Goal: Task Accomplishment & Management: Manage account settings

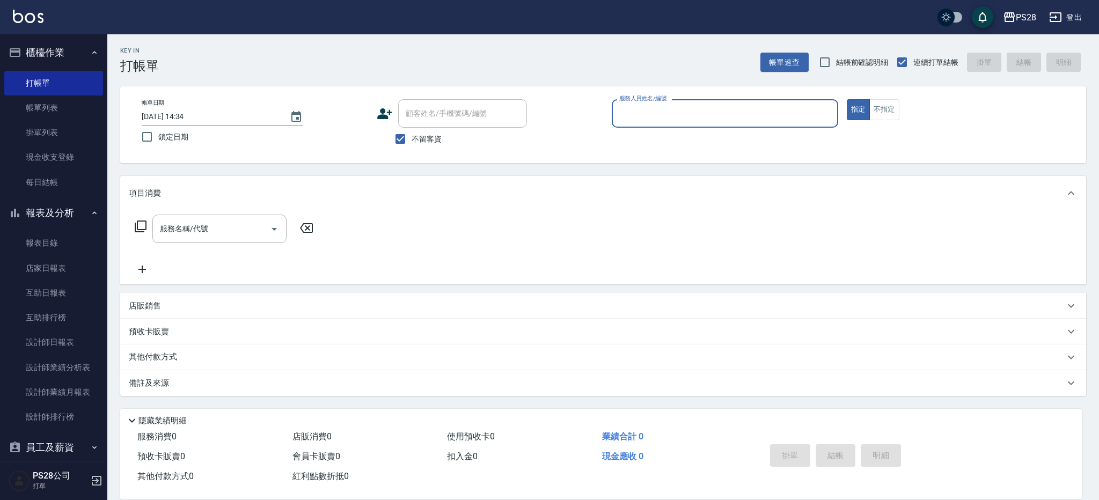
click at [633, 116] on input "服務人員姓名/編號" at bounding box center [725, 113] width 217 height 19
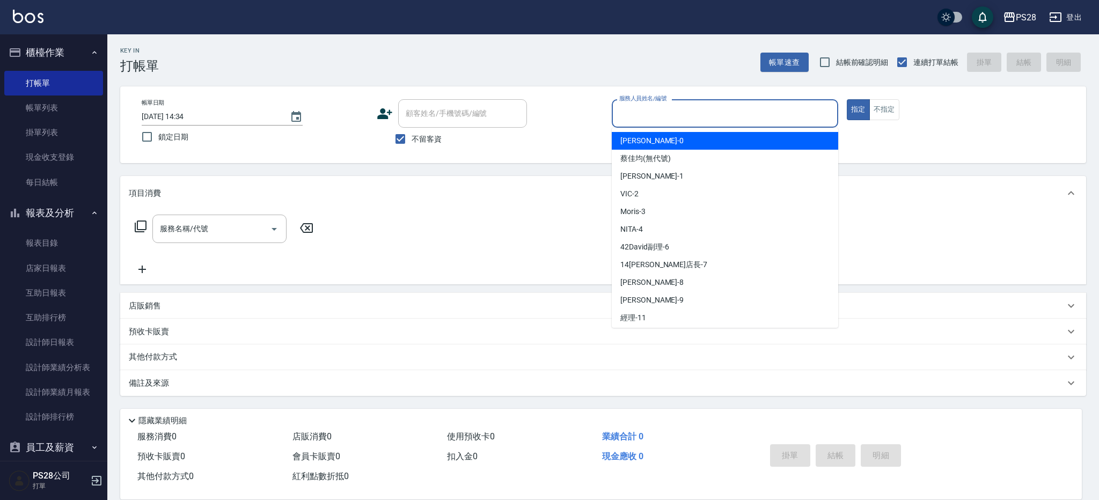
type input "ㄅ"
type input "[PERSON_NAME]-1"
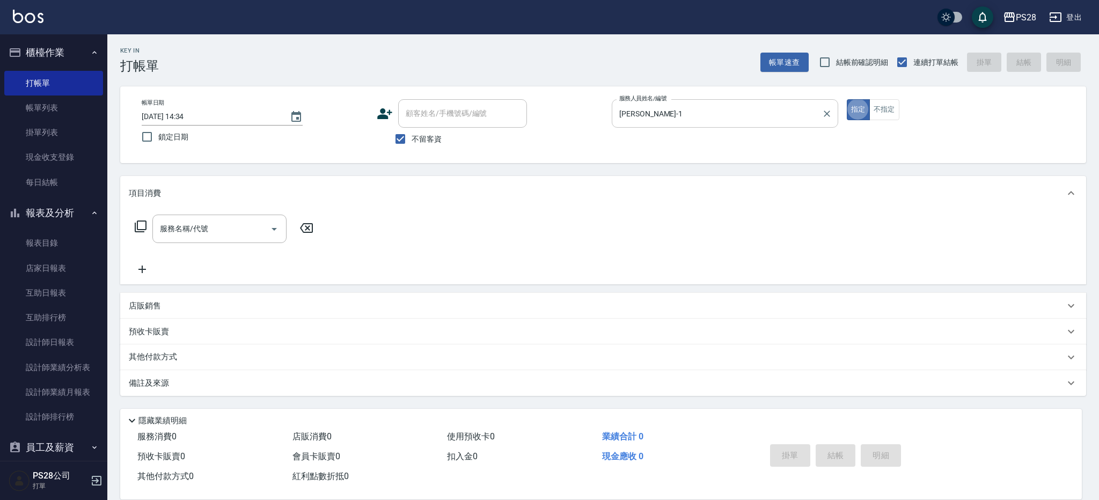
type button "true"
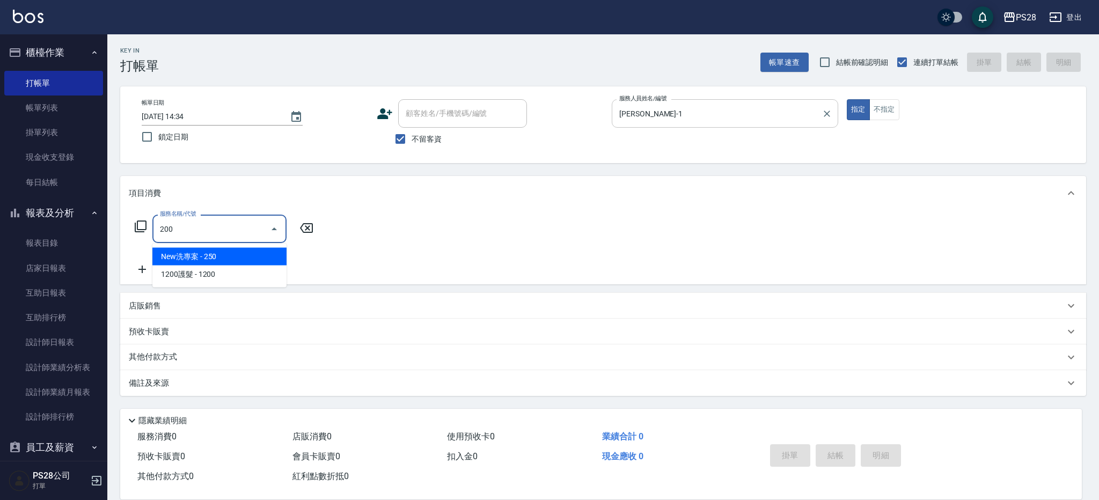
type input "New洗專案(200)"
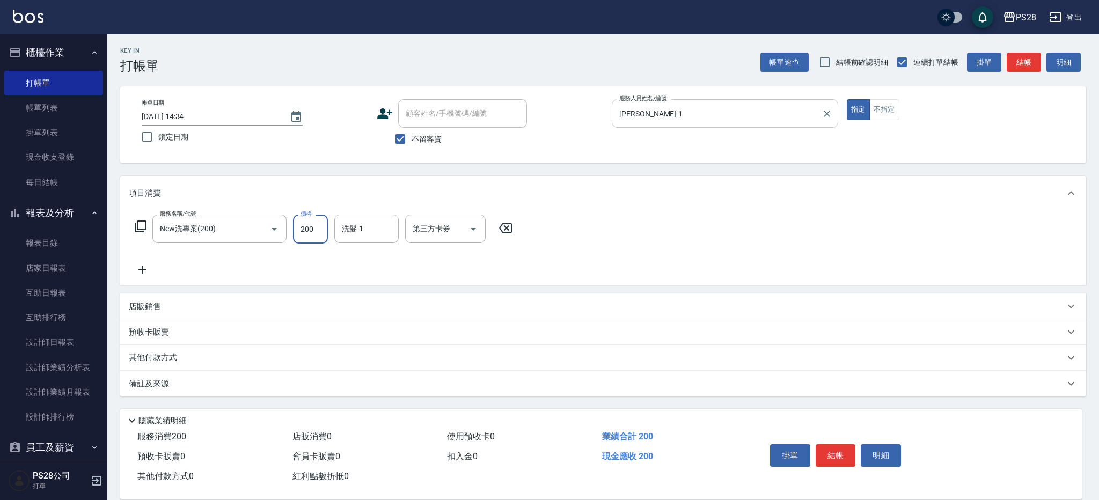
type input "200"
type input "[PERSON_NAME]-1"
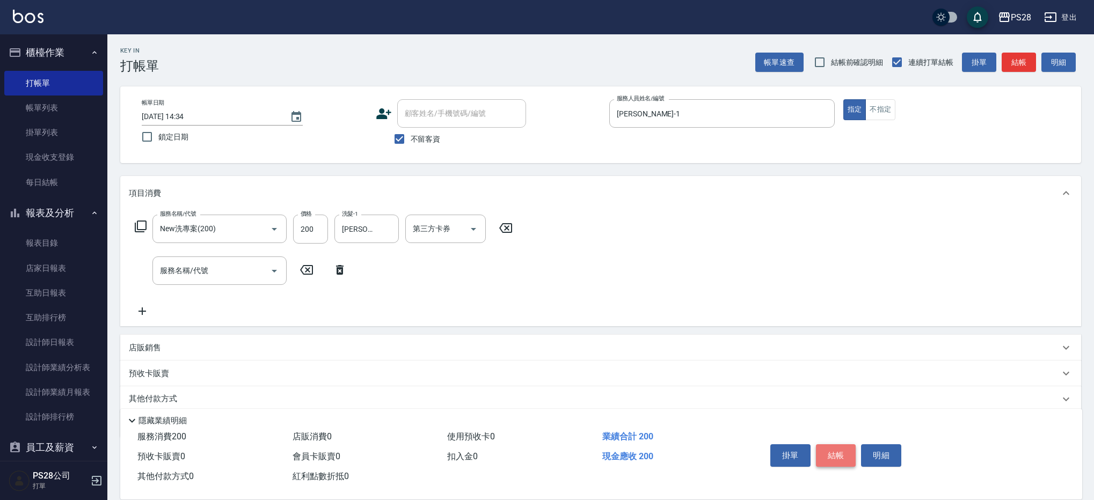
click at [845, 451] on button "結帳" at bounding box center [836, 455] width 40 height 23
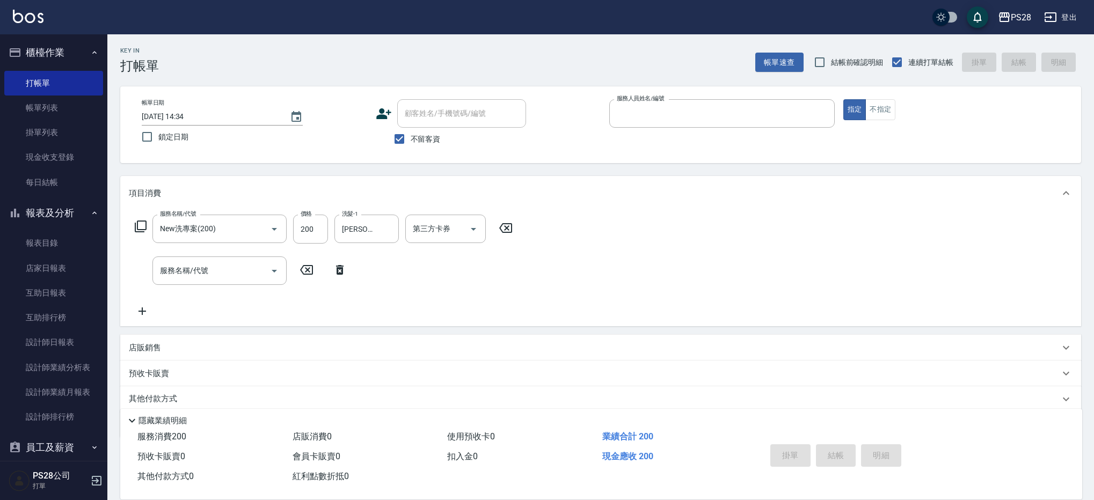
type input "1"
type input "[DATE] 18:02"
type input "[PERSON_NAME]-1"
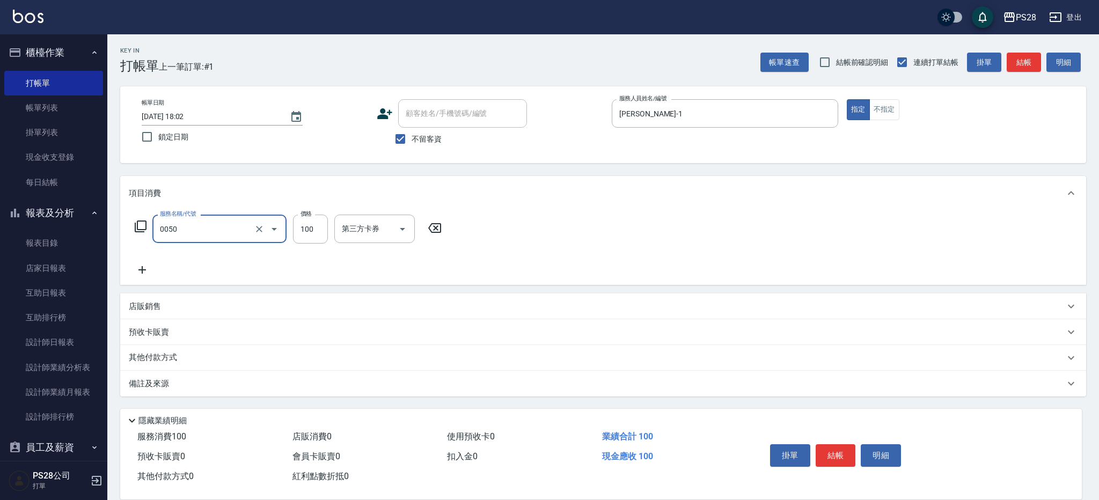
type input "剪瀏海(0050)"
click at [840, 450] on button "結帳" at bounding box center [836, 455] width 40 height 23
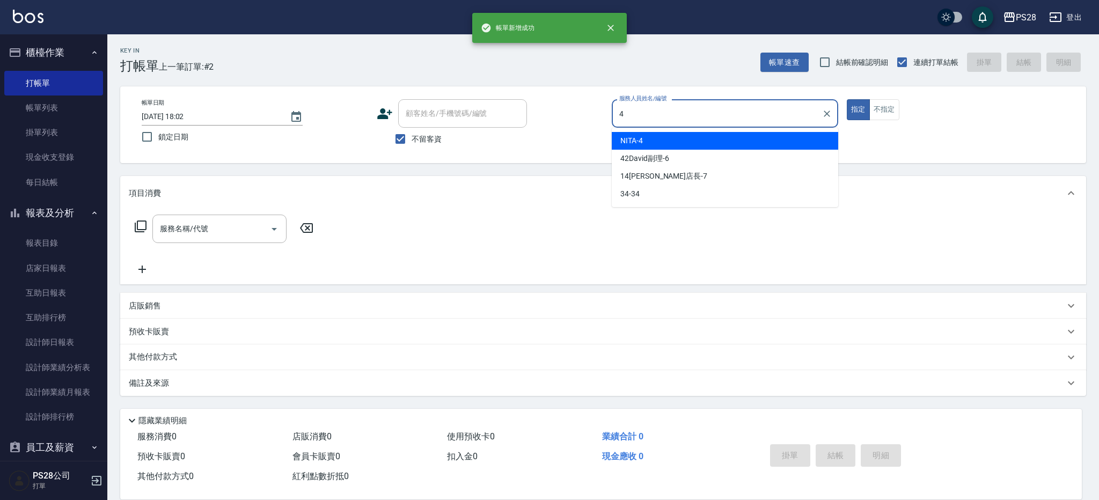
type input "NITA-4"
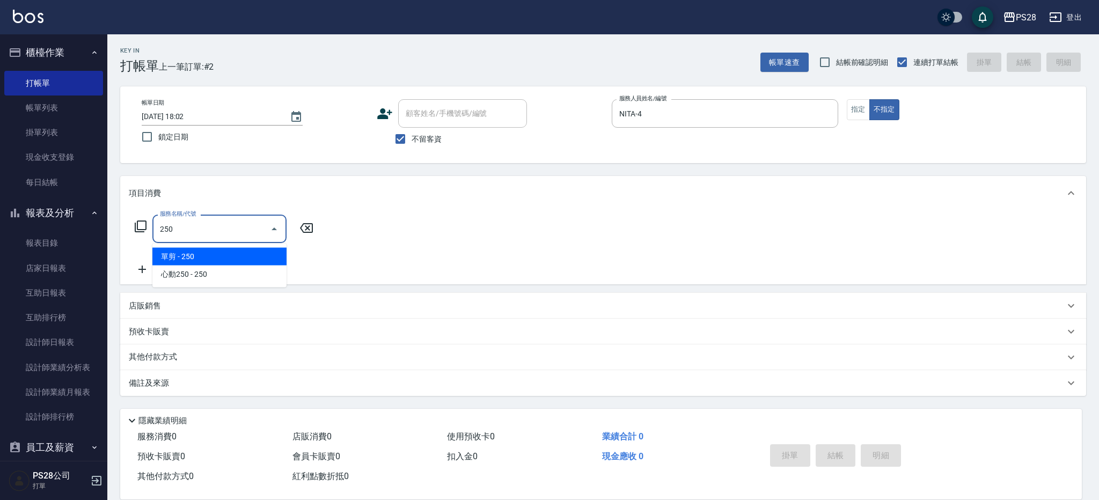
type input "單剪(250)"
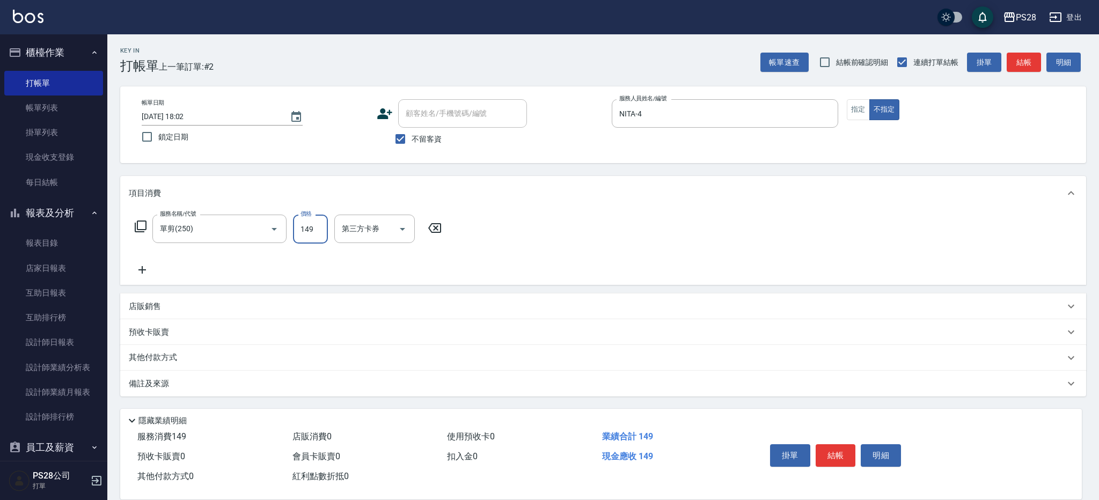
type input "149"
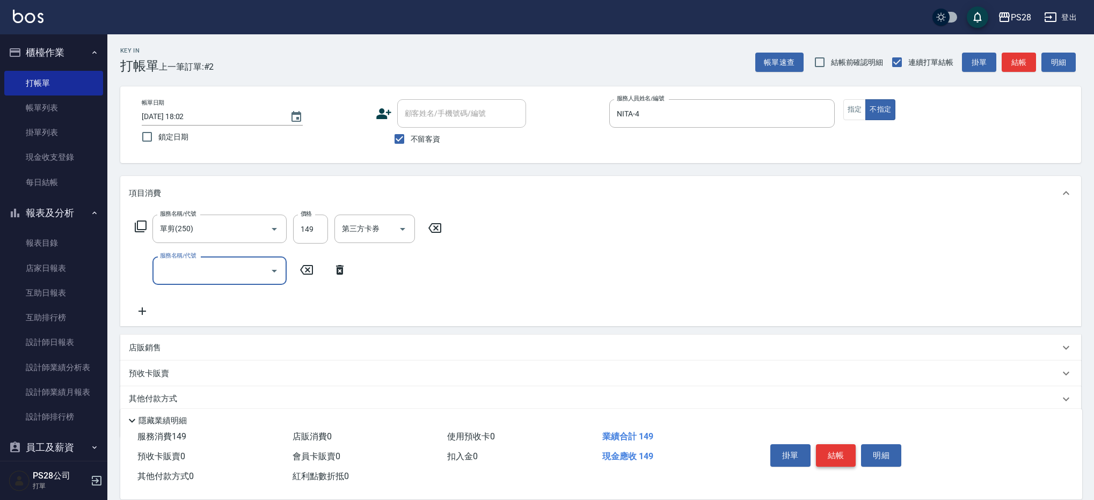
click at [846, 456] on button "結帳" at bounding box center [836, 455] width 40 height 23
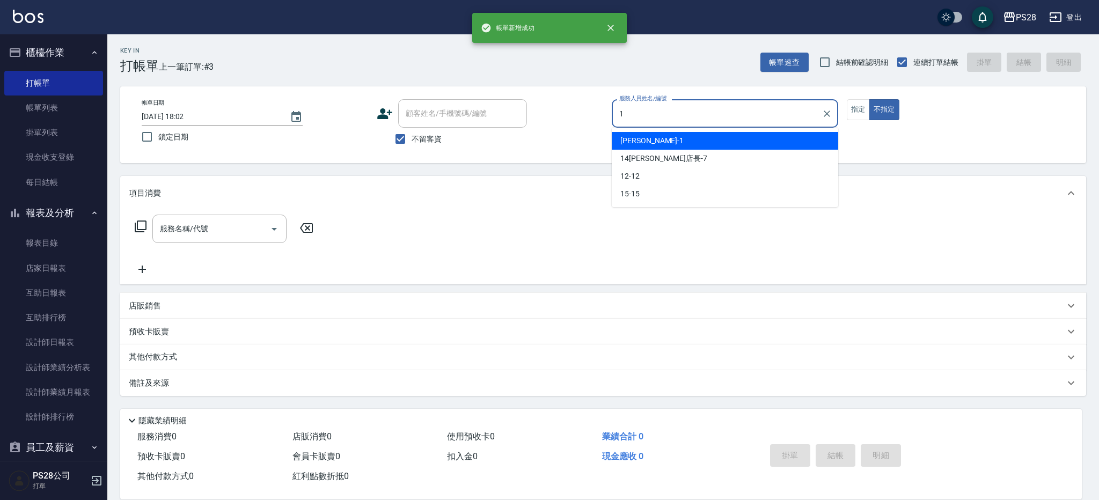
type input "[PERSON_NAME]-1"
type button "false"
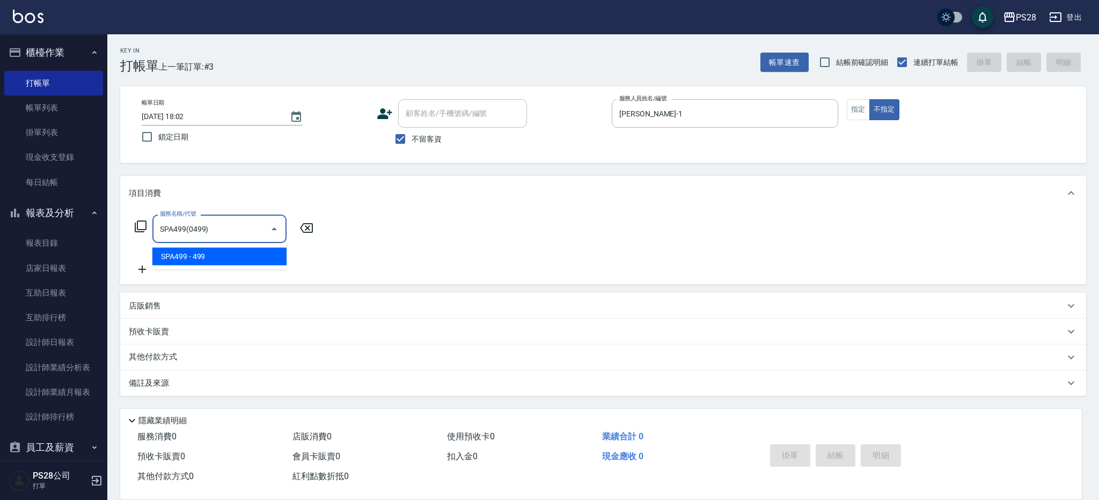
type input "SPA499(0499)"
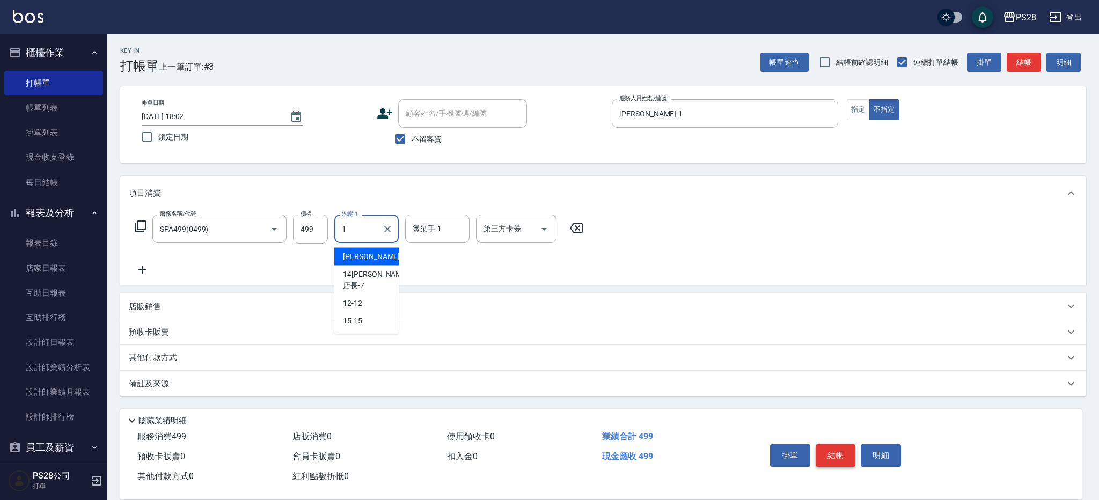
type input "[PERSON_NAME]-1"
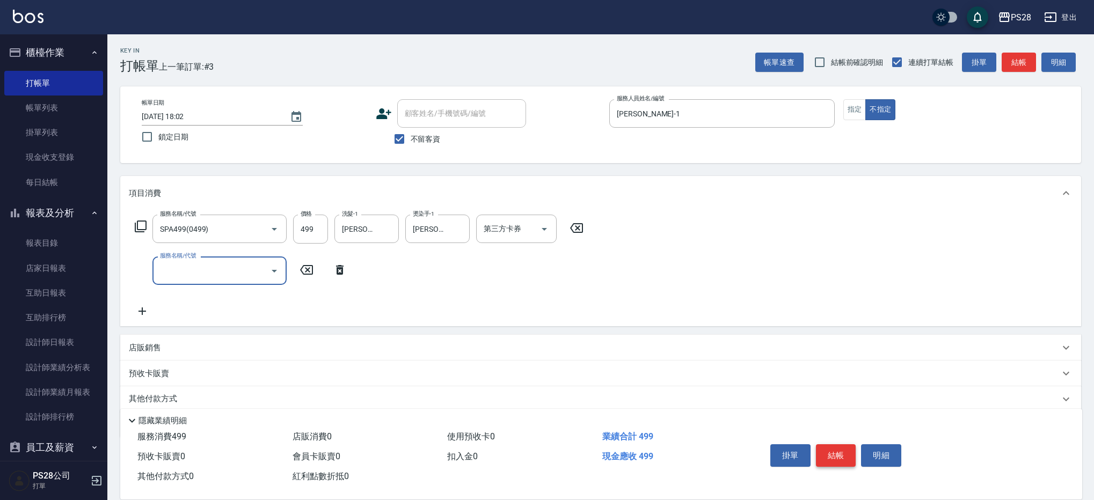
click at [829, 453] on button "結帳" at bounding box center [836, 455] width 40 height 23
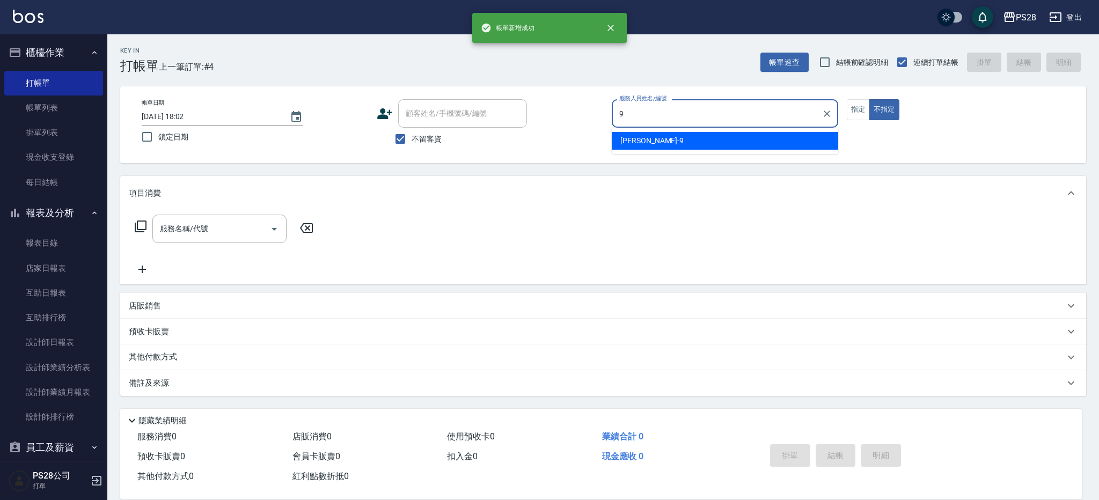
type input "Sandy-9"
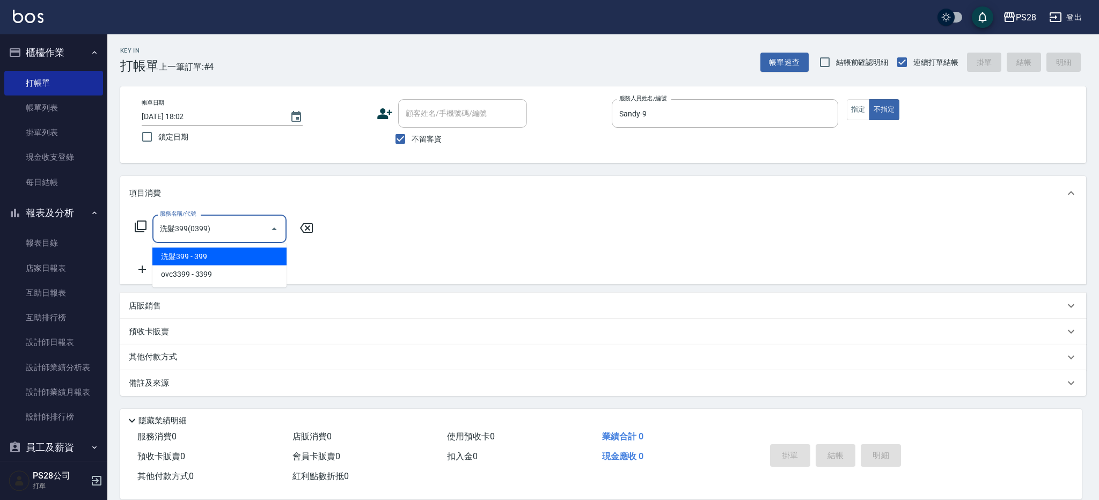
type input "洗髮399(0399)"
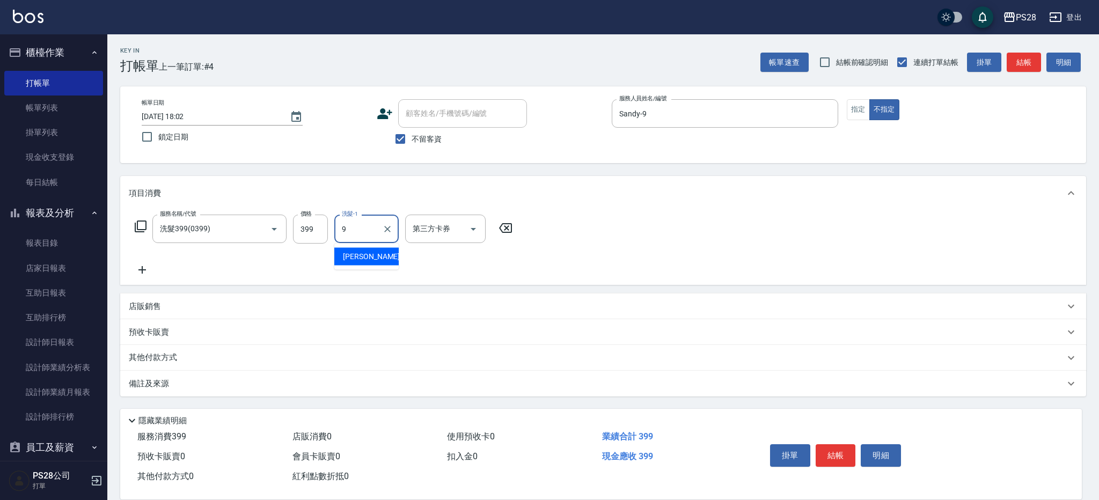
type input "Sandy-9"
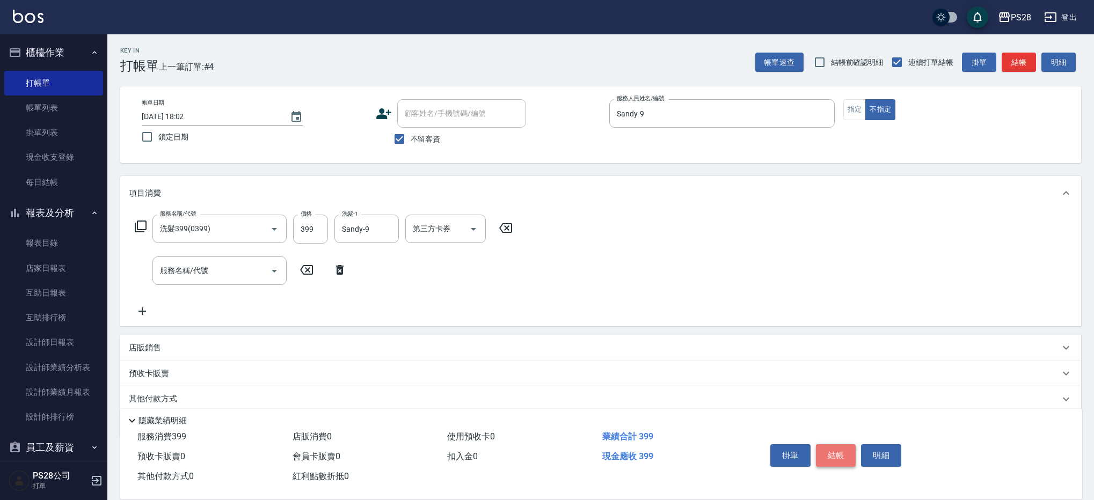
click at [839, 450] on button "結帳" at bounding box center [836, 455] width 40 height 23
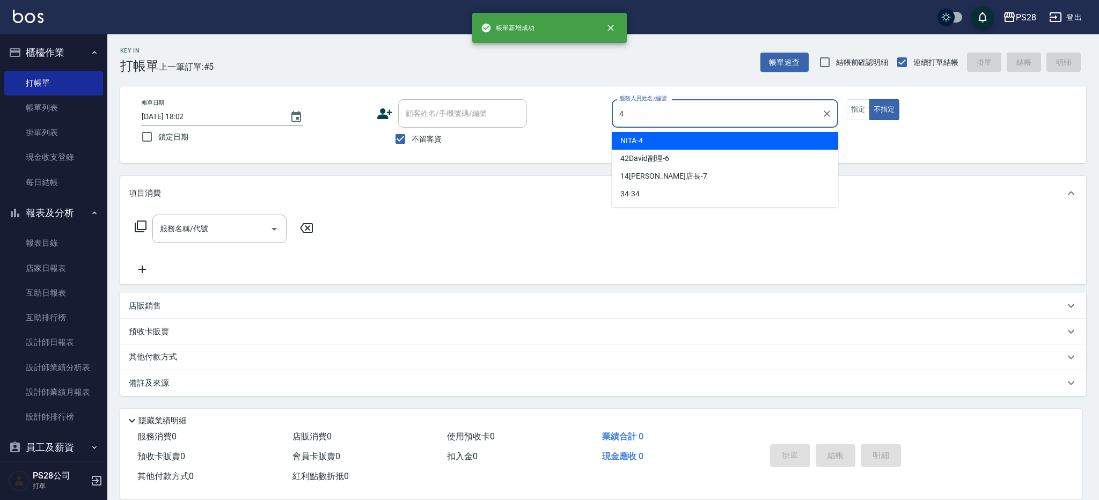
type input "NITA-4"
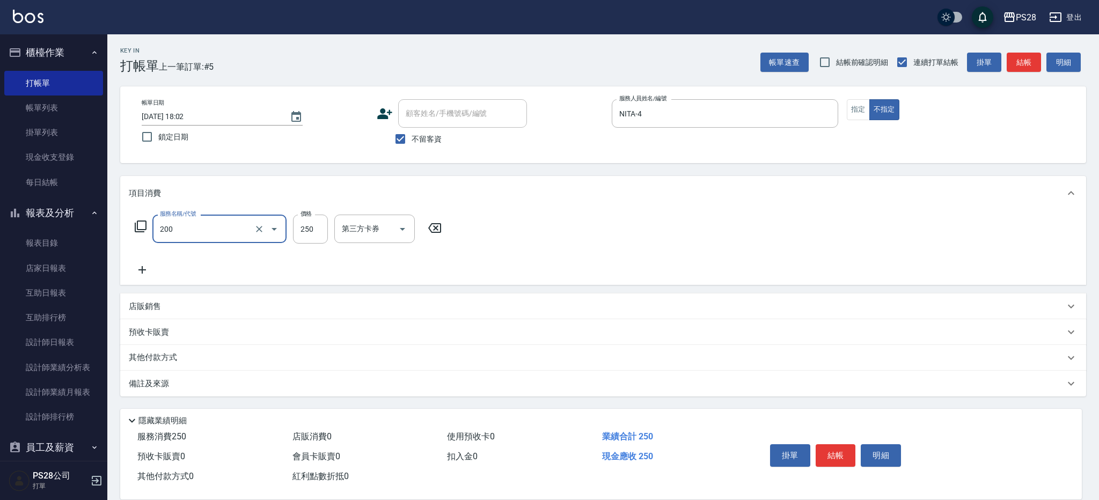
type input "New洗專案(200)"
type input "200"
type input "NITA-4"
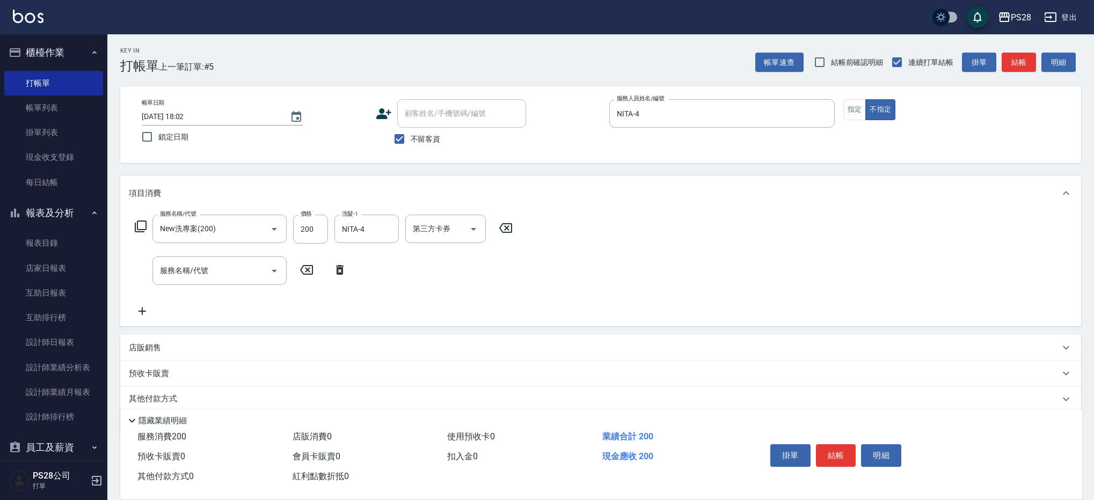
click at [857, 453] on div "掛單 結帳 明細" at bounding box center [836, 457] width 140 height 34
click at [836, 453] on button "結帳" at bounding box center [836, 455] width 40 height 23
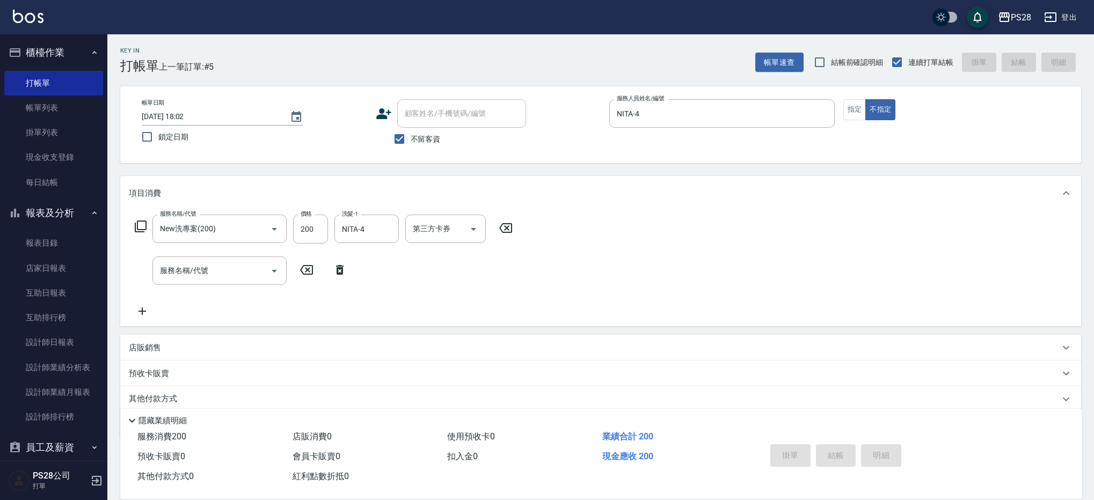
type input "[DATE] 18:03"
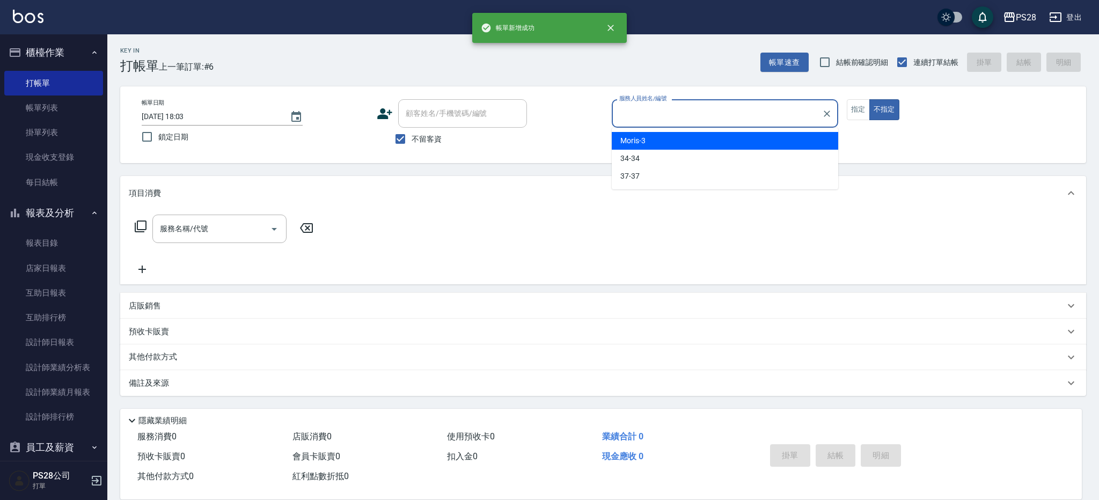
type input "3"
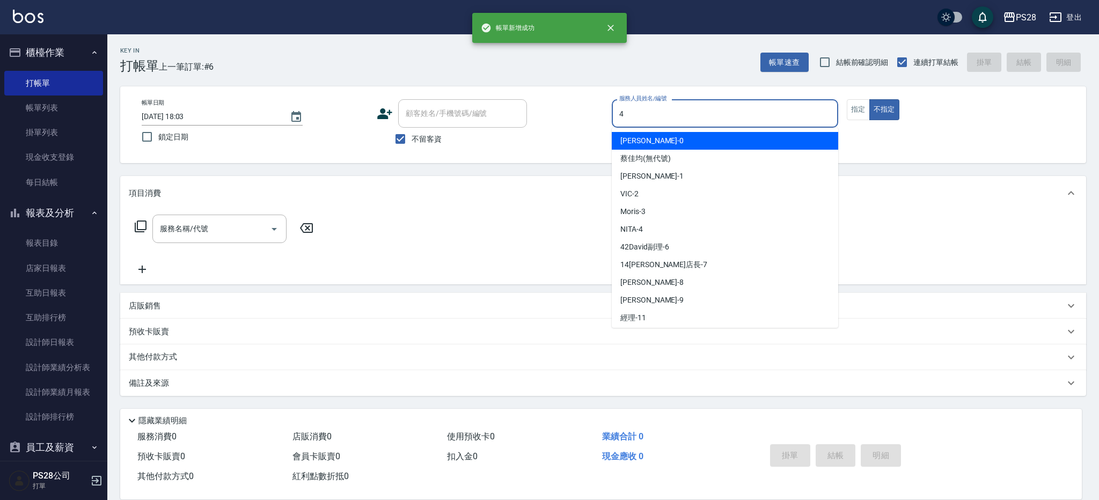
type input "NITA-4"
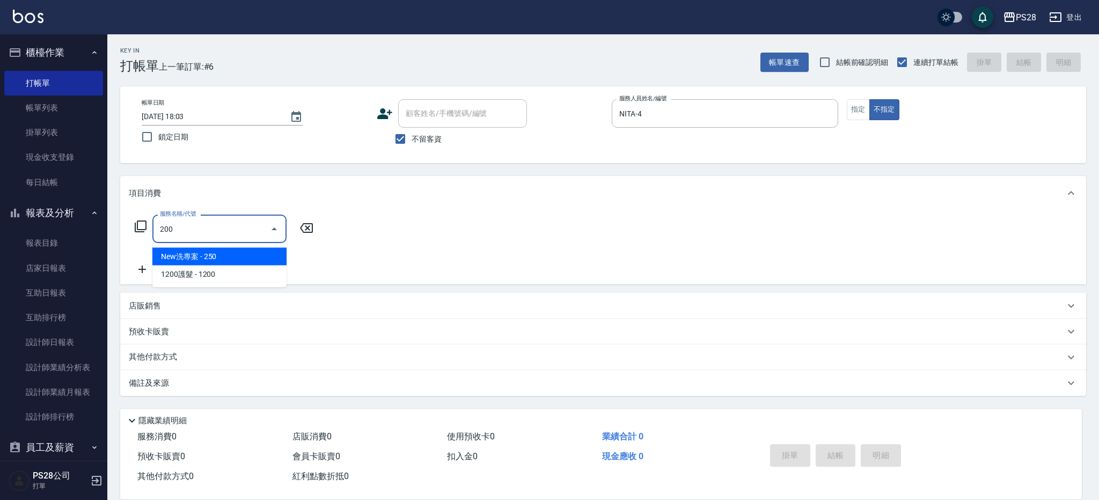
type input "New洗專案(200)"
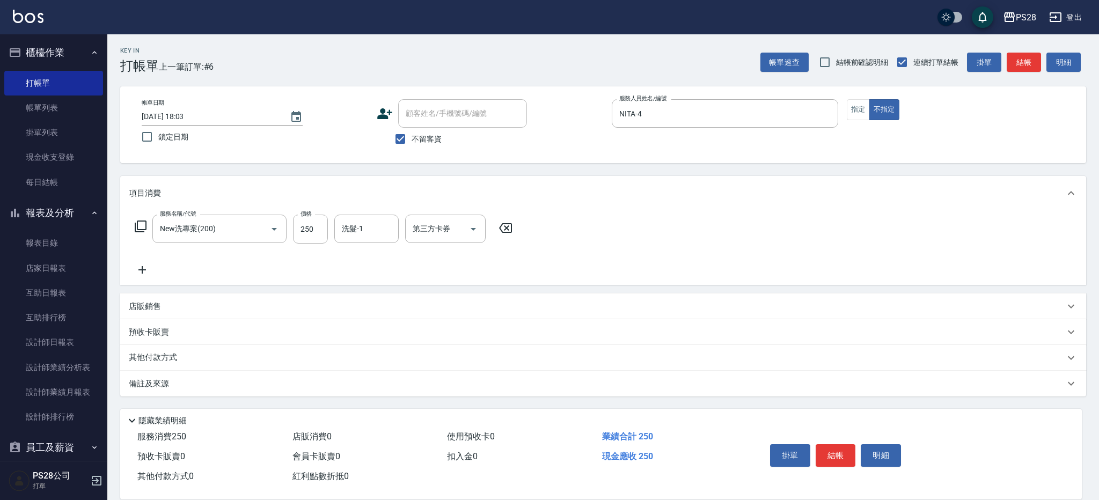
click at [316, 254] on div "服務名稱/代號 New洗專案(200) 服務名稱/代號 價格 250 價格 洗髮-1 洗髮-1 第三方卡券 第三方卡券" at bounding box center [324, 246] width 390 height 62
click at [318, 239] on input "250" at bounding box center [310, 229] width 35 height 29
type input "200"
type input "NITA-4"
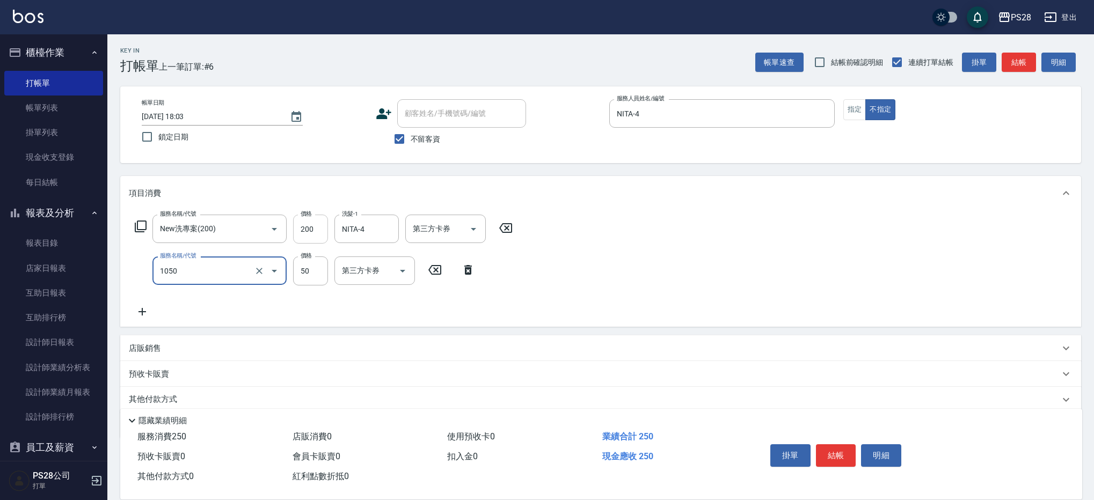
type input "精油(1050)"
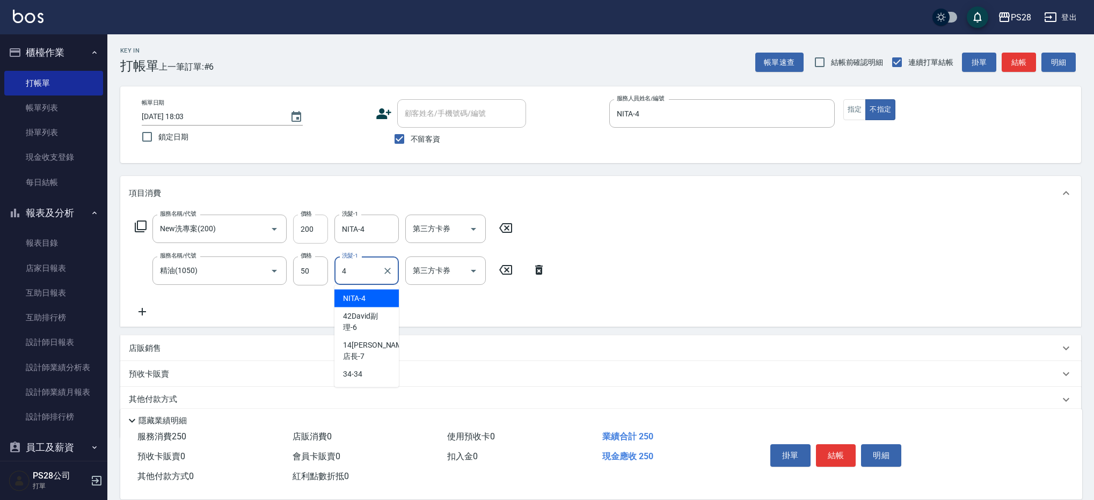
type input "NITA-4"
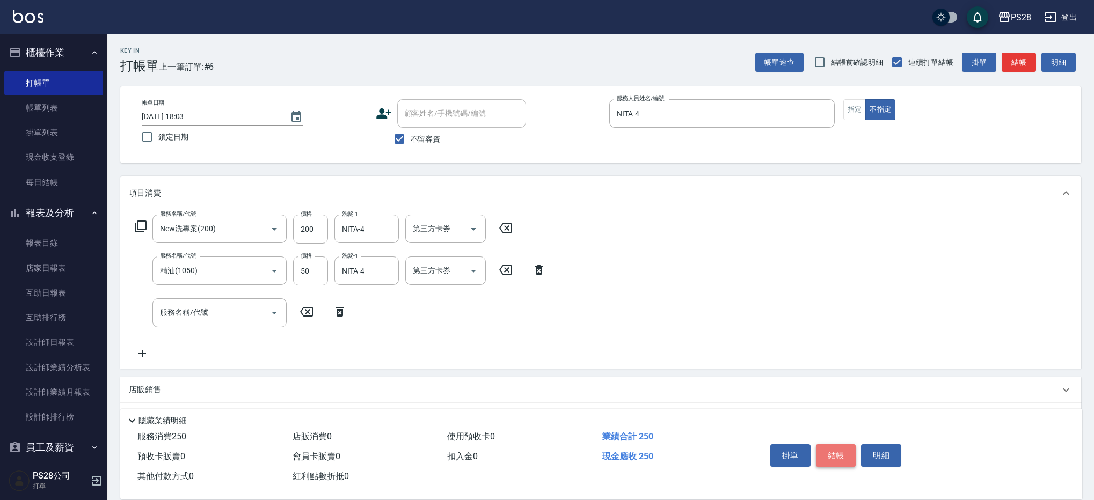
click at [835, 449] on button "結帳" at bounding box center [836, 455] width 40 height 23
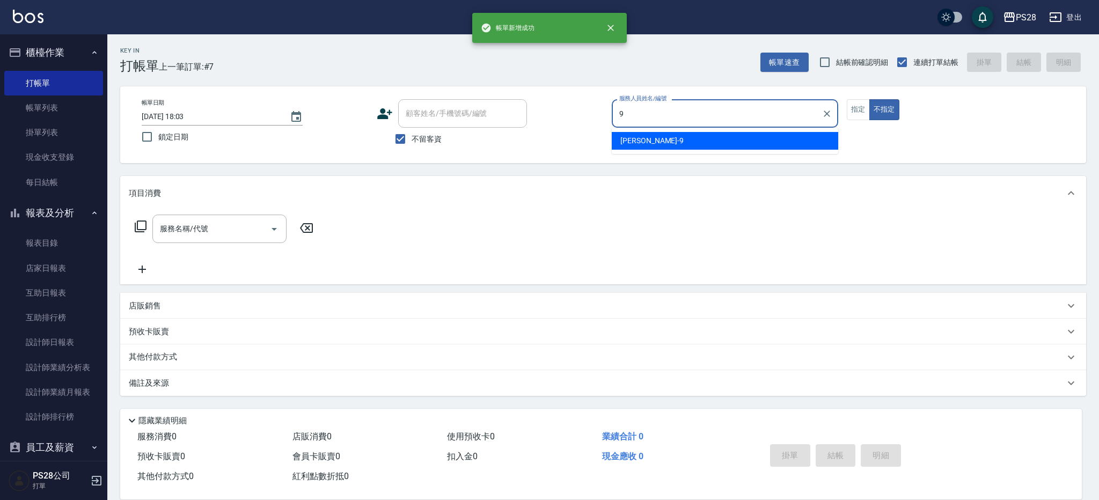
type input "Sandy-9"
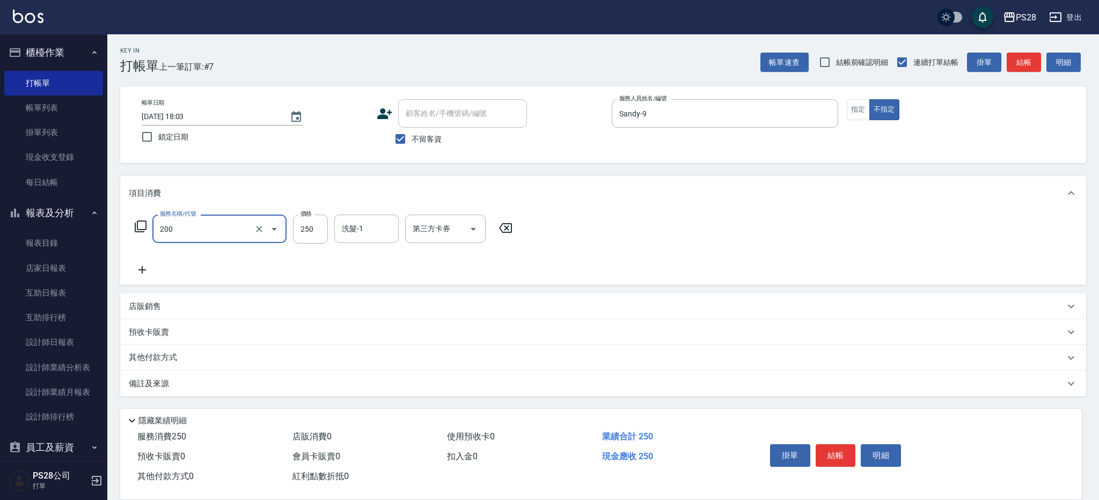
type input "New洗專案(200)"
click at [322, 235] on input "250" at bounding box center [310, 229] width 35 height 29
type input "200"
type input "Sandy-9"
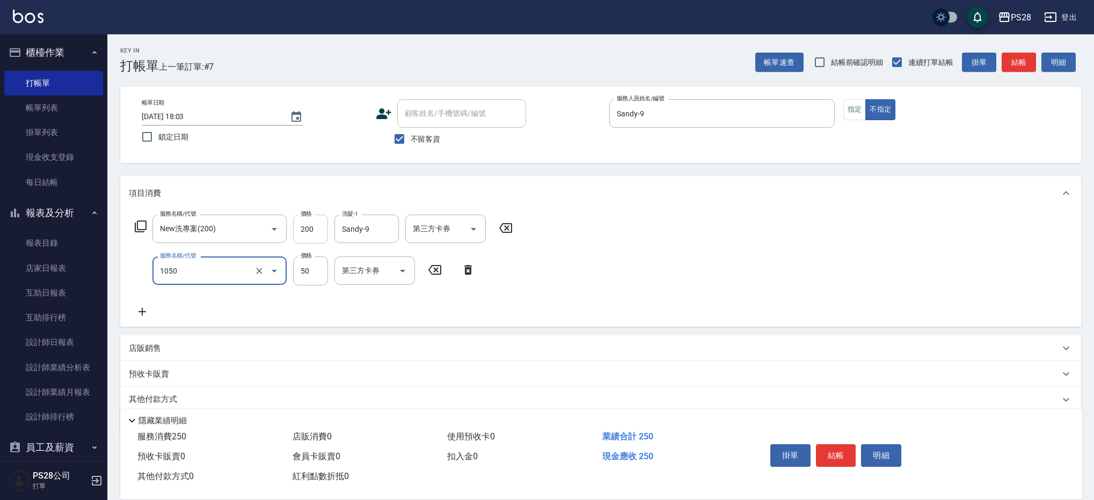
type input "精油(1050)"
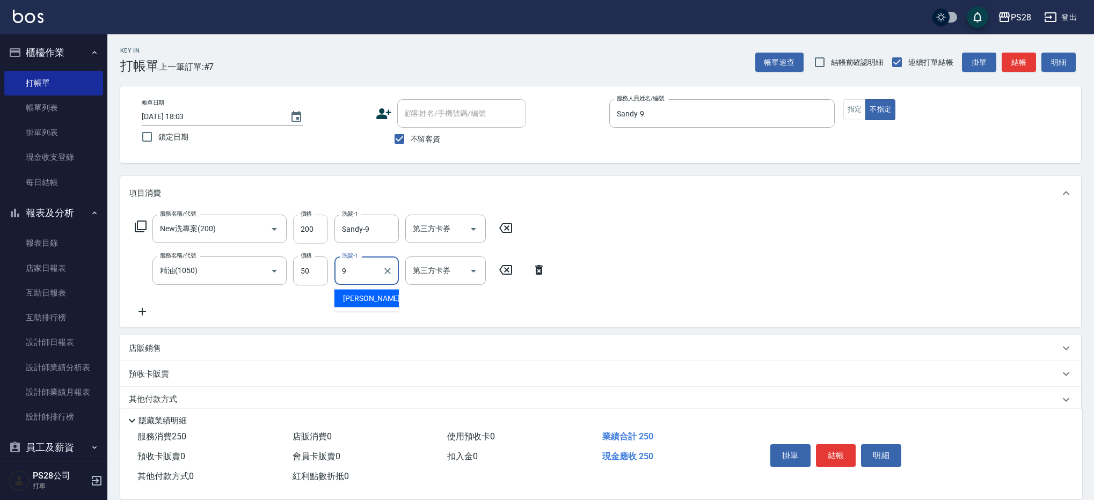
type input "Sandy-9"
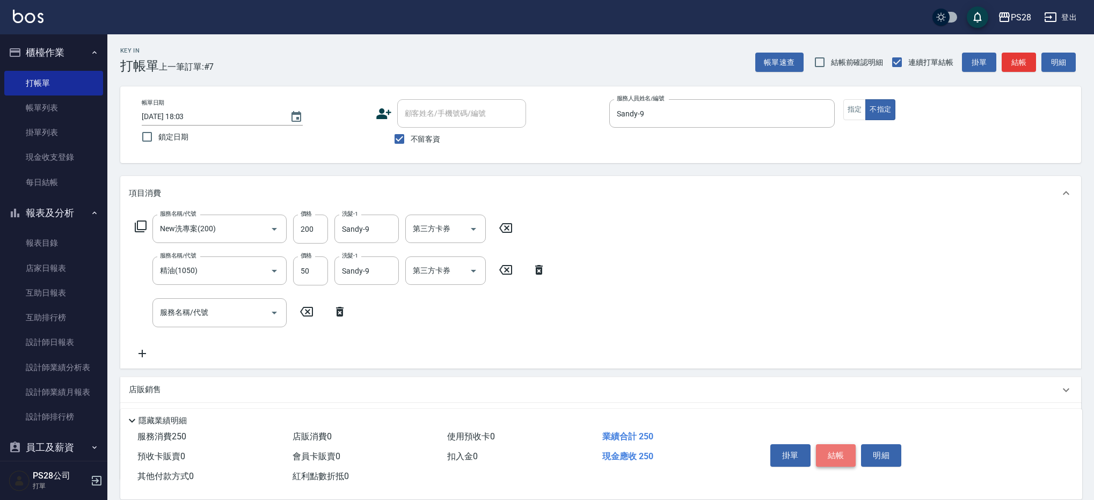
click at [839, 453] on button "結帳" at bounding box center [836, 455] width 40 height 23
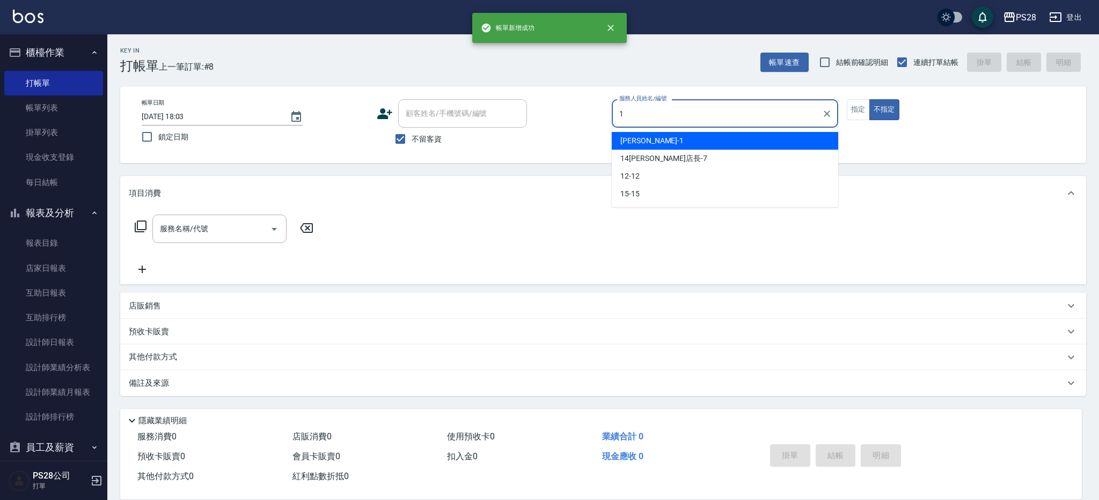
type input "[PERSON_NAME]-1"
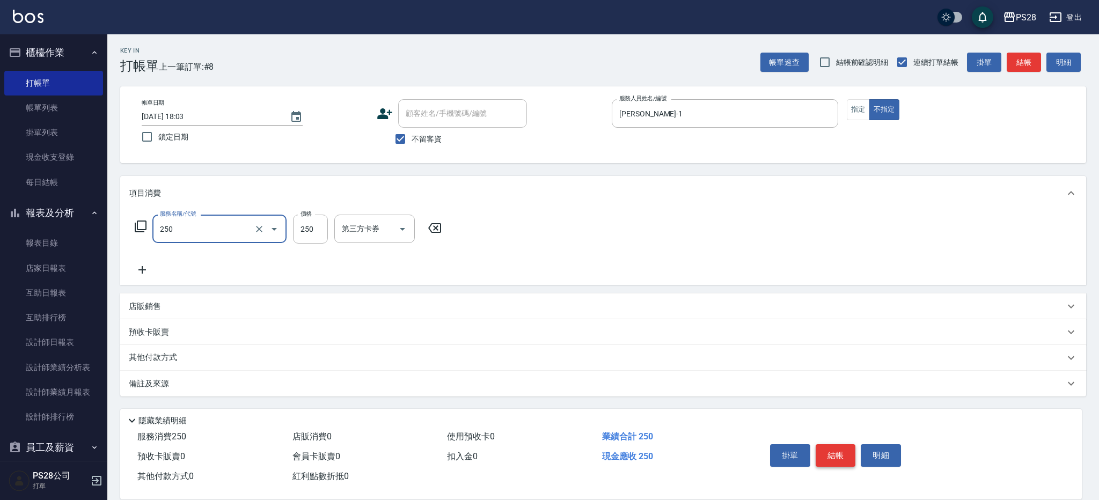
type input "單剪(250)"
type input "149"
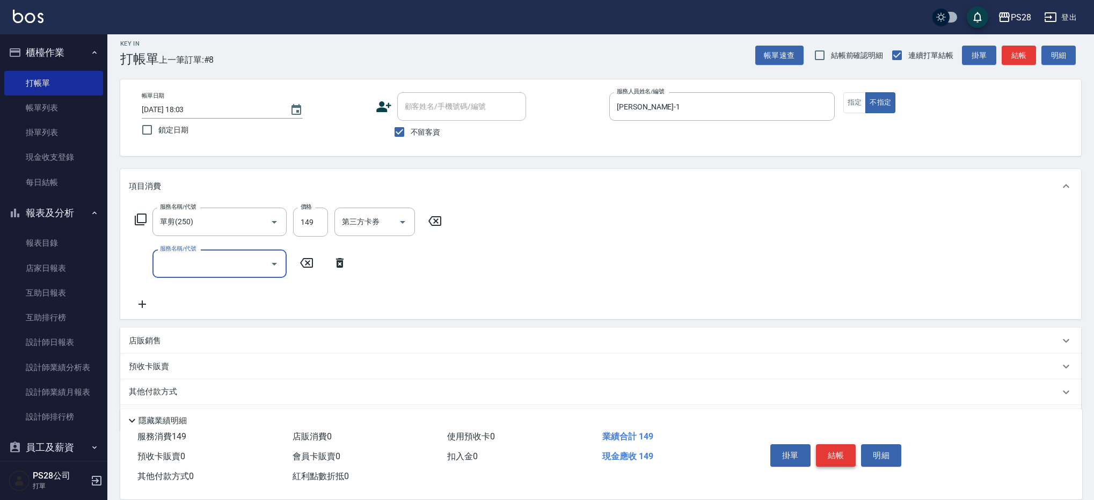
scroll to position [6, 0]
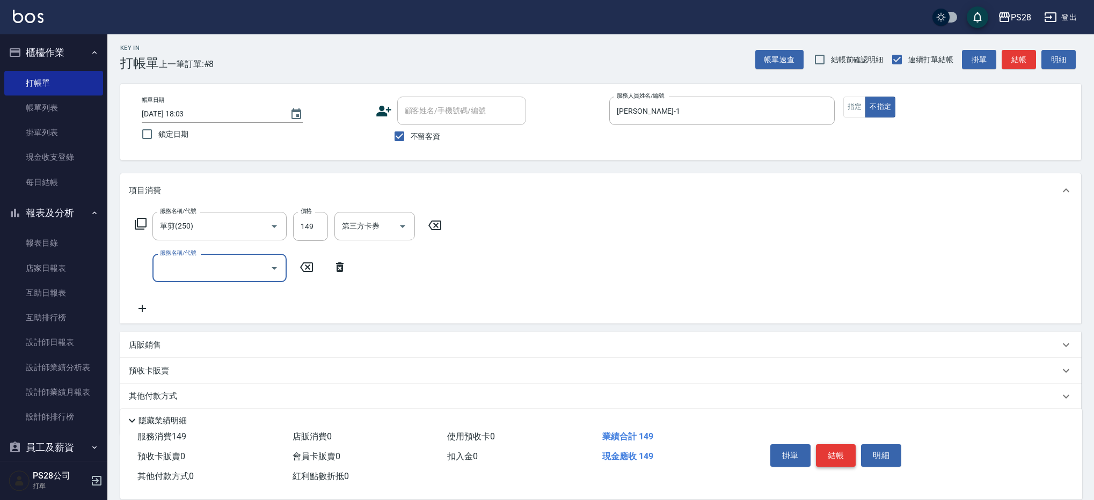
click at [833, 448] on button "結帳" at bounding box center [836, 455] width 40 height 23
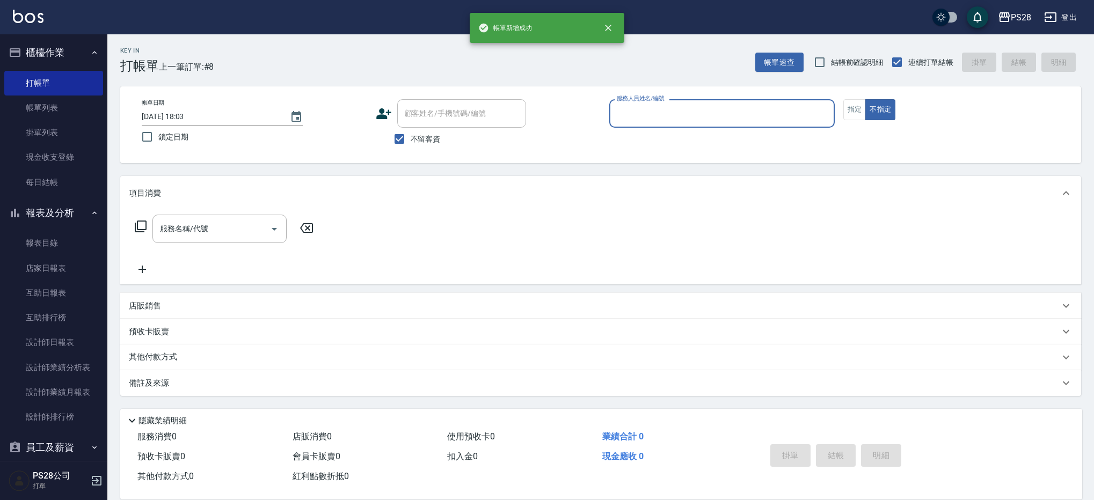
scroll to position [0, 0]
type input "[PERSON_NAME]-1"
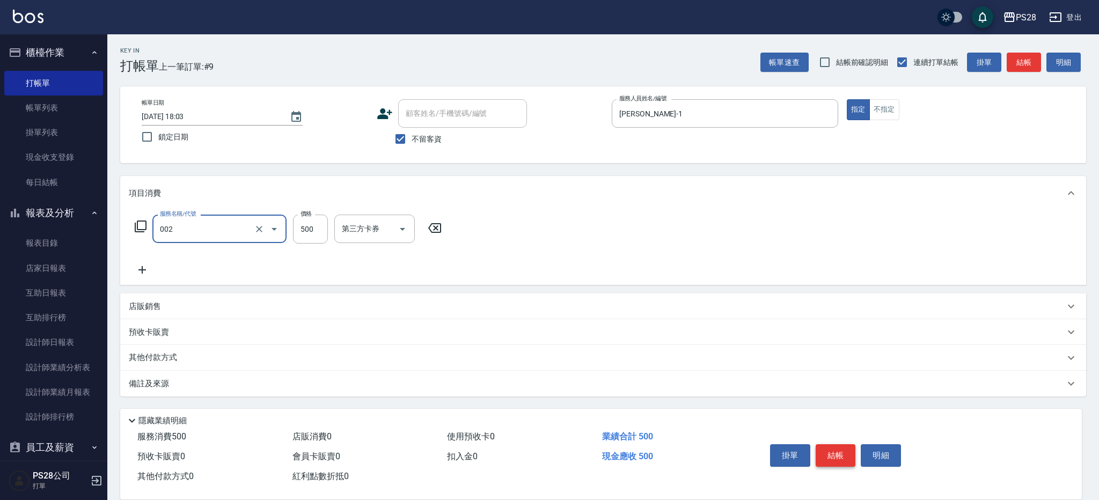
type input "洗剪D(002)"
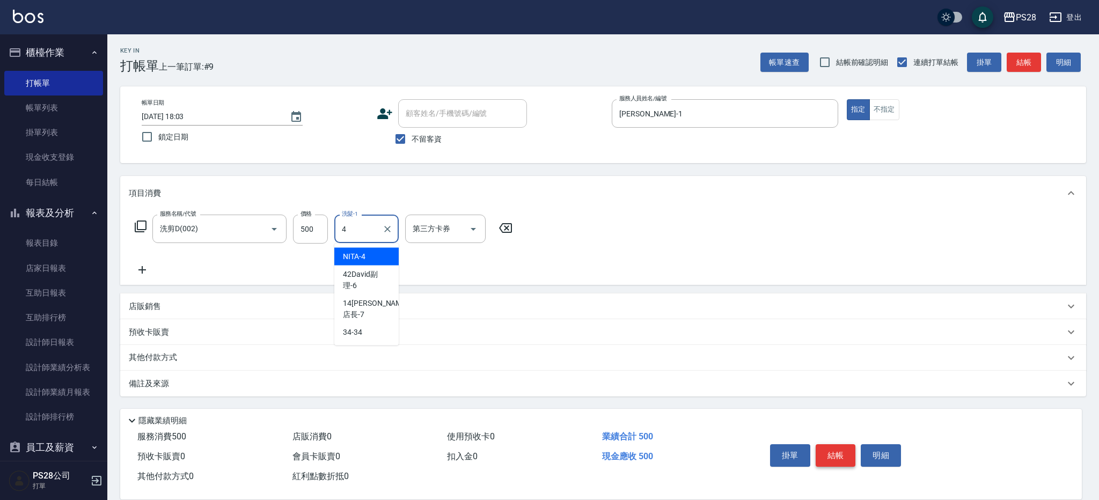
type input "NITA-4"
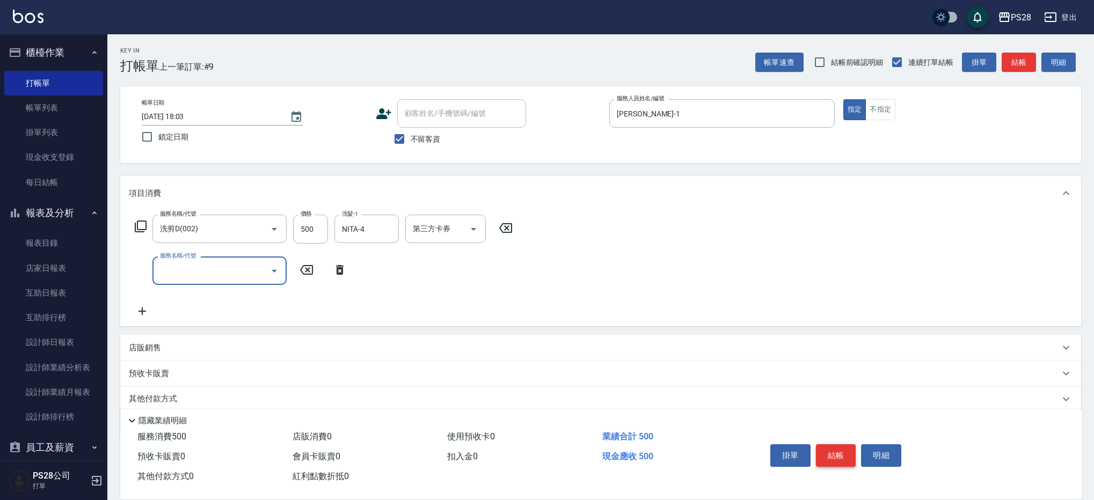
click at [835, 448] on button "結帳" at bounding box center [836, 455] width 40 height 23
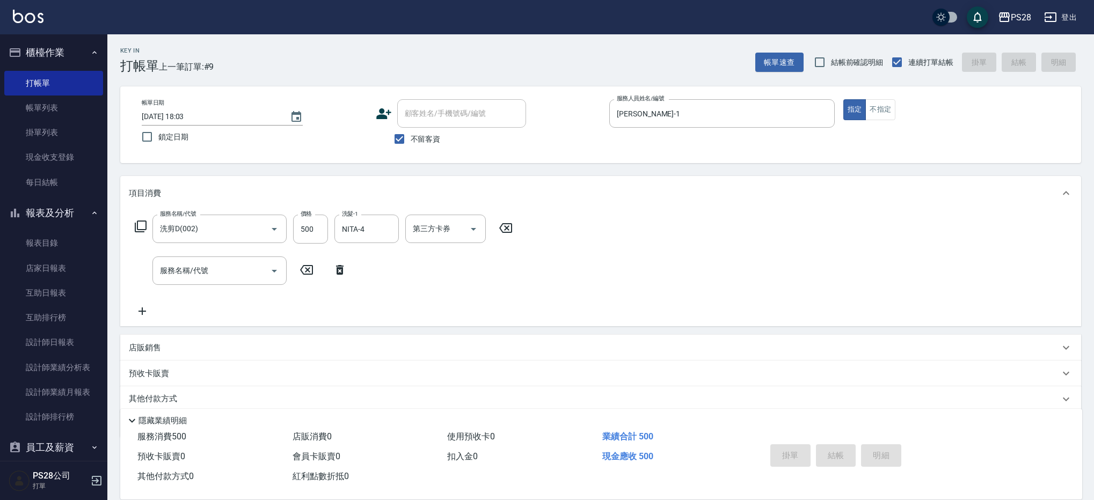
type input "[DATE] 18:04"
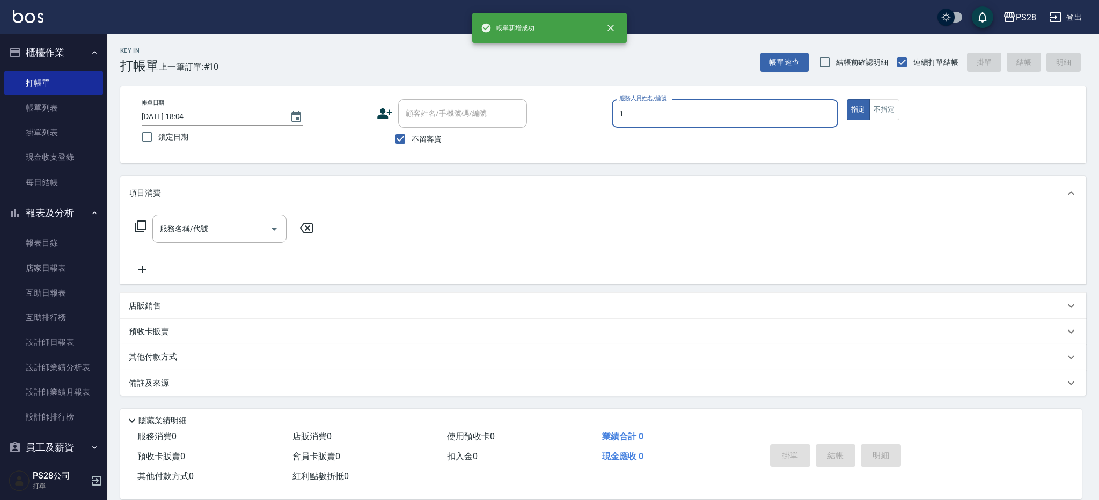
type input "[PERSON_NAME]-1"
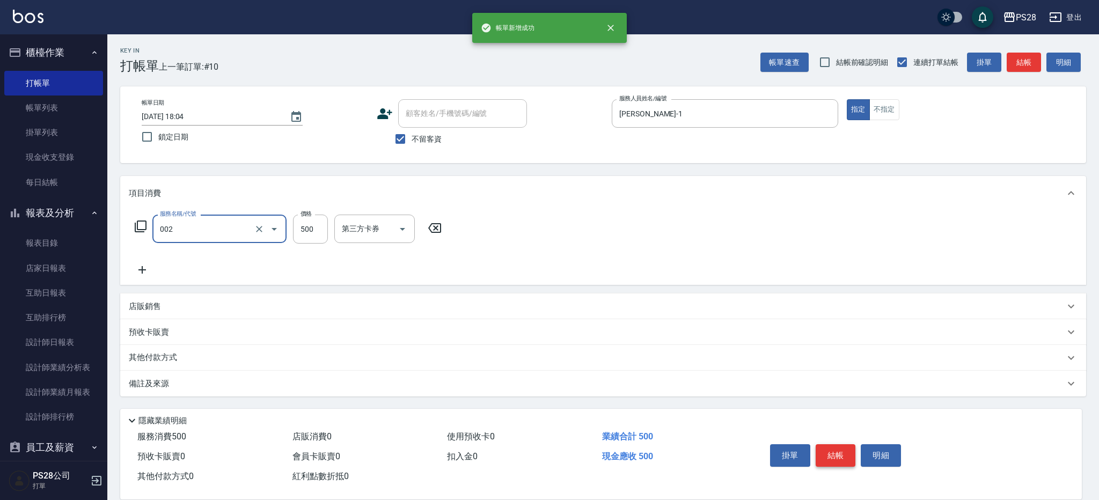
type input "洗剪D(002)"
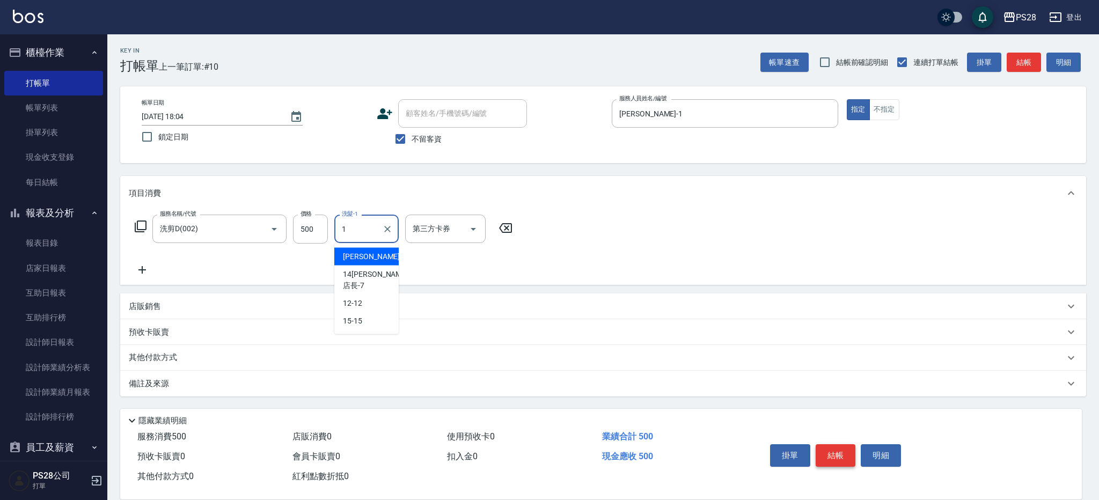
type input "[PERSON_NAME]-1"
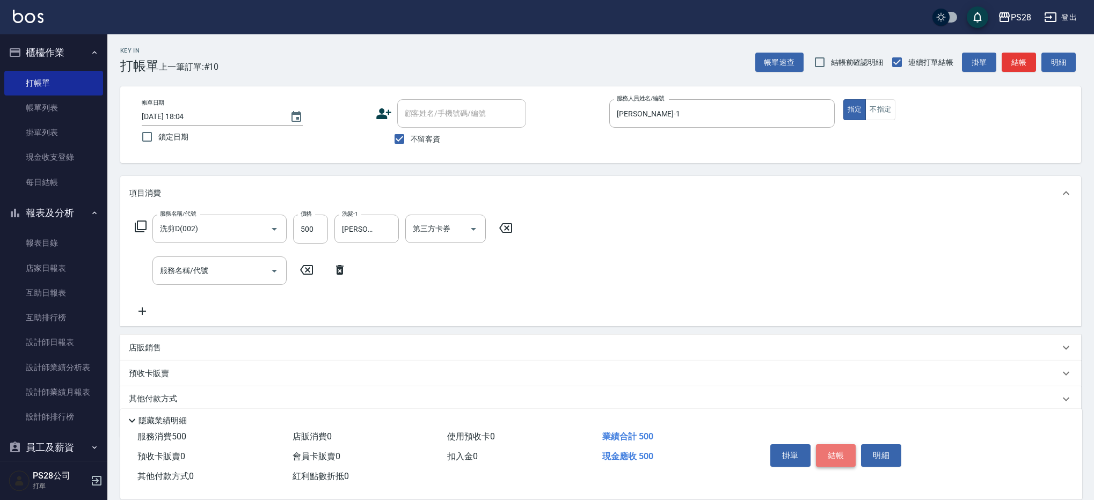
click at [833, 449] on button "結帳" at bounding box center [836, 455] width 40 height 23
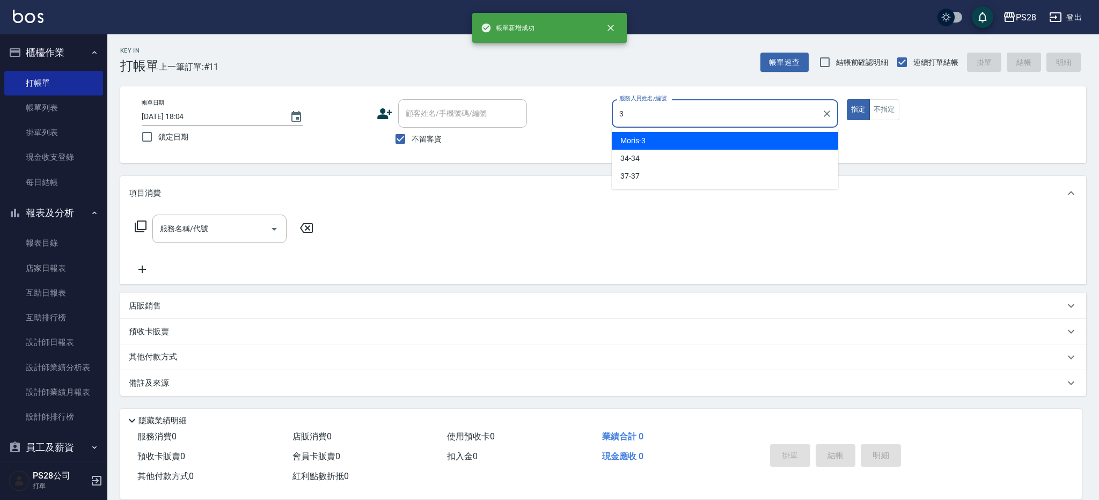
type input "Moris-3"
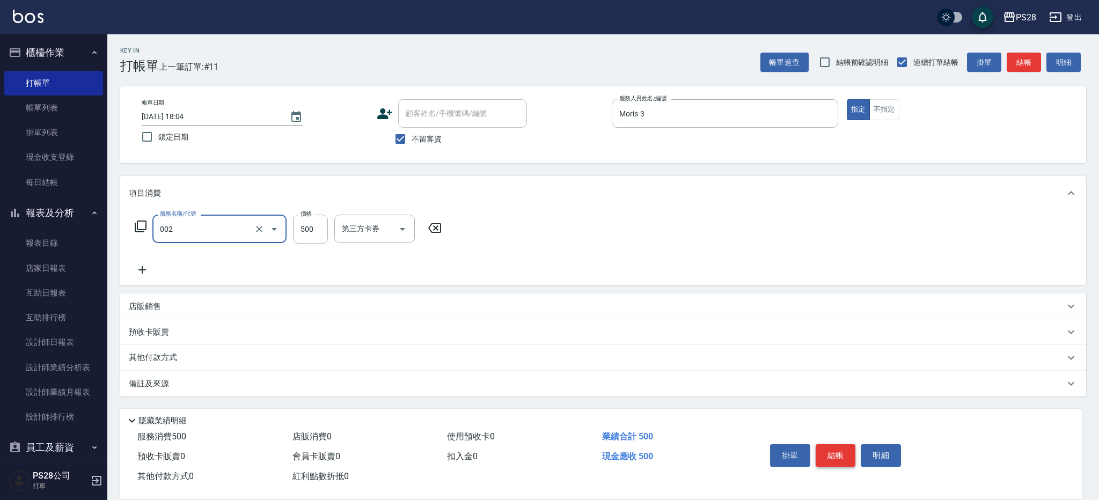
type input "洗剪D(002)"
type input "550"
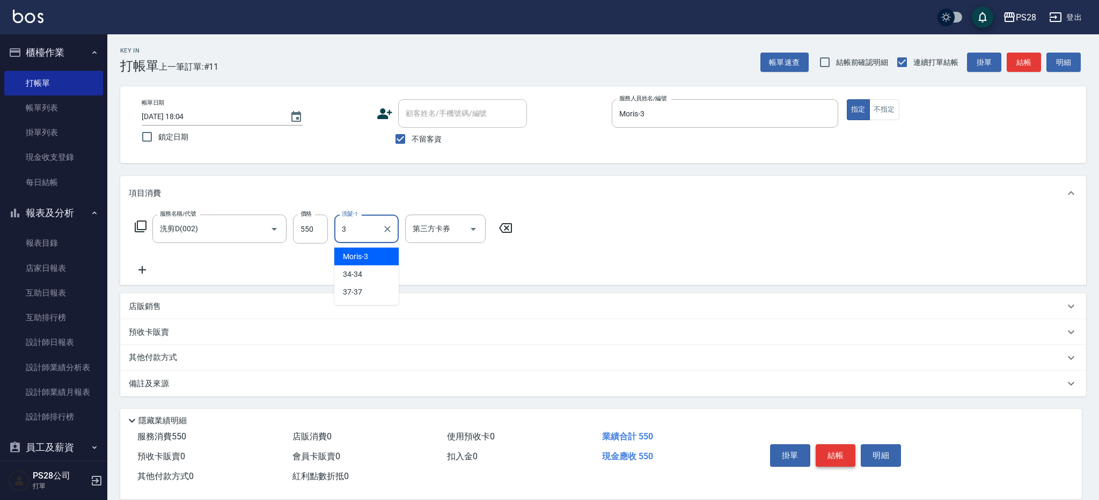
type input "Moris-3"
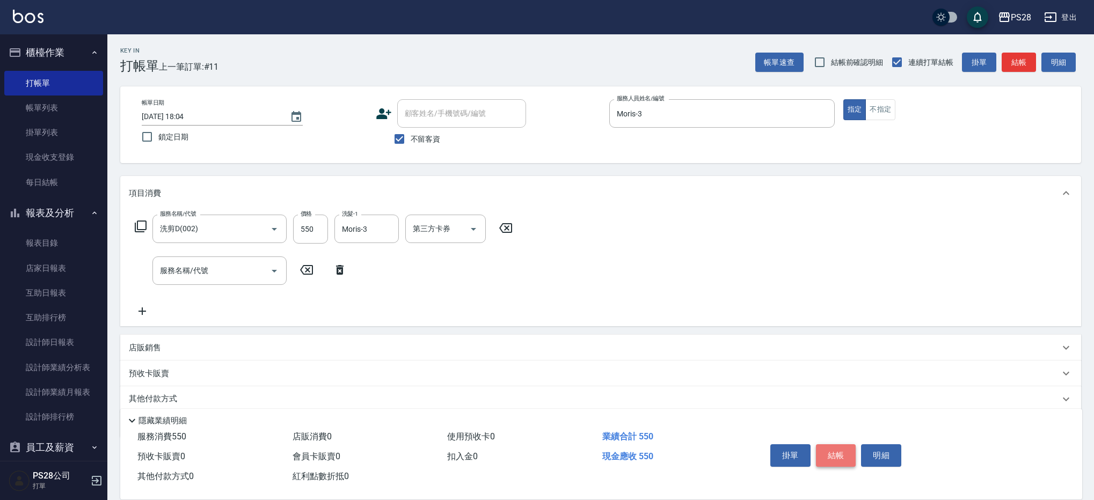
click at [832, 451] on button "結帳" at bounding box center [836, 455] width 40 height 23
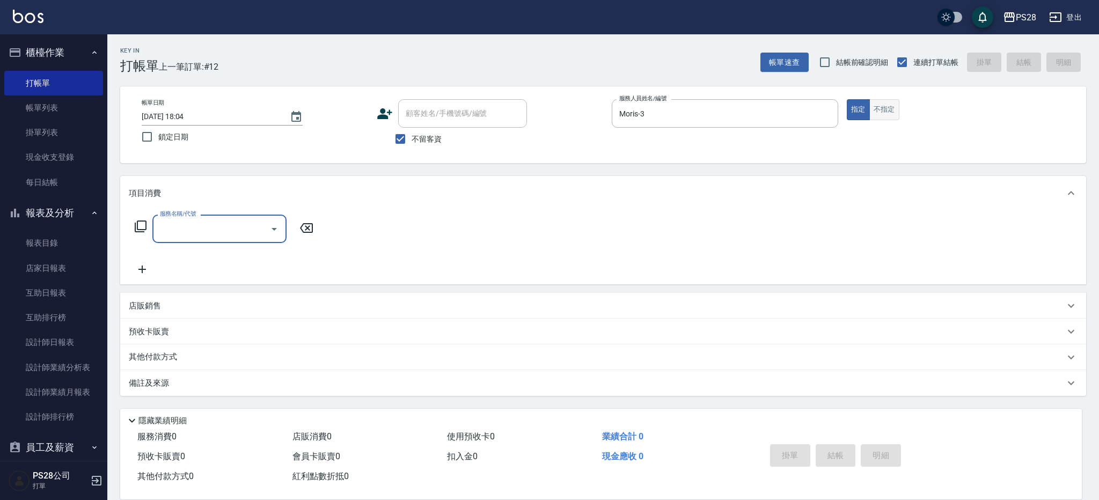
click at [884, 115] on button "不指定" at bounding box center [885, 109] width 30 height 21
click at [768, 125] on div "Moris-3 服務人員姓名/編號" at bounding box center [725, 113] width 227 height 28
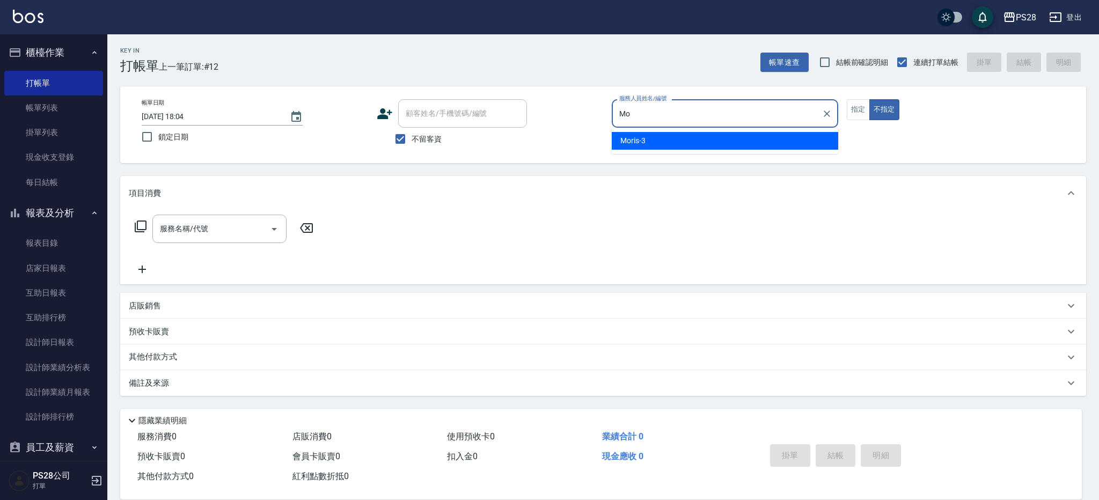
type input "M"
type input "Sandy-9"
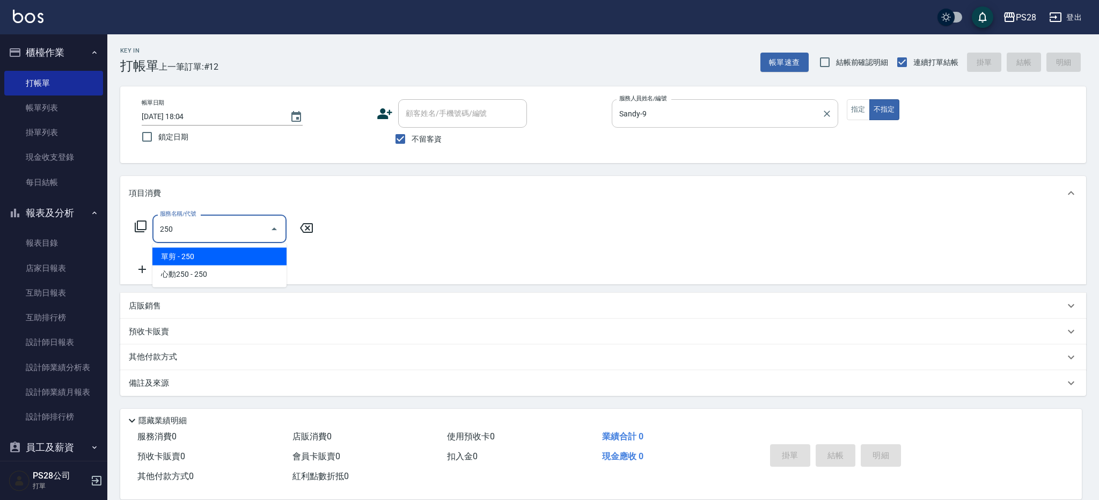
type input "單剪(250)"
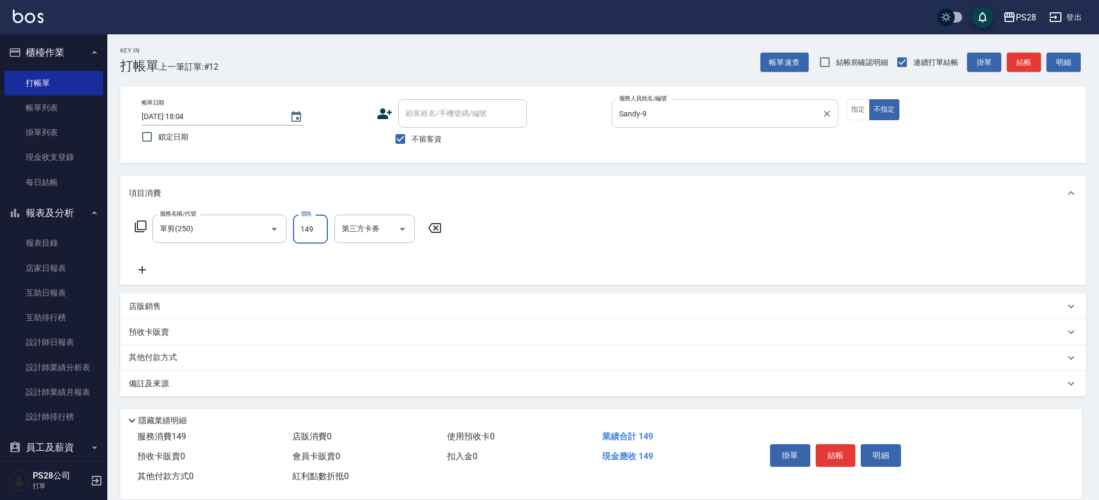
type input "149"
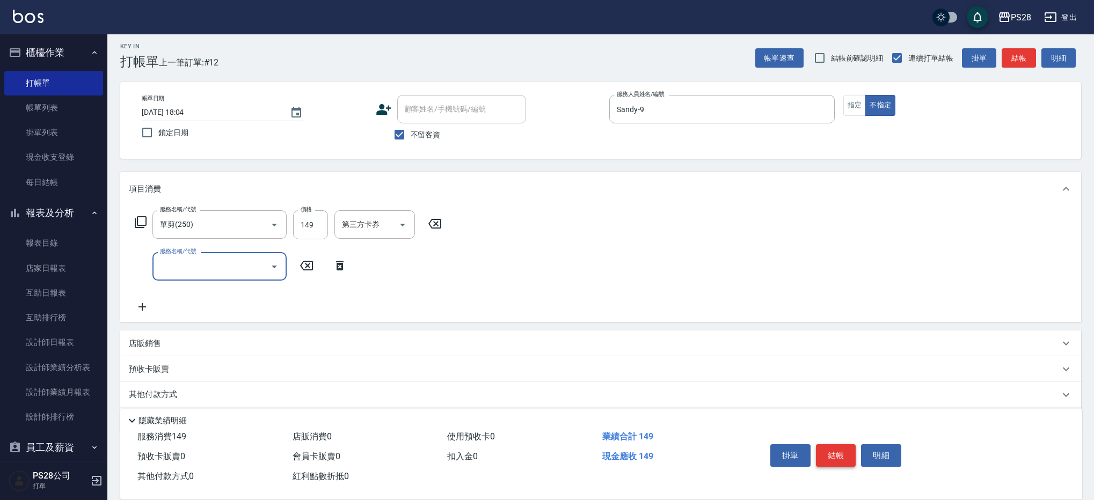
click at [846, 453] on button "結帳" at bounding box center [836, 455] width 40 height 23
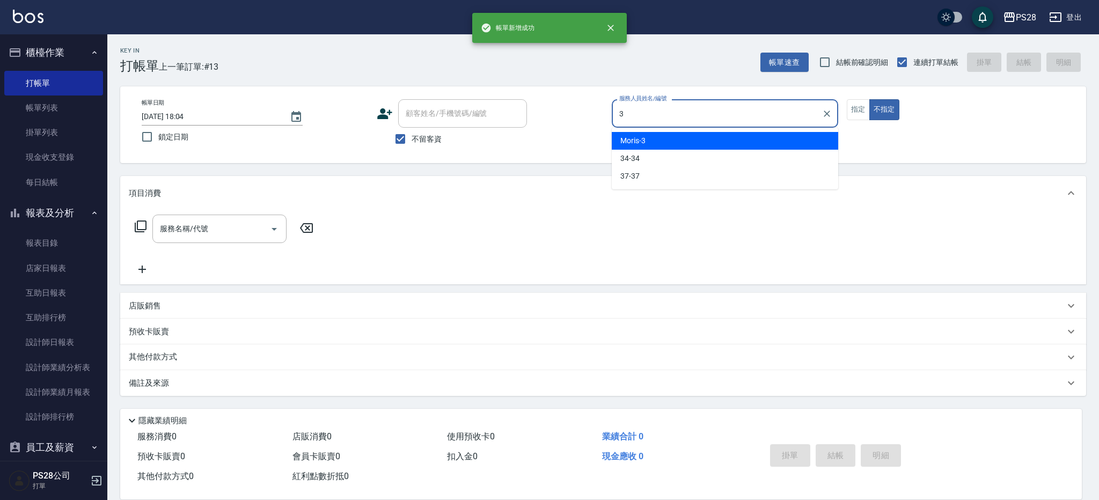
type input "Moris-3"
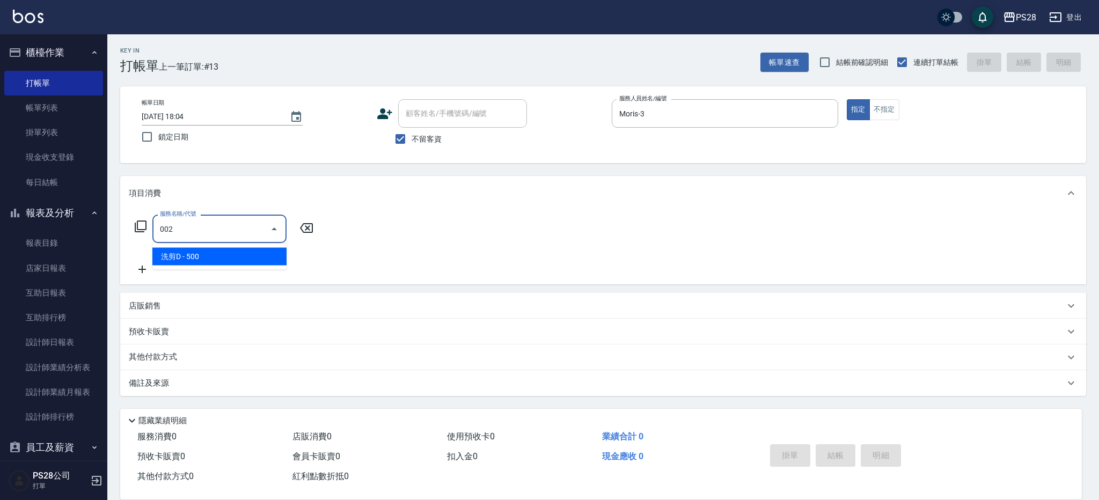
type input "洗剪D(002)"
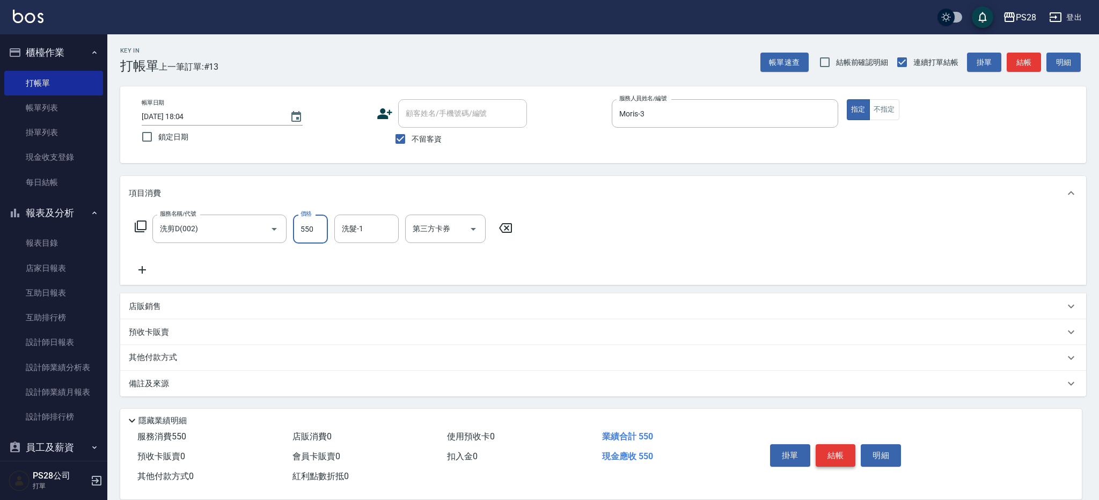
type input "550"
type input "Moris-3"
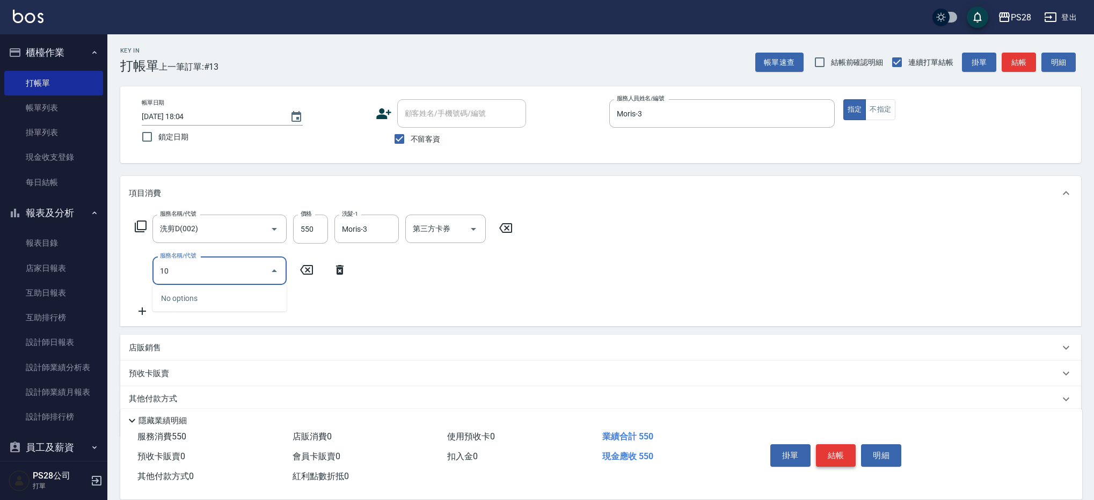
type input "1"
type input "剪瀏海(0050)"
type input "50"
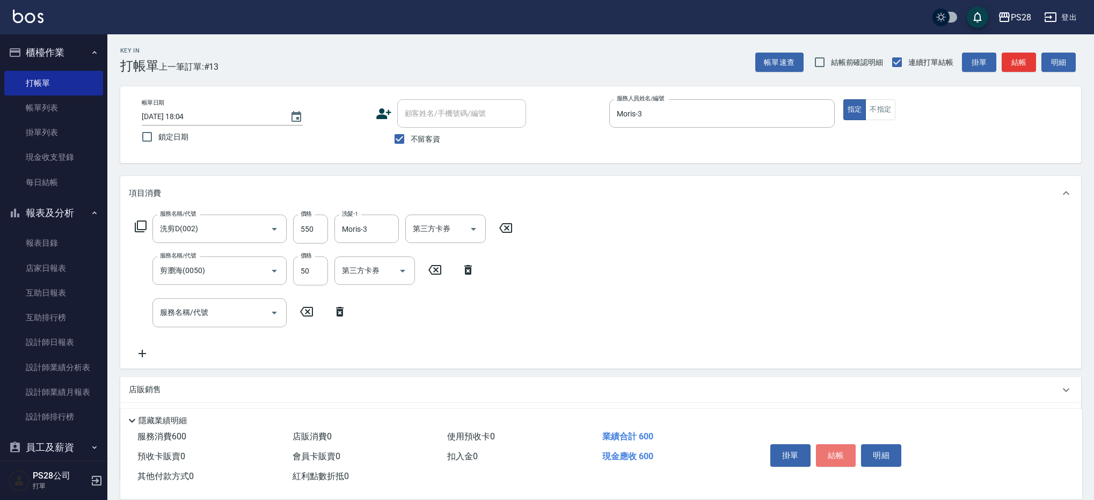
click at [838, 451] on button "結帳" at bounding box center [836, 455] width 40 height 23
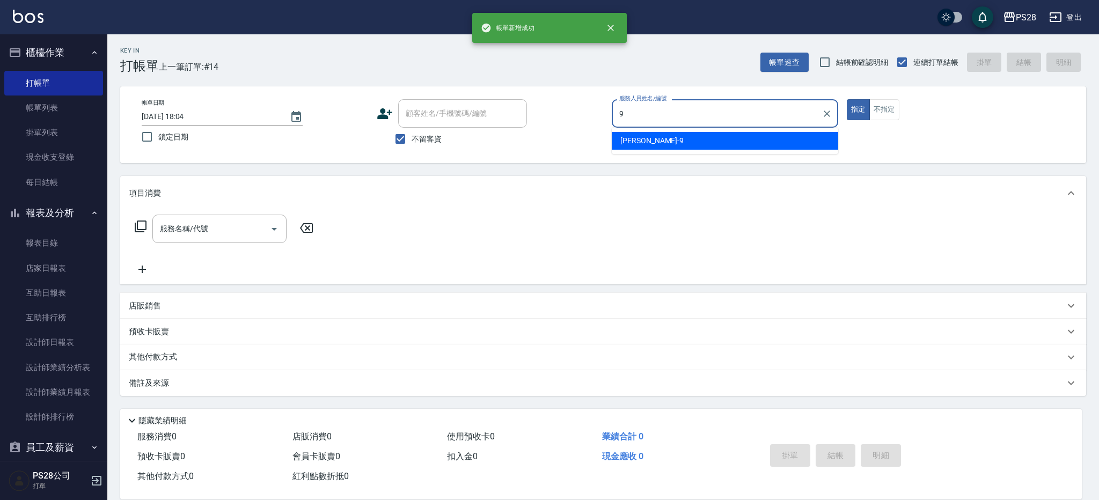
type input "Sandy-9"
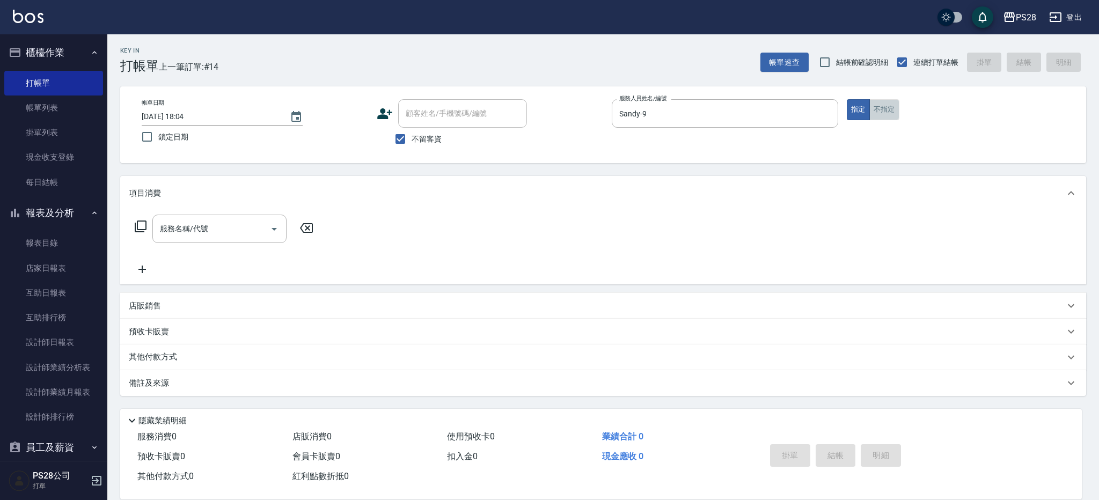
drag, startPoint x: 890, startPoint y: 110, endPoint x: 546, endPoint y: 230, distance: 363.3
click at [890, 111] on button "不指定" at bounding box center [885, 109] width 30 height 21
click at [181, 227] on input "服務名稱/代號" at bounding box center [211, 229] width 108 height 19
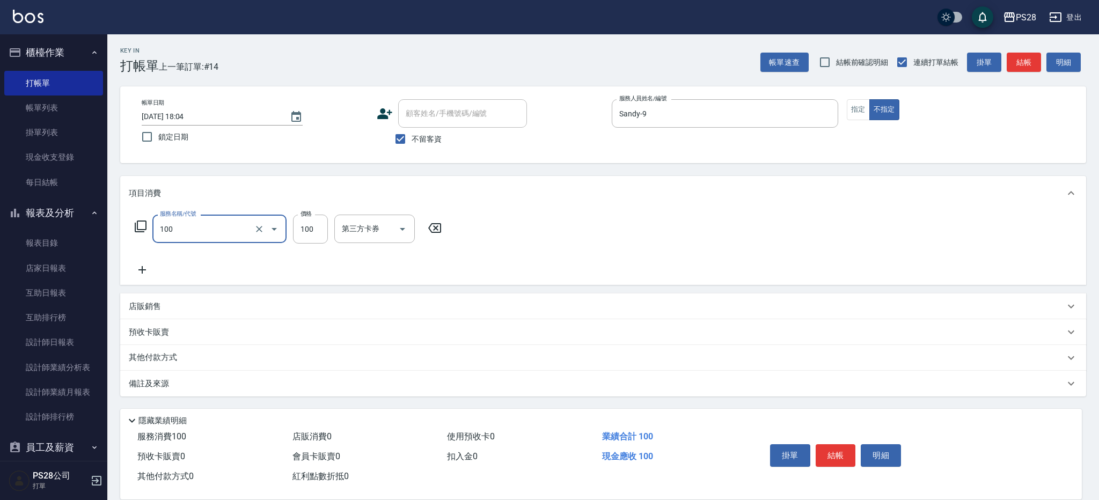
type input "洗髮(100)"
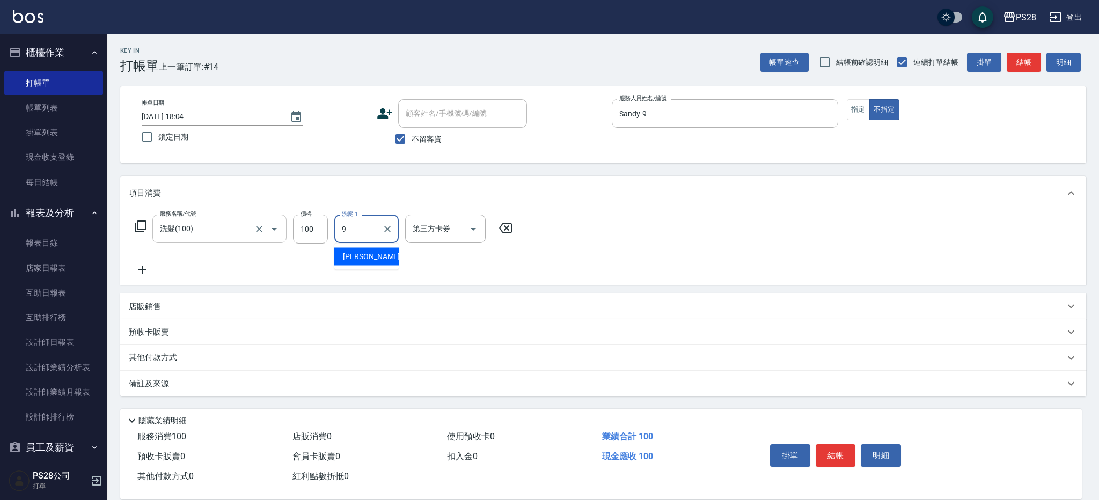
type input "Sandy-9"
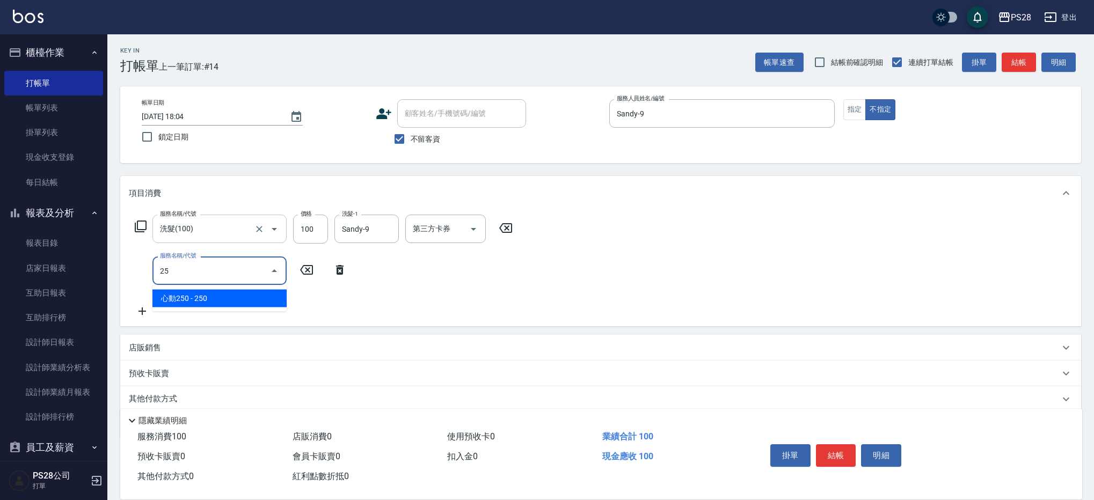
type input "250"
type input "洗剪D(002)"
type input "9"
type input "單剪(250)"
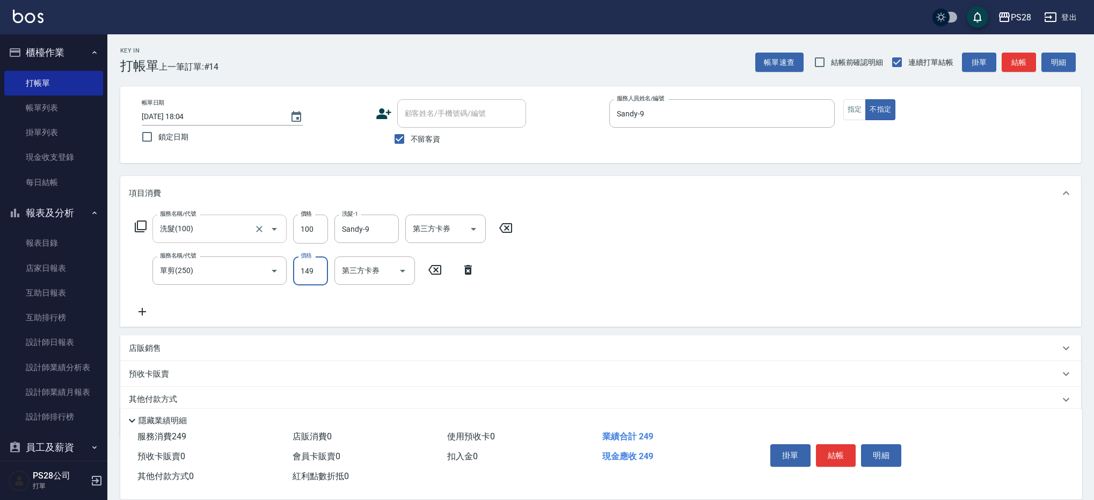
type input "149"
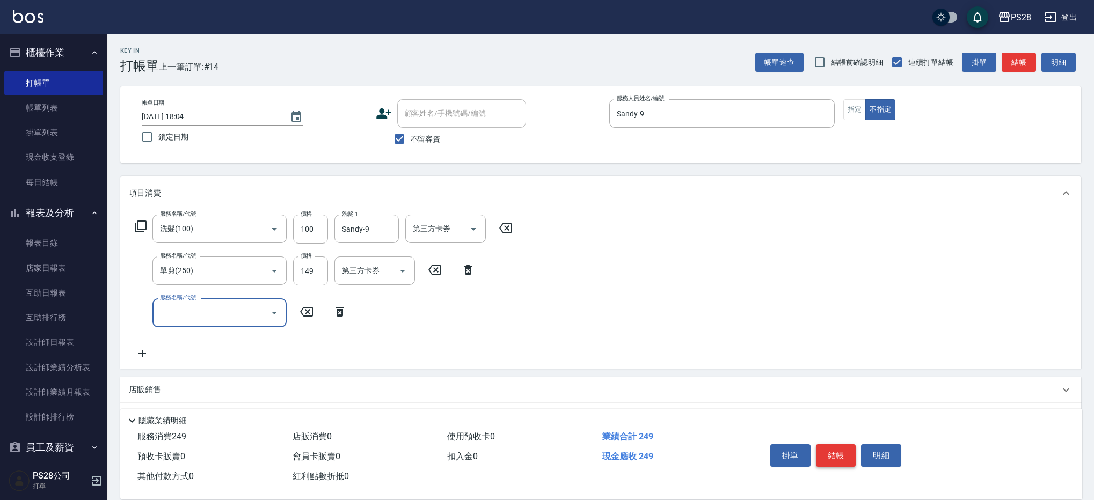
click at [835, 450] on button "結帳" at bounding box center [836, 455] width 40 height 23
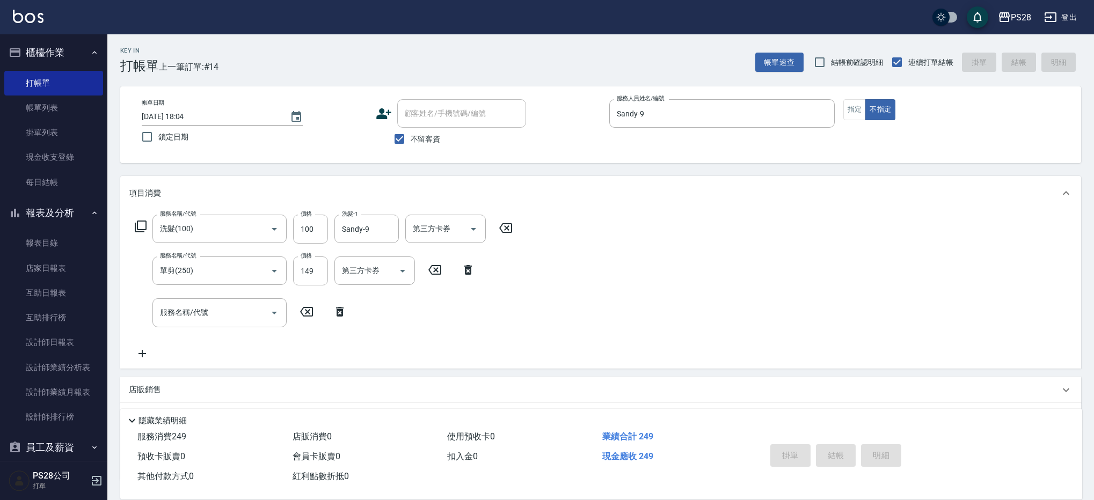
type input "[DATE] 18:05"
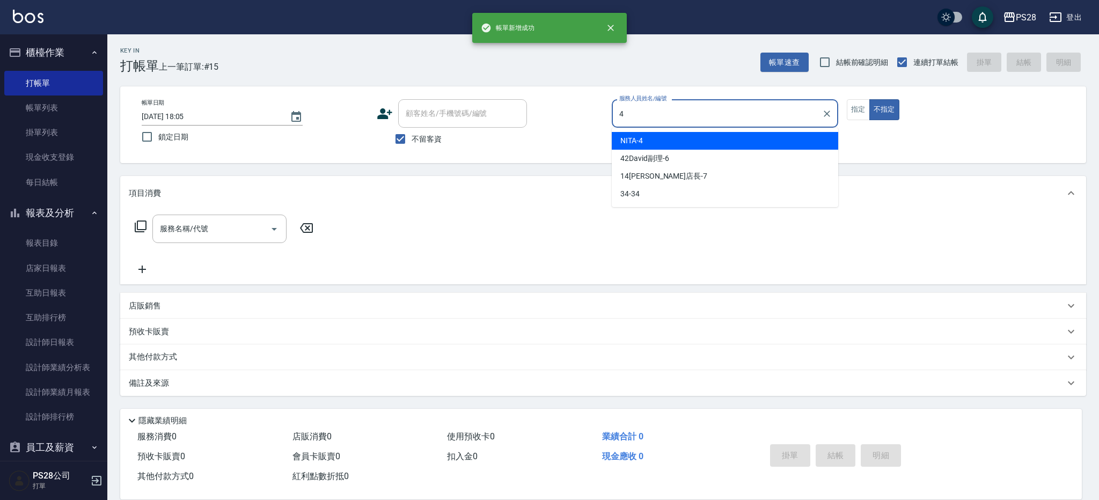
type input "NITA-4"
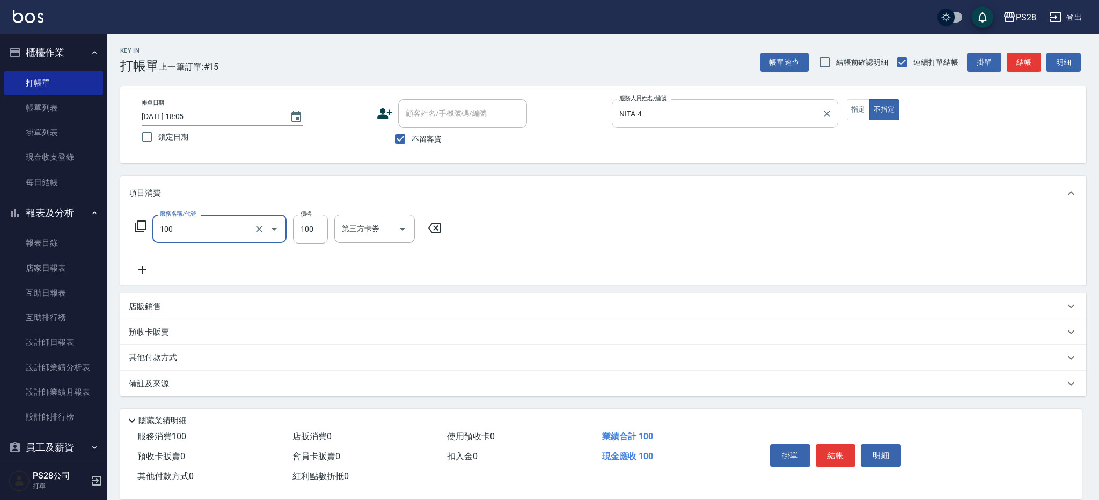
type input "洗髮(100)"
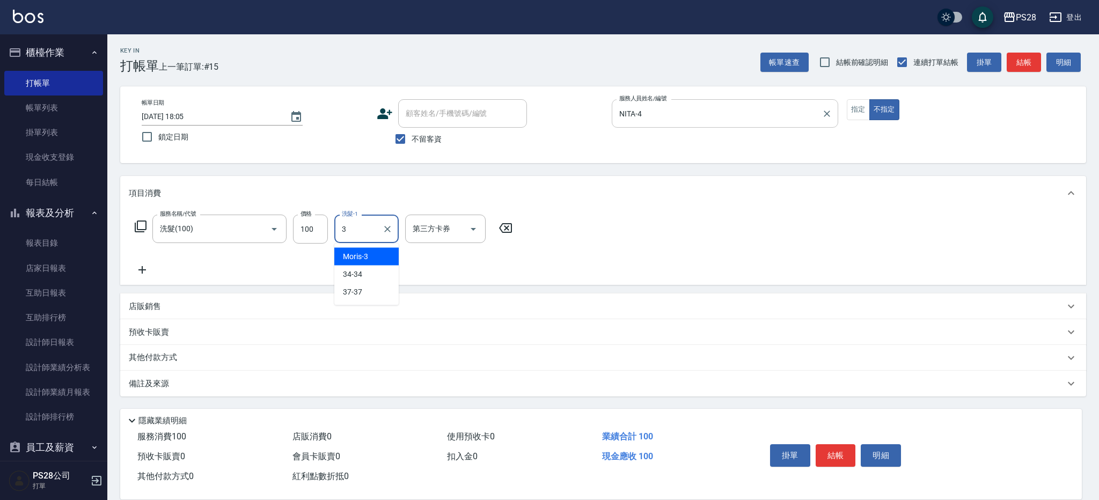
type input "Moris-3"
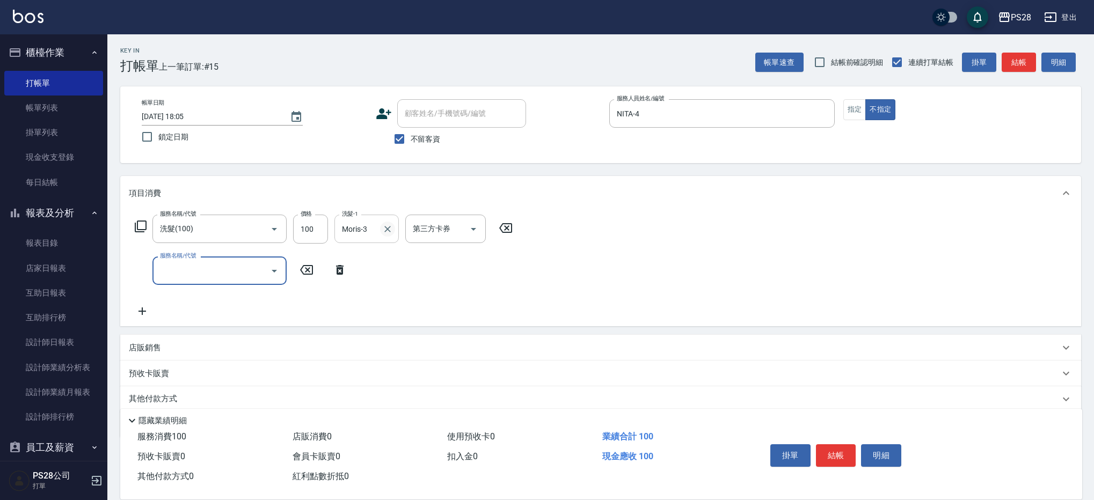
click at [388, 229] on icon "Clear" at bounding box center [387, 229] width 11 height 11
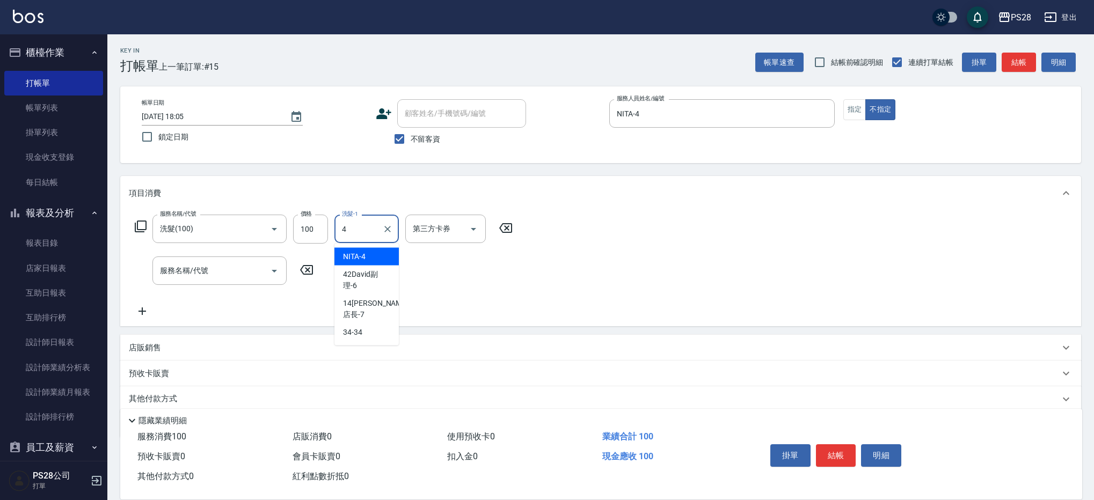
type input "NITA-4"
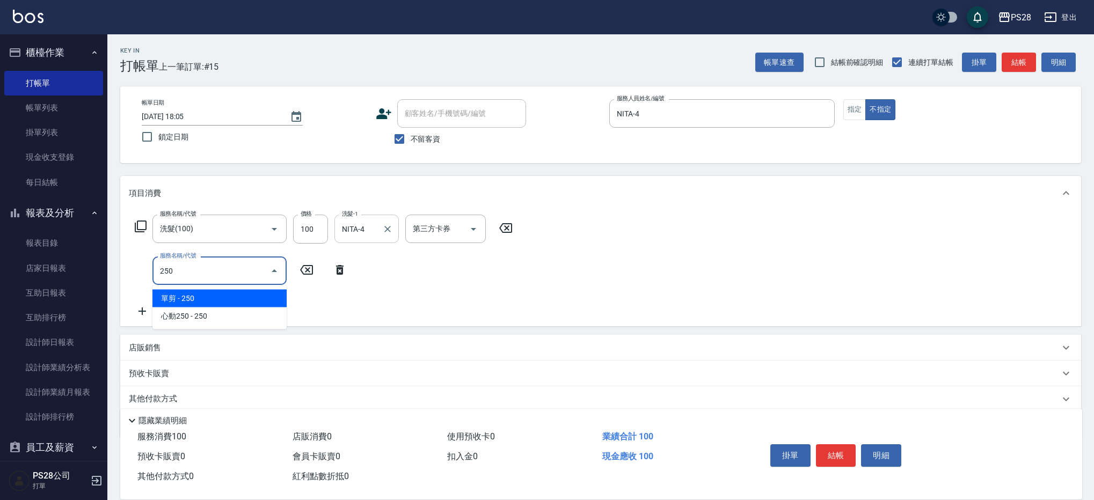
type input "單剪(250)"
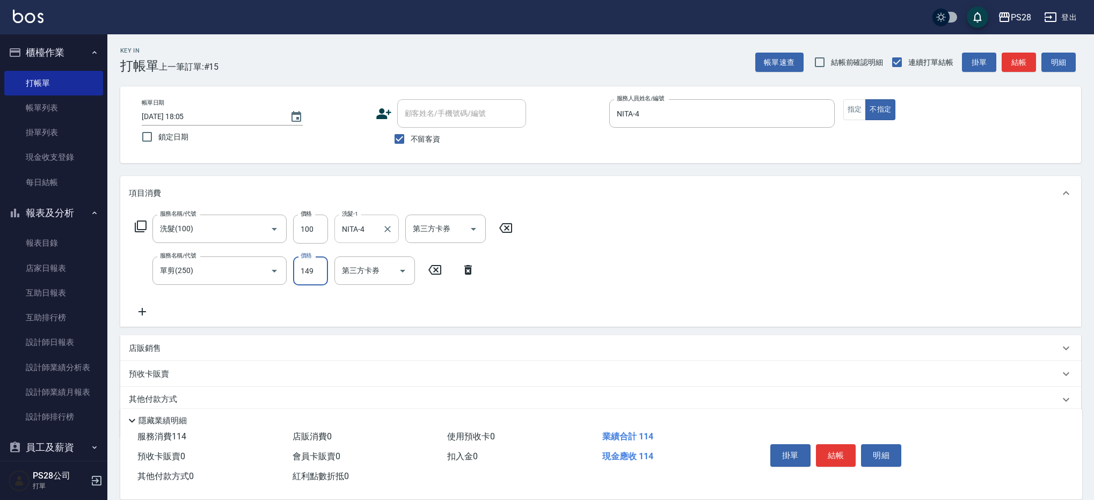
type input "149"
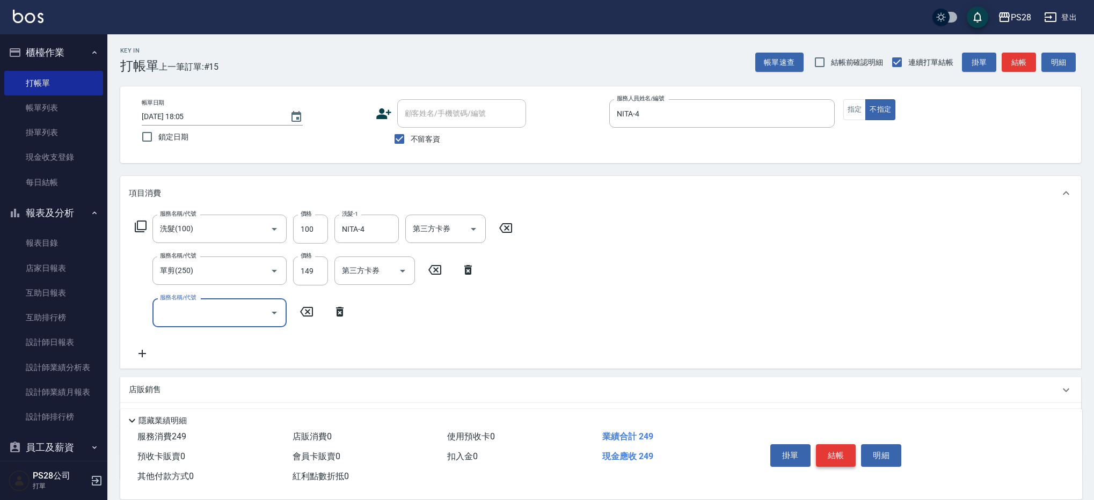
click at [837, 450] on button "結帳" at bounding box center [836, 455] width 40 height 23
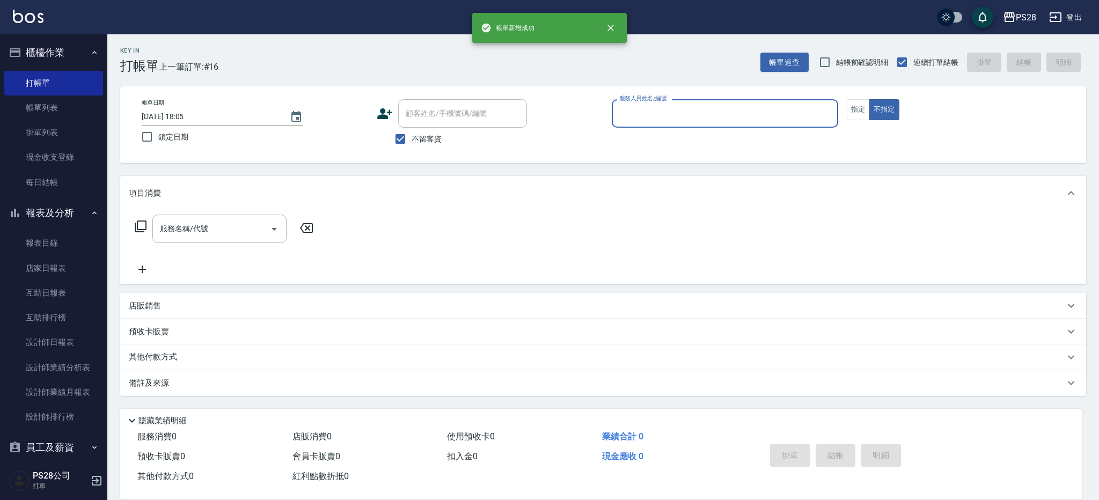
type input "0"
type input "Sandy-9"
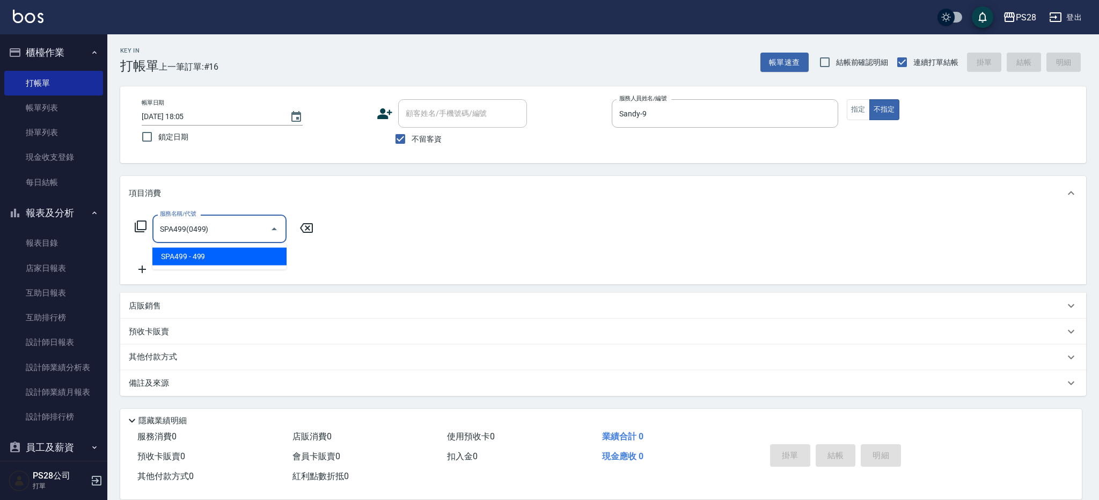
type input "SPA499(0499)"
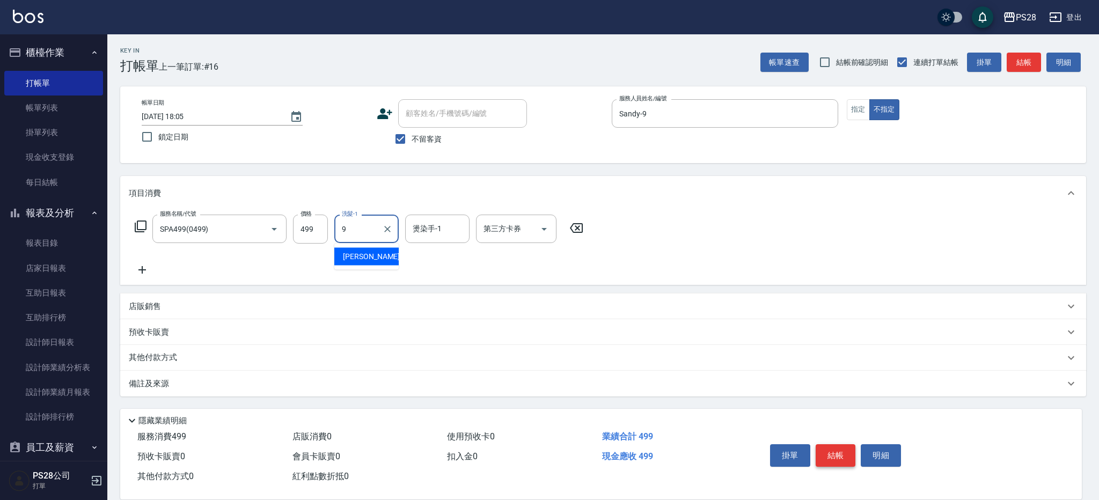
type input "Sandy-9"
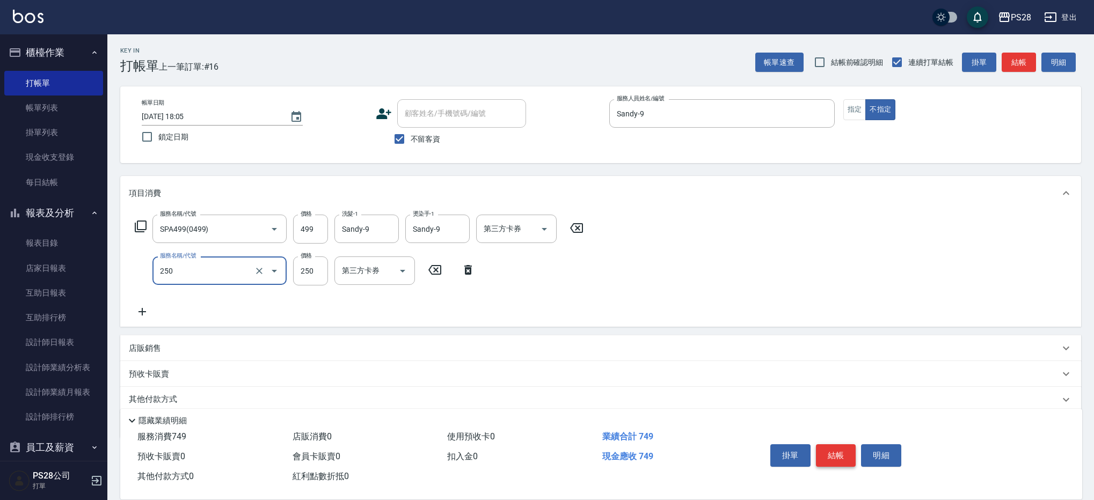
type input "單剪(250)"
type input "149"
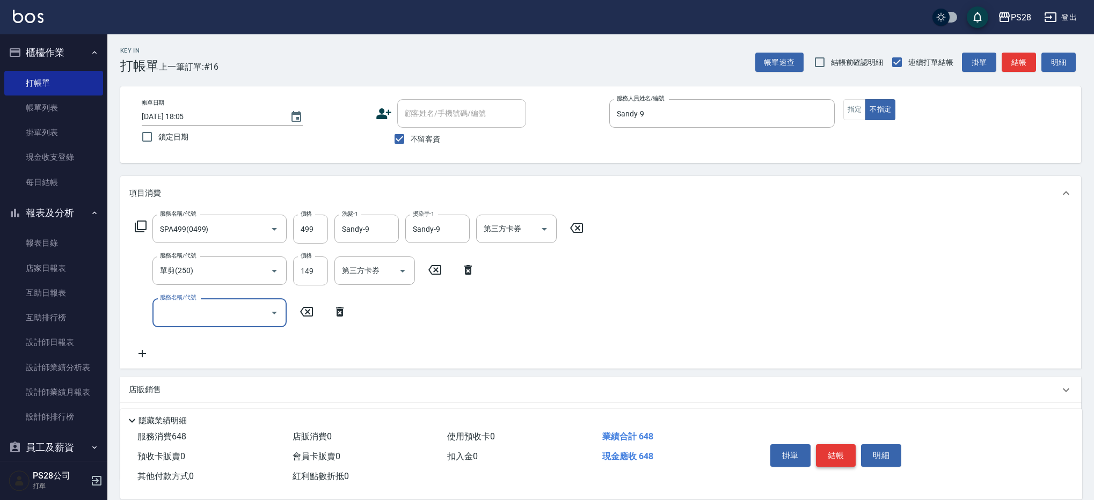
click at [840, 449] on button "結帳" at bounding box center [836, 455] width 40 height 23
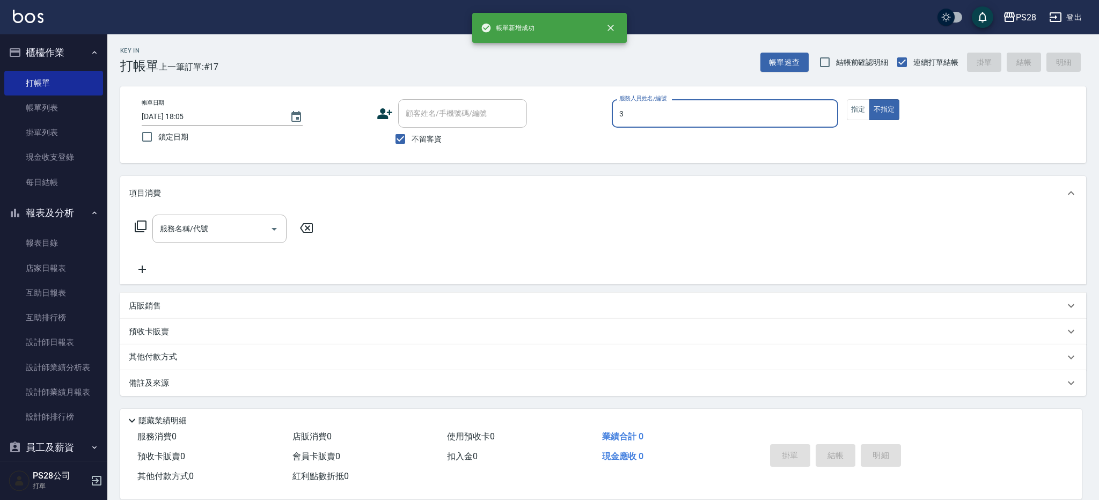
type input "Moris-3"
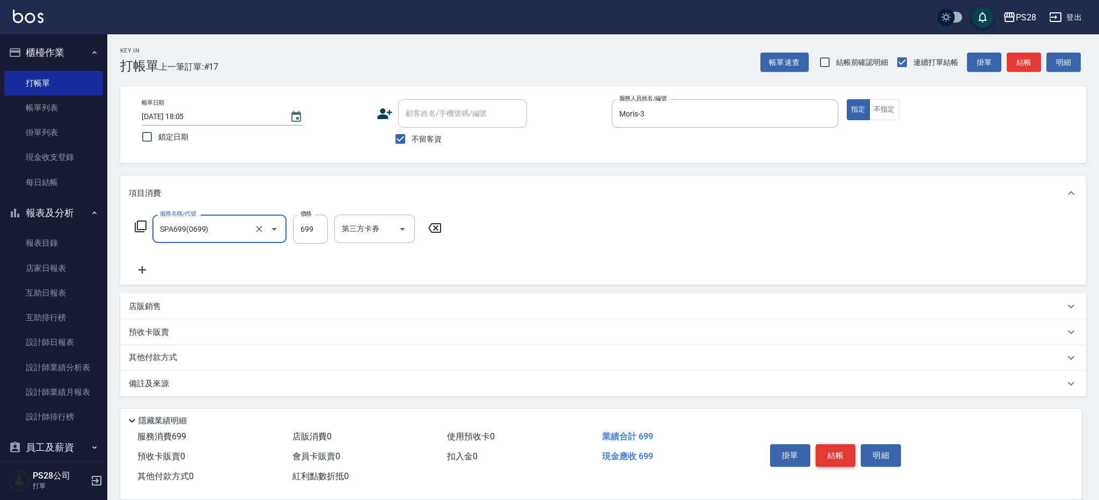
type input "SPA699(0699)"
type input "700"
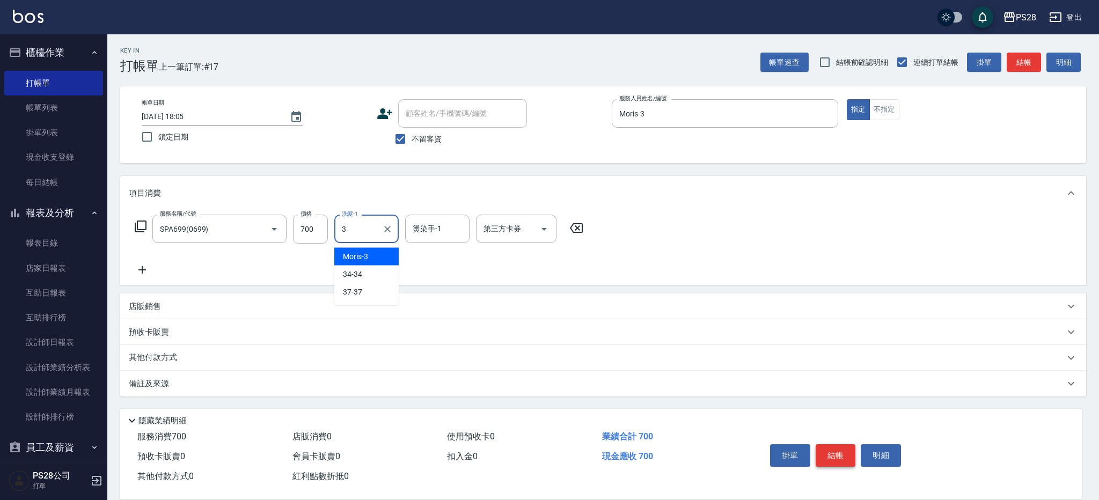
type input "Moris-3"
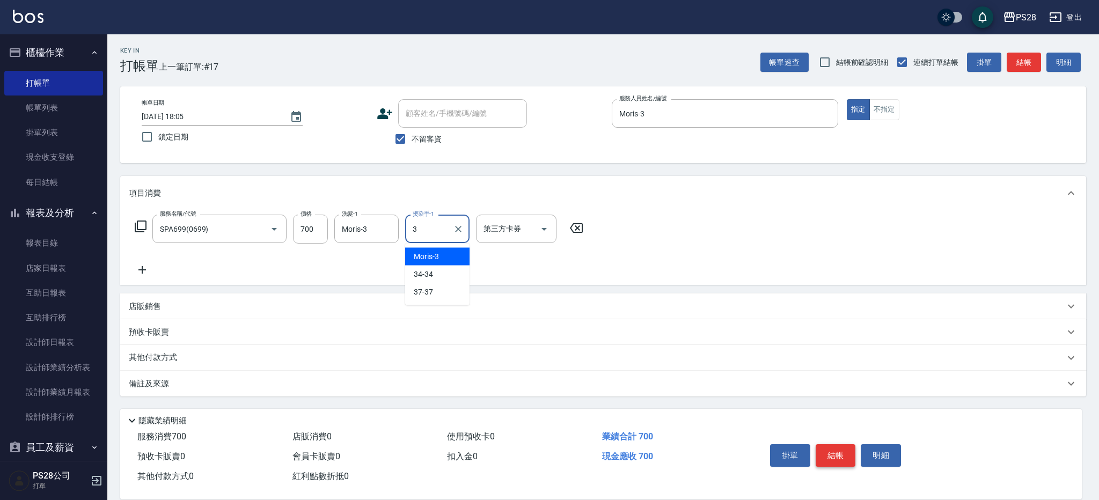
type input "Moris-3"
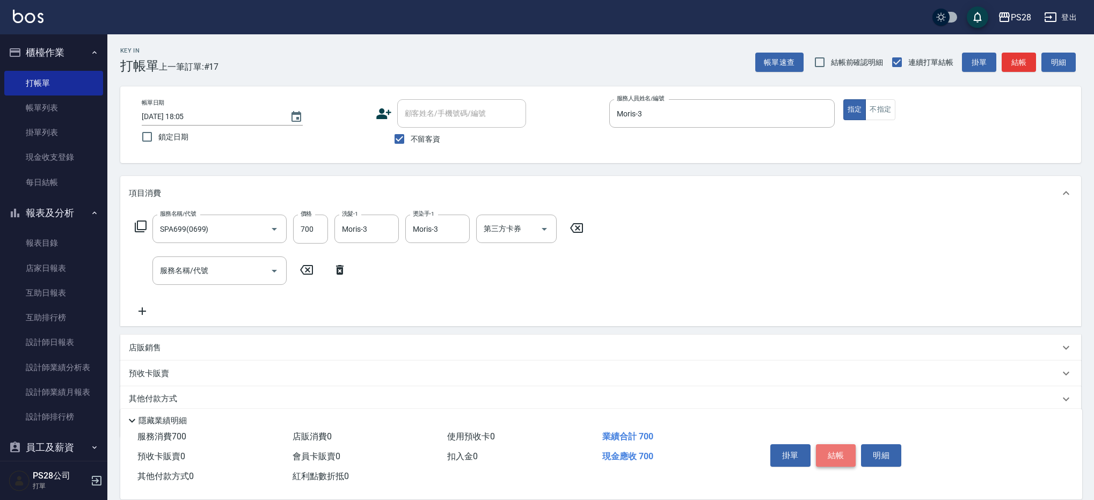
click at [843, 450] on button "結帳" at bounding box center [836, 455] width 40 height 23
type input "[DATE] 18:06"
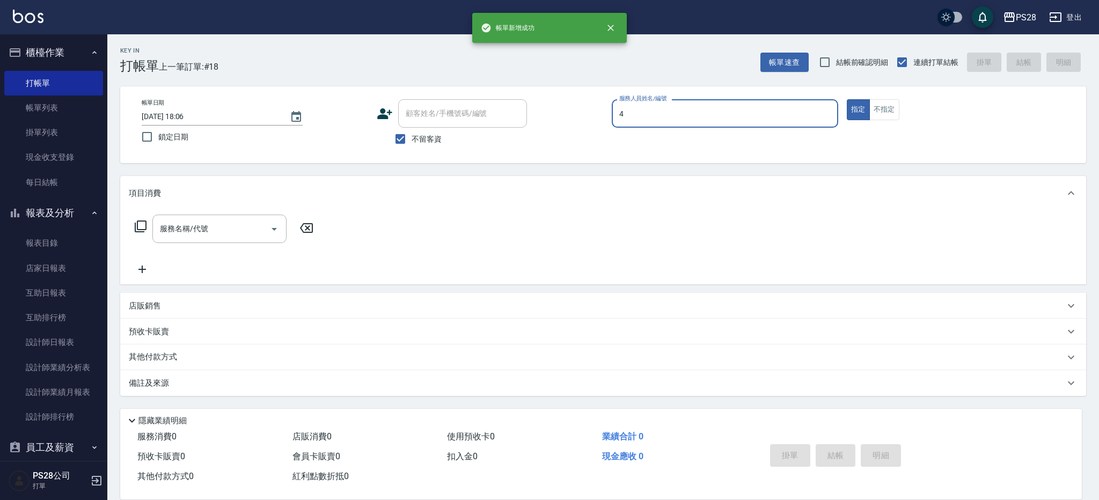
type input "NITA-4"
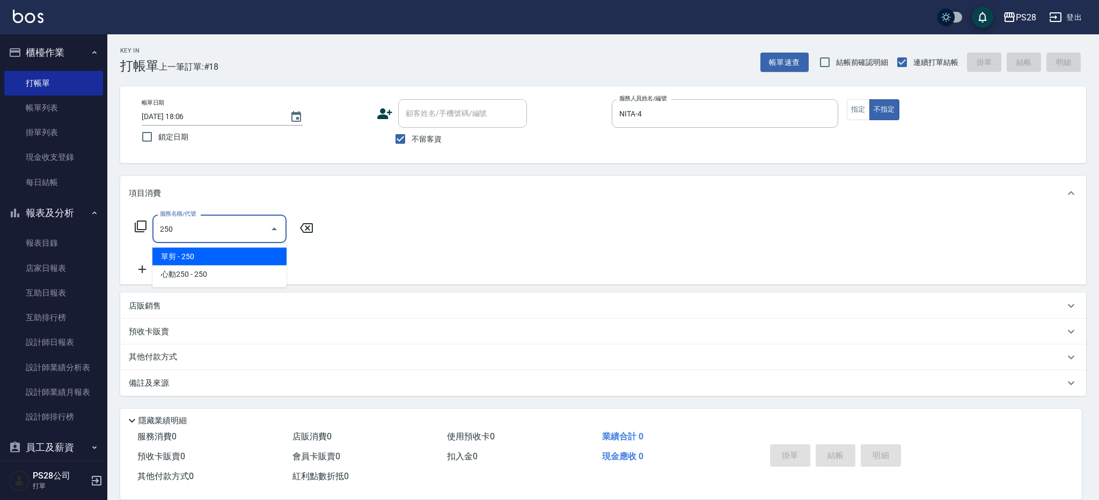
type input "單剪(250)"
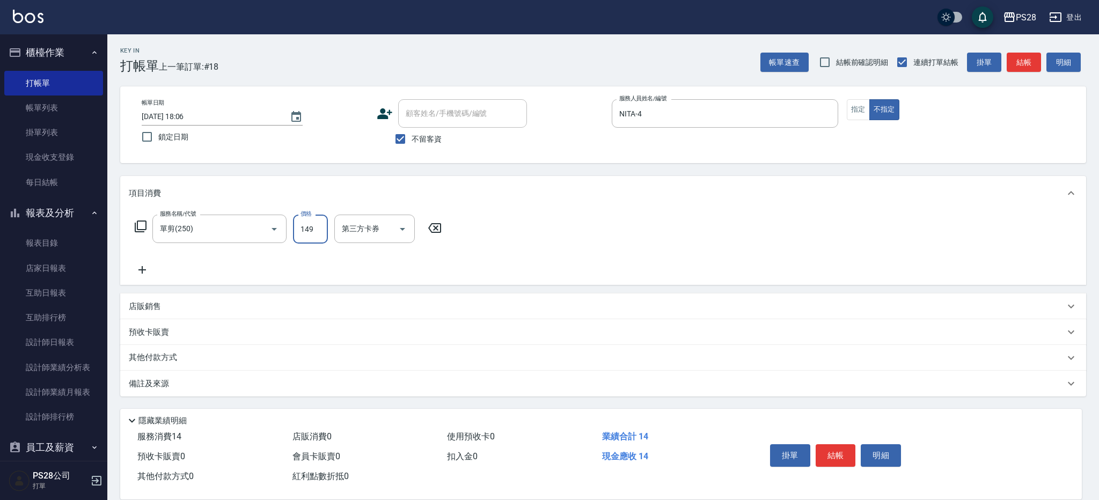
type input "149"
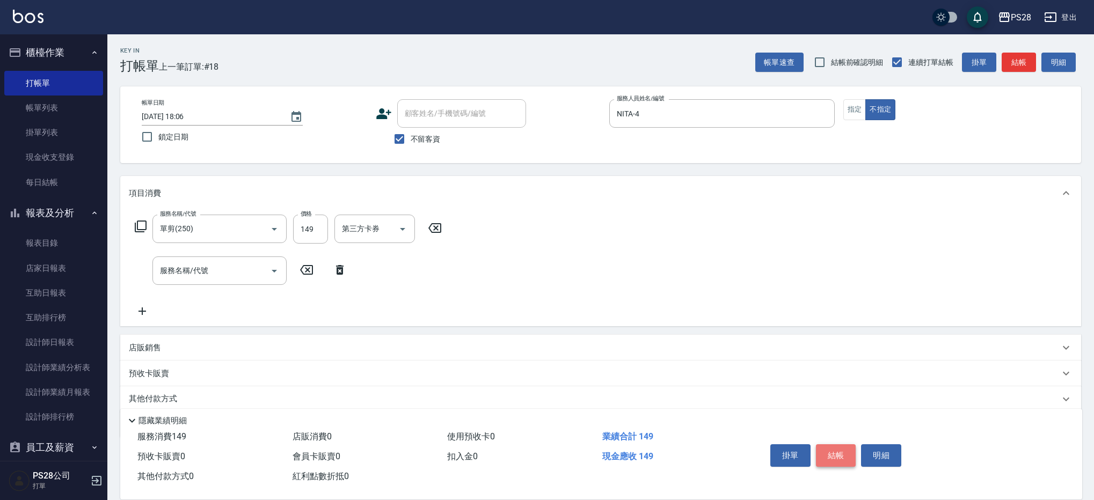
click at [844, 451] on button "結帳" at bounding box center [836, 455] width 40 height 23
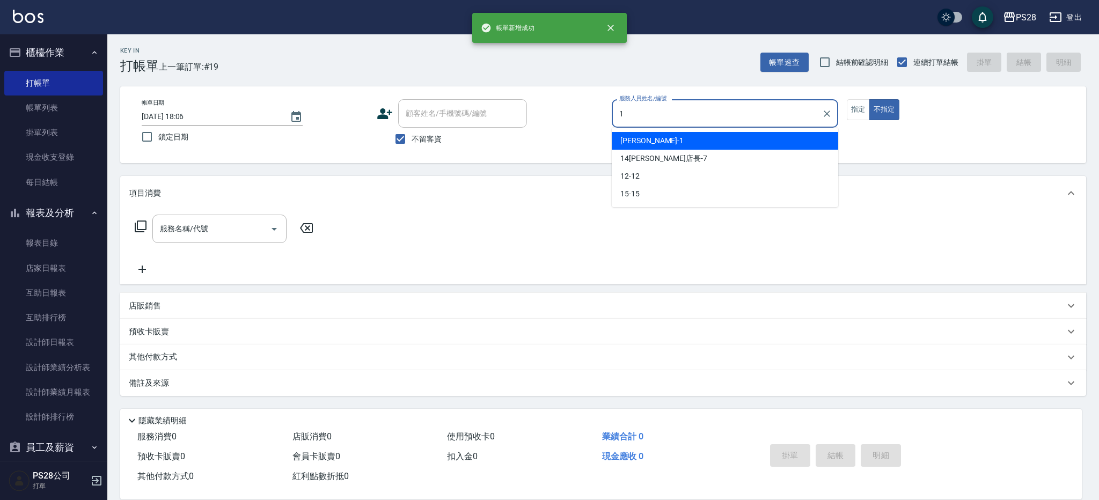
type input "[PERSON_NAME]-1"
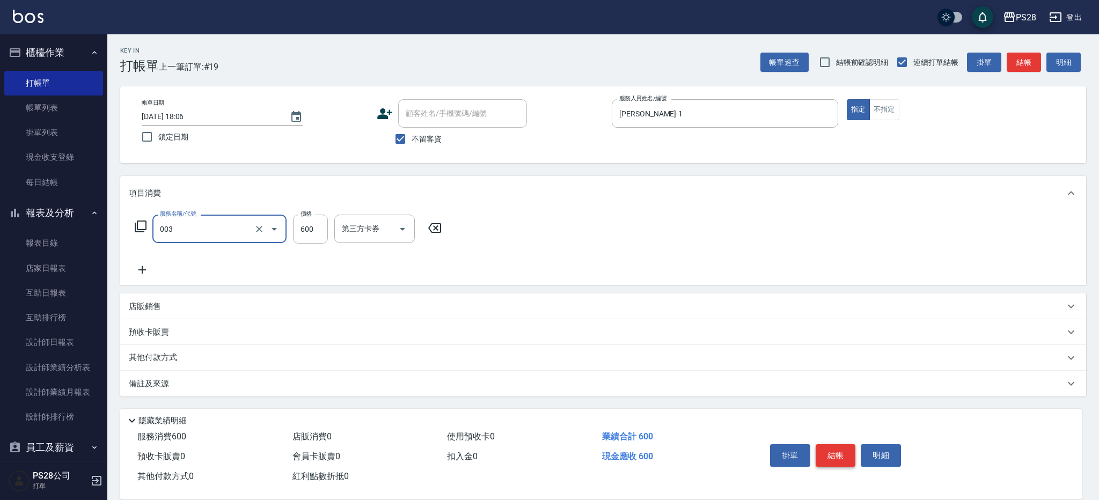
type input "洗剪C(003)"
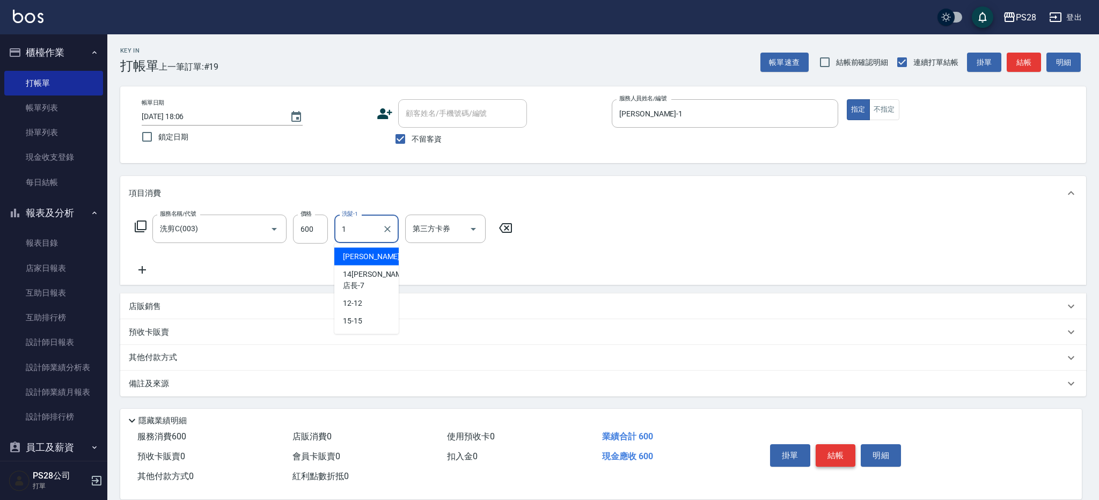
type input "[PERSON_NAME]-1"
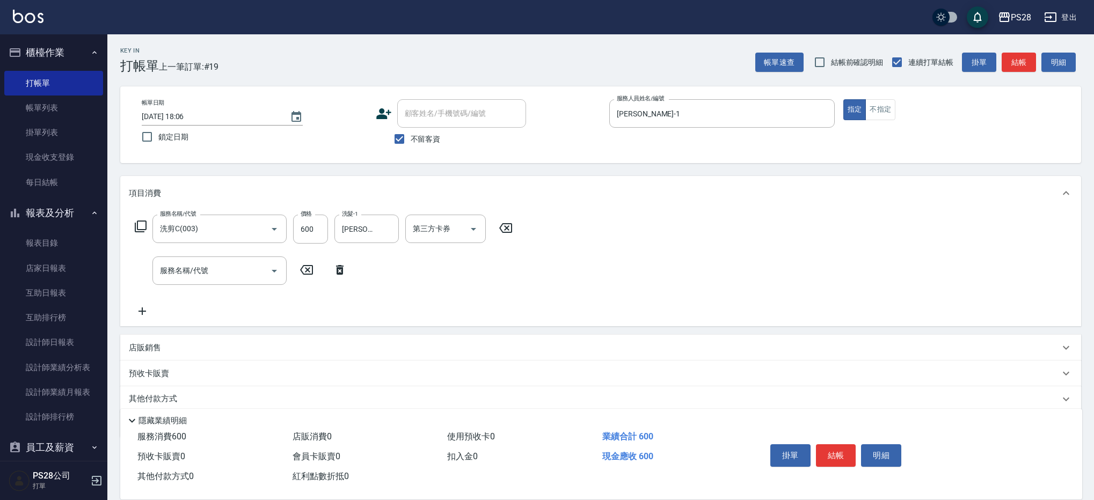
click at [726, 171] on div "Key In 打帳單 上一筆訂單:#19 帳單速查 結帳前確認明細 連續打單結帳 掛單 結帳 明細 帳單日期 [DATE] 18:06 鎖定日期 顧客姓名/手…" at bounding box center [600, 286] width 987 height 505
click at [585, 48] on div "Key In 打帳單 上一筆訂單:#19 帳單速查 結帳前確認明細 連續打單結帳 掛單 結帳 明細" at bounding box center [594, 53] width 974 height 39
click at [756, 171] on div "Key In 打帳單 上一筆訂單:#19 帳單速查 結帳前確認明細 連續打單結帳 掛單 結帳 明細 帳單日期 [DATE] 18:06 鎖定日期 顧客姓名/手…" at bounding box center [600, 285] width 987 height 505
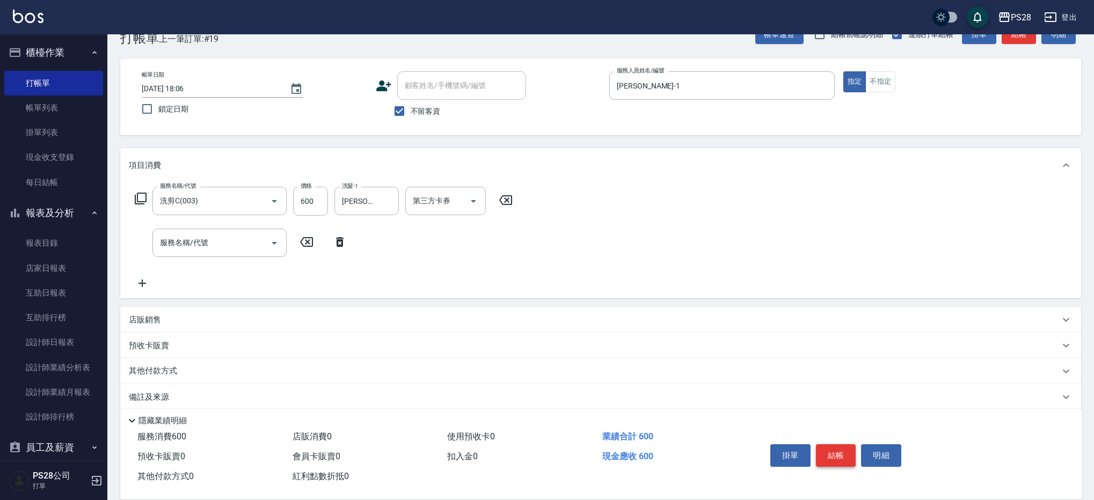
scroll to position [0, 0]
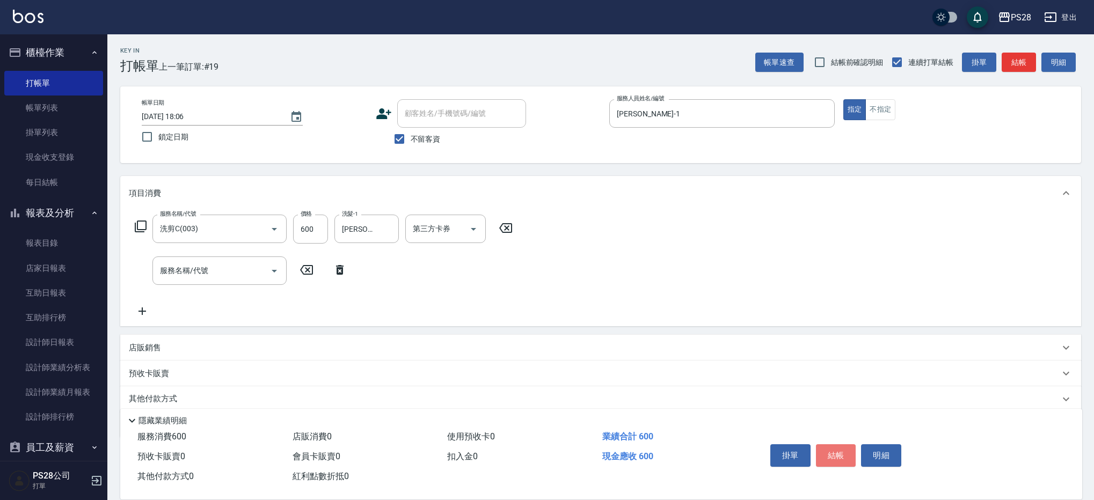
click at [844, 455] on button "結帳" at bounding box center [836, 455] width 40 height 23
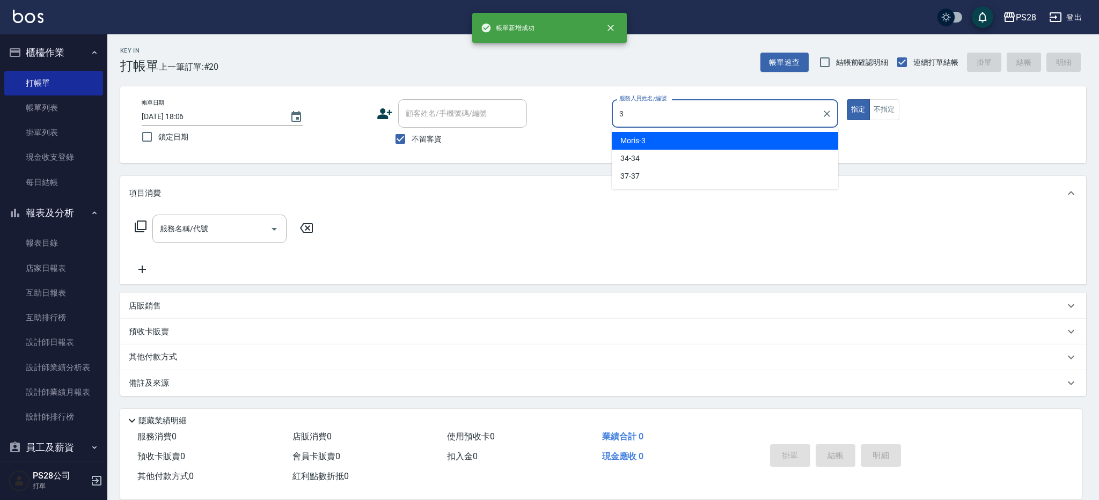
type input "Moris-3"
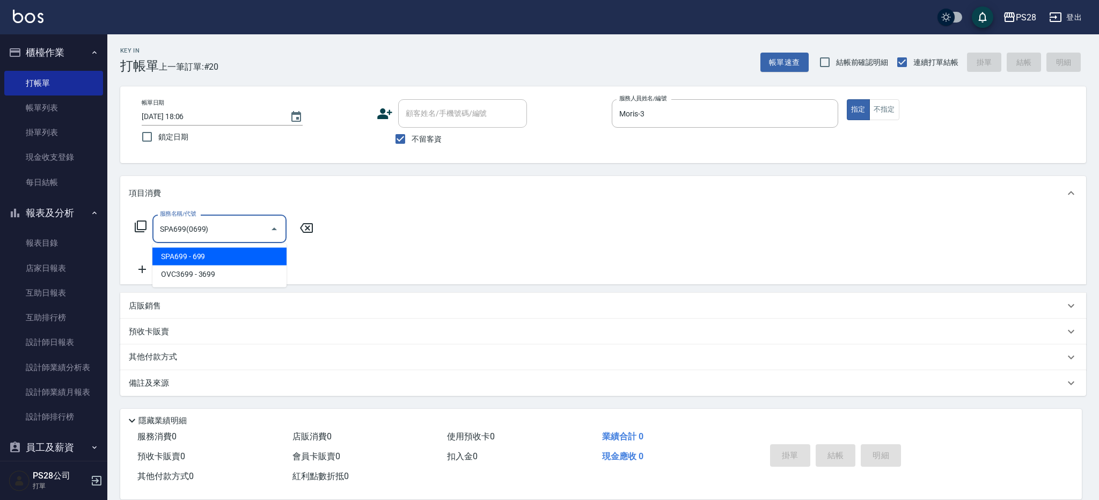
type input "SPA699(0699)"
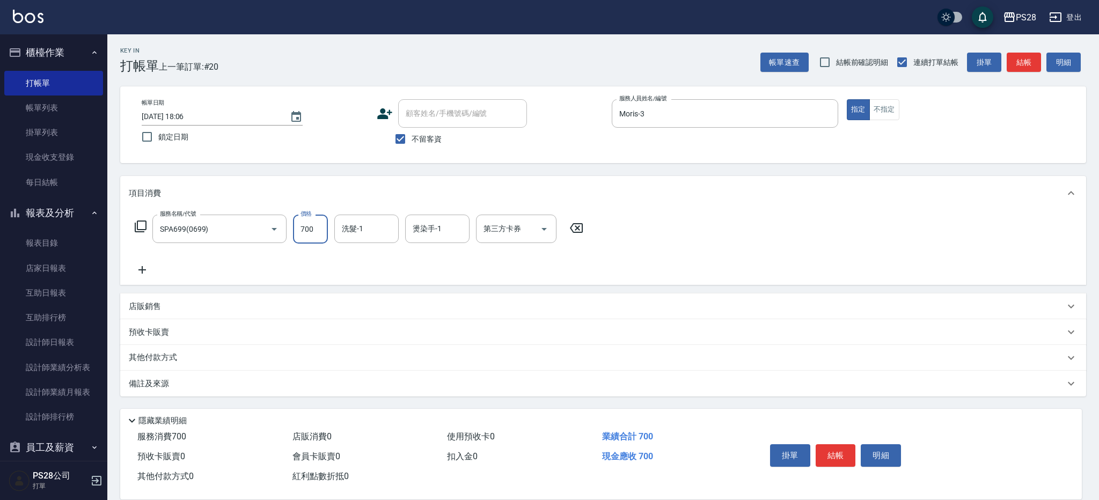
type input "700"
type input "Moris-3"
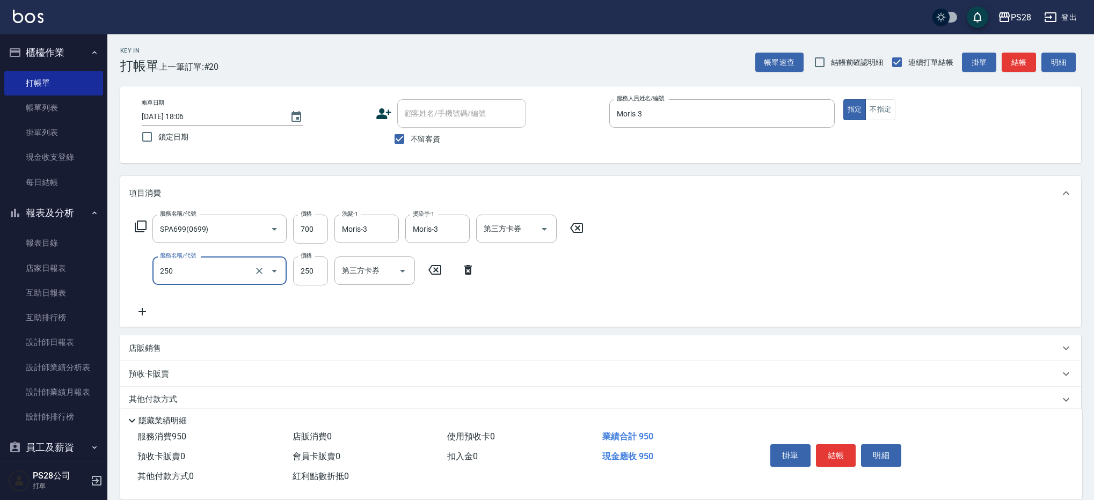
type input "單剪(250)"
type input "400"
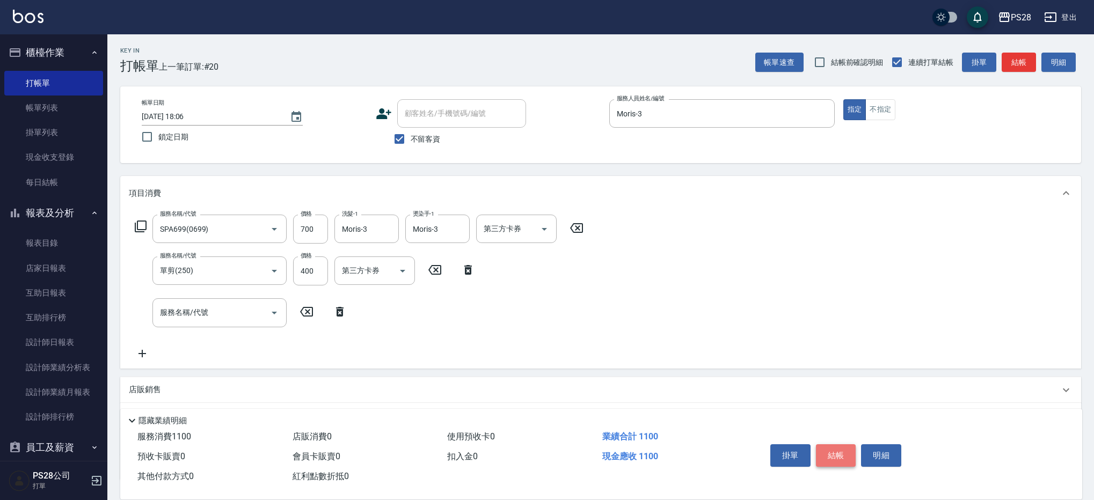
click at [833, 449] on button "結帳" at bounding box center [836, 455] width 40 height 23
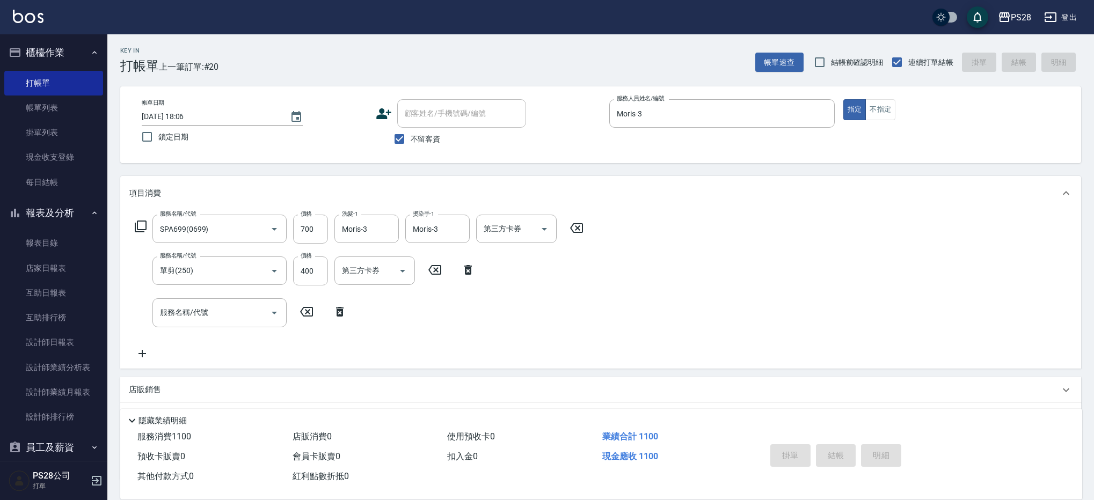
type input "[DATE] 18:07"
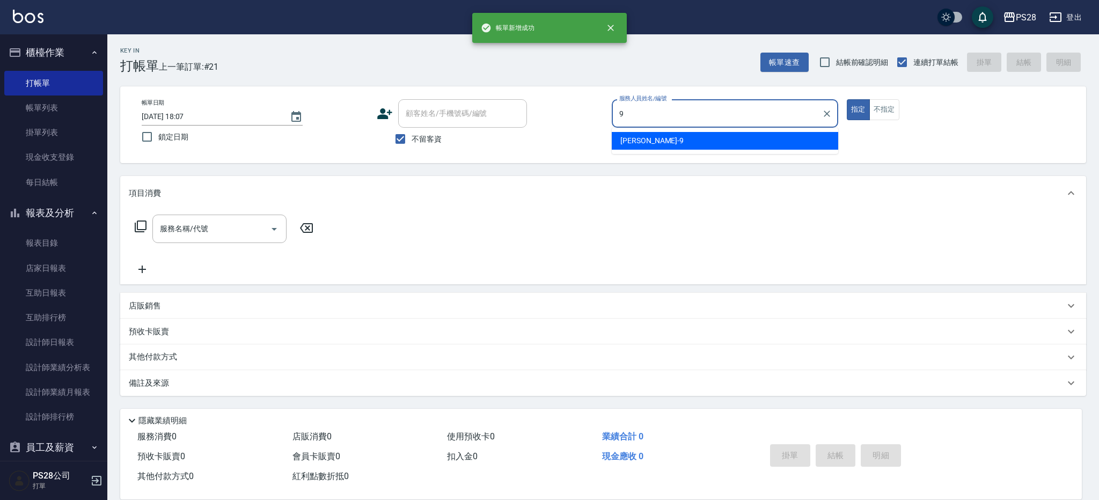
type input "Sandy-9"
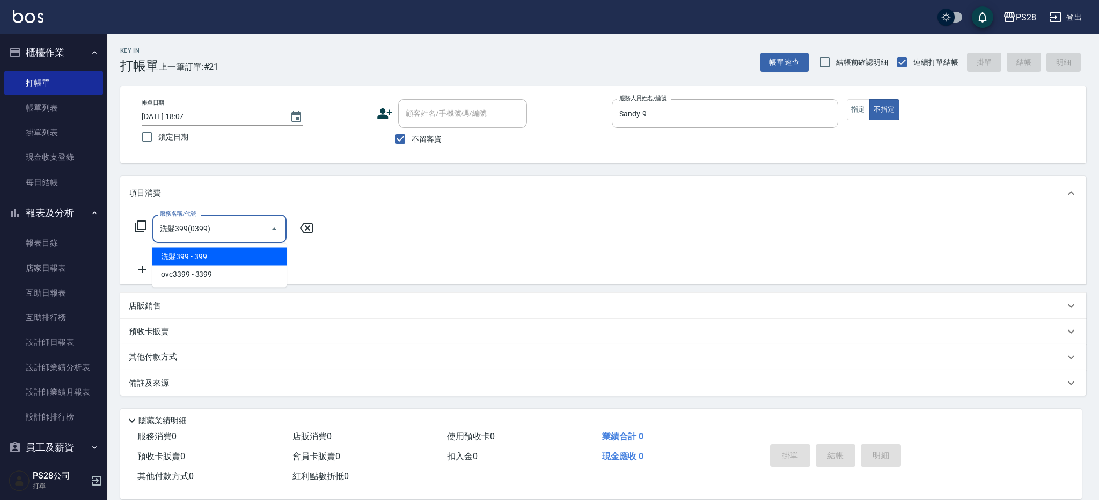
type input "洗髮399(0399)"
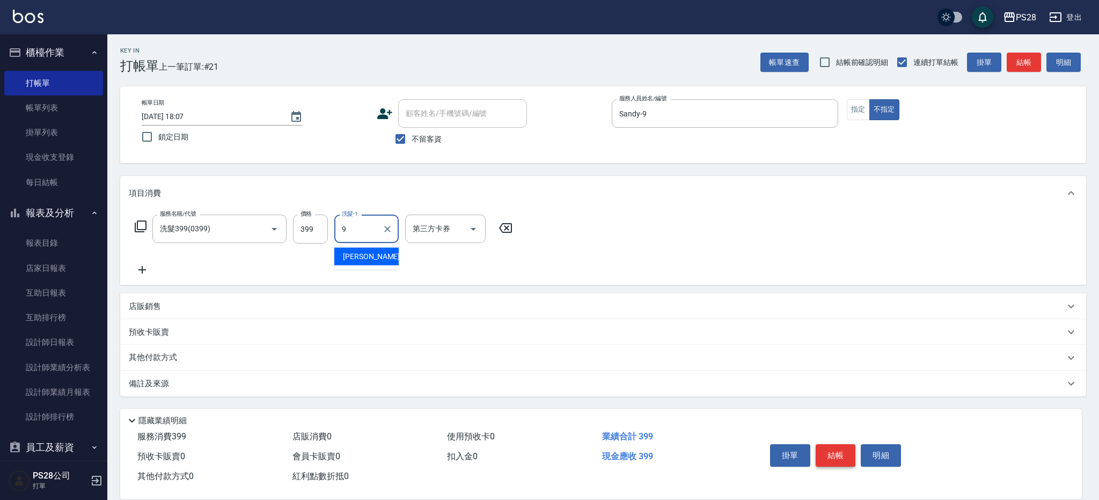
type input "Sandy-9"
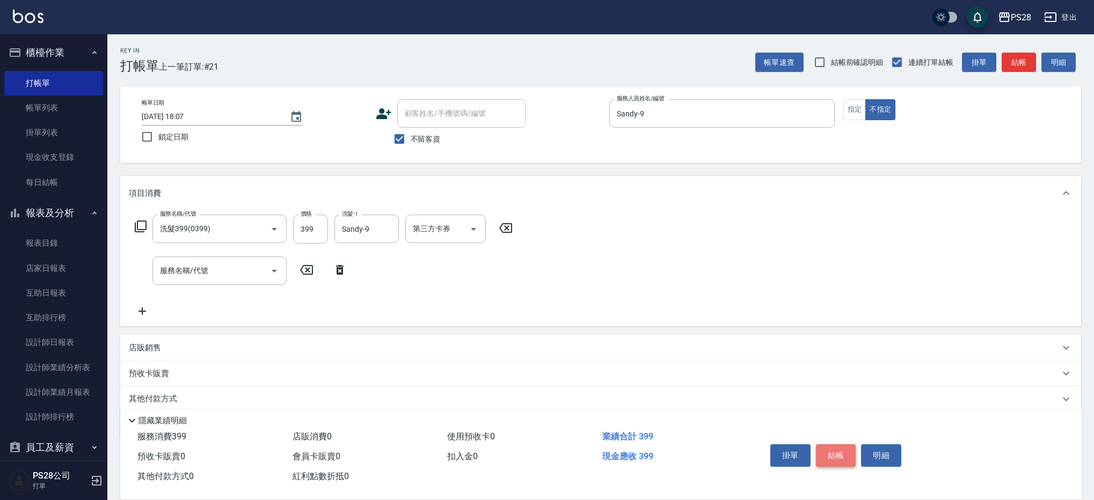
click at [845, 451] on button "結帳" at bounding box center [836, 455] width 40 height 23
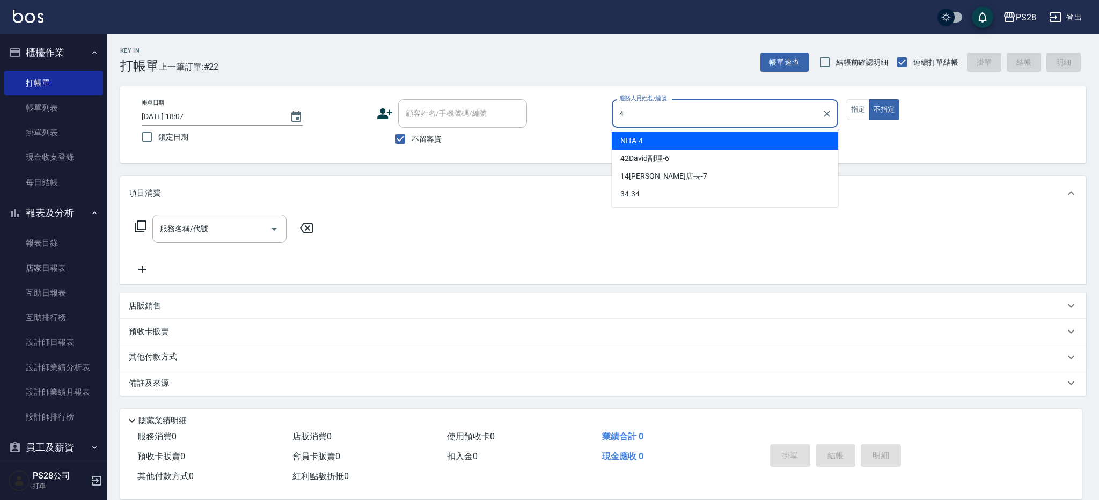
type input "NITA-4"
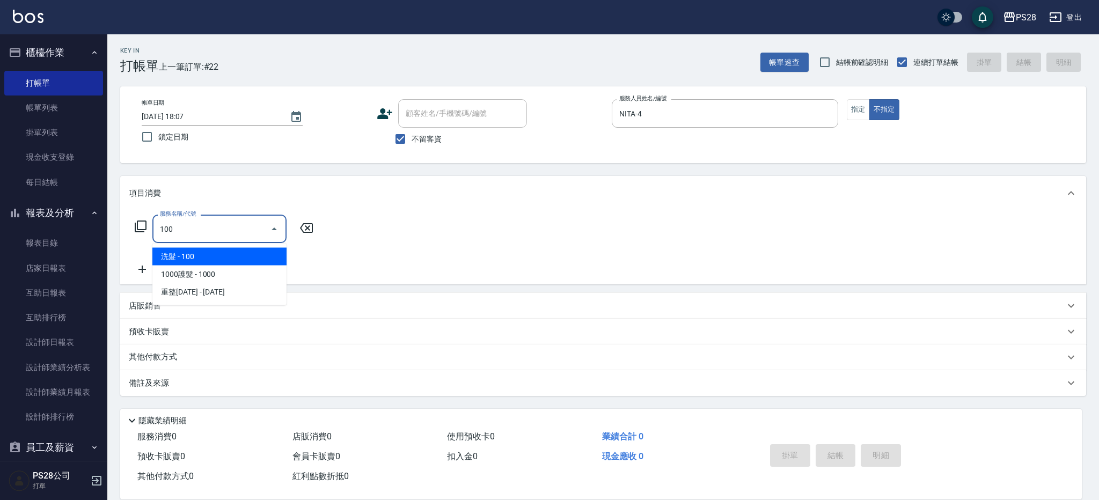
type input "洗髮(100)"
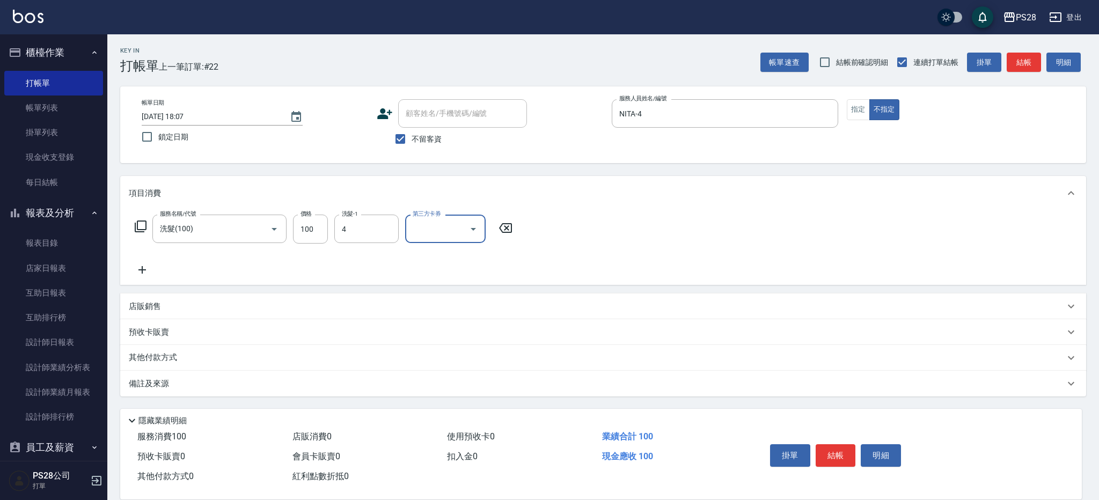
type input "NITA-4"
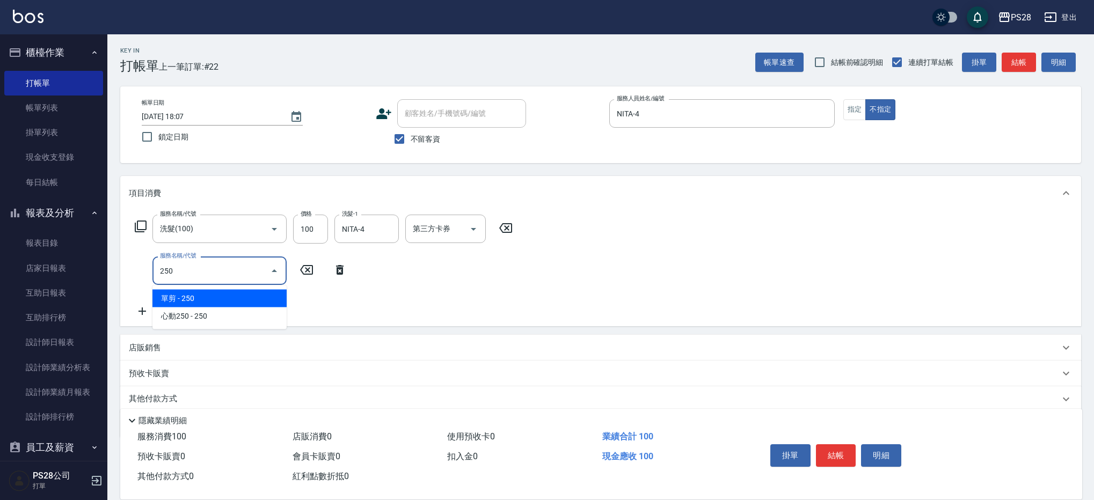
type input "單剪(250)"
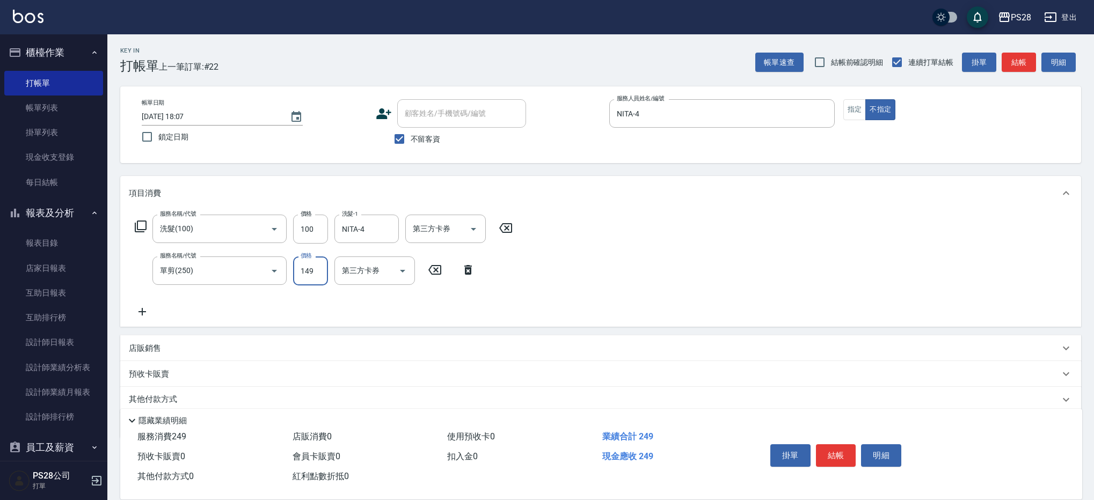
type input "149"
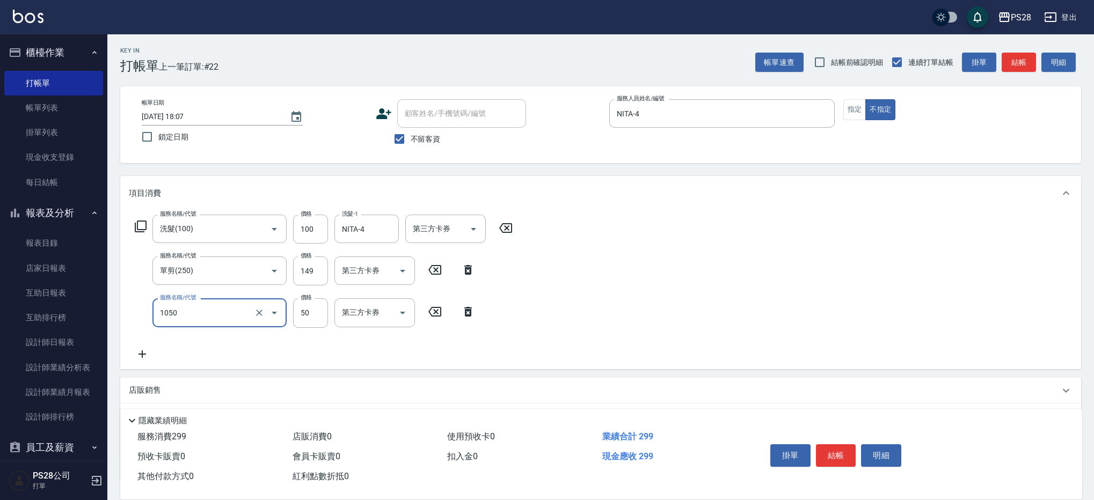
type input "精油(1050)"
type input "NITA-4"
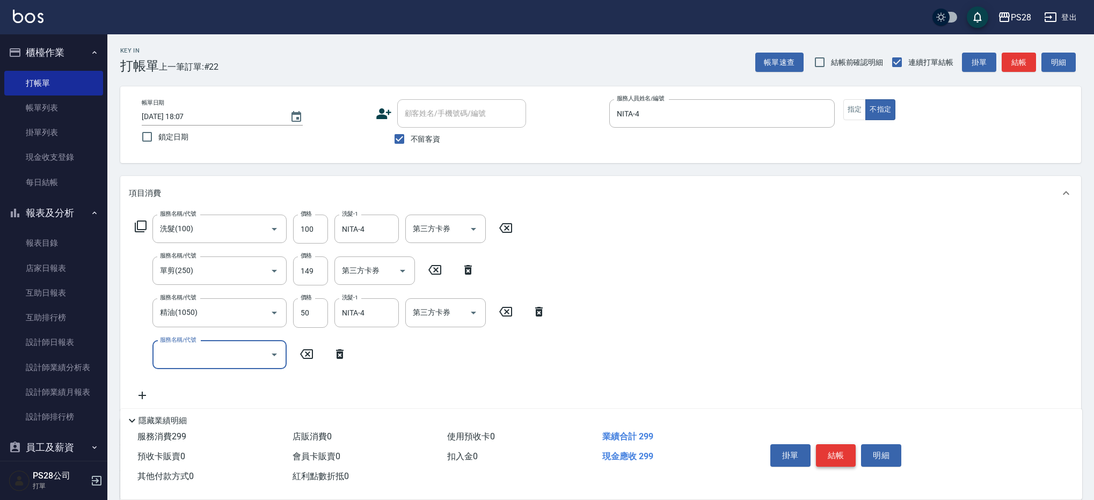
click at [833, 451] on button "結帳" at bounding box center [836, 455] width 40 height 23
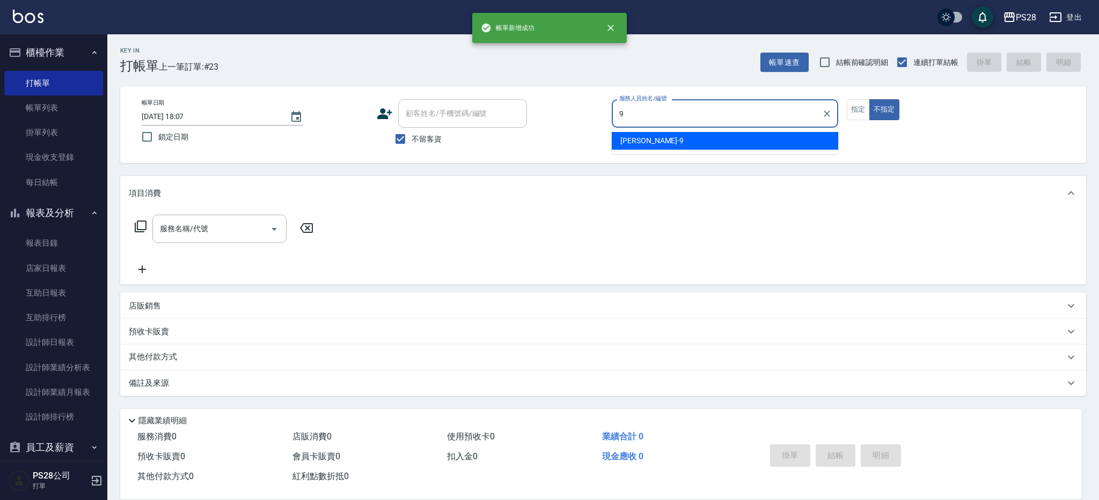
type input "Sandy-9"
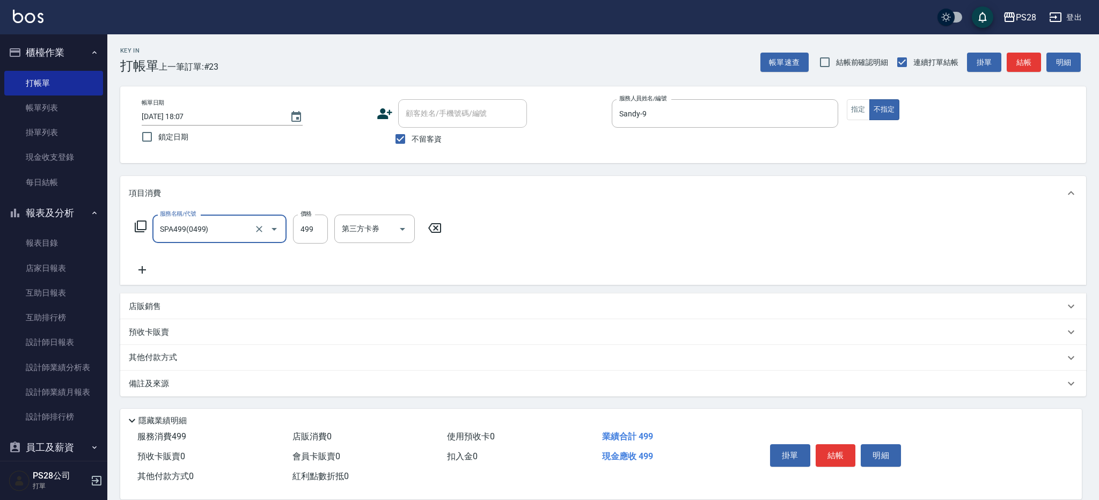
type input "SPA499(0499)"
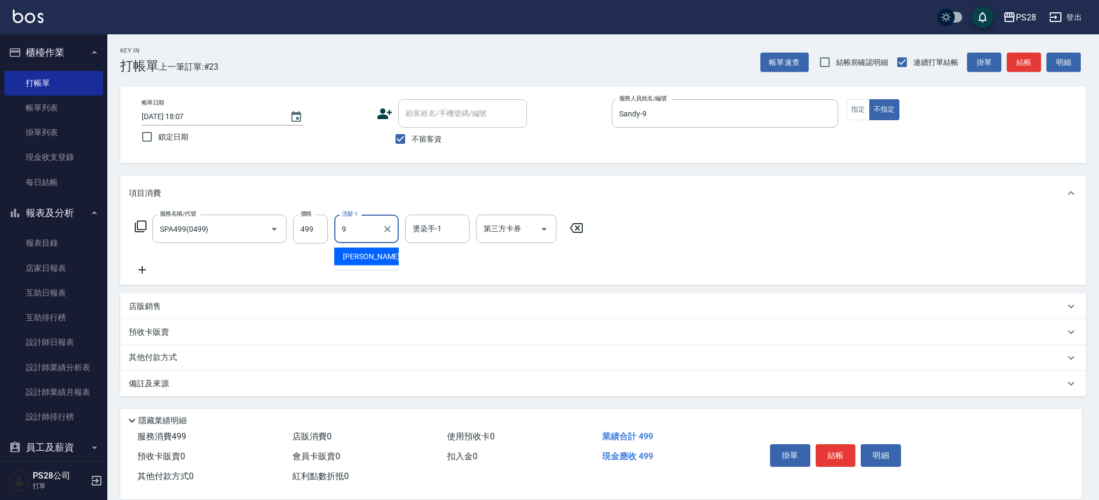
type input "Sandy-9"
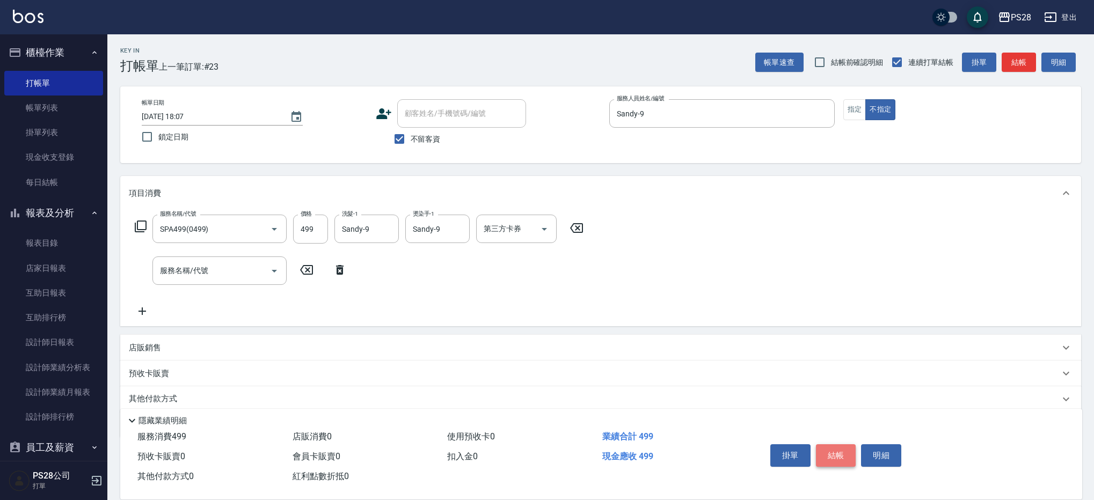
click at [836, 454] on button "結帳" at bounding box center [836, 455] width 40 height 23
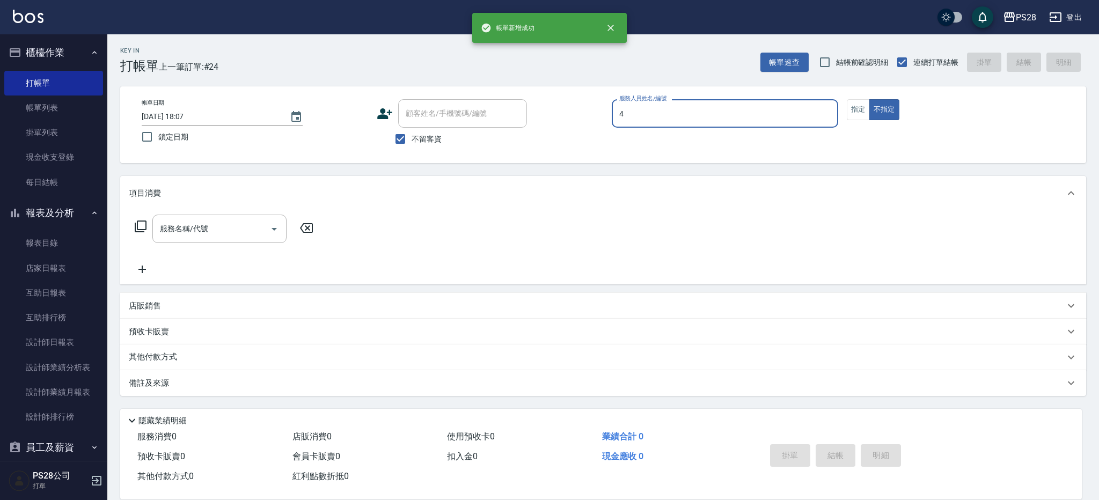
type input "NITA-4"
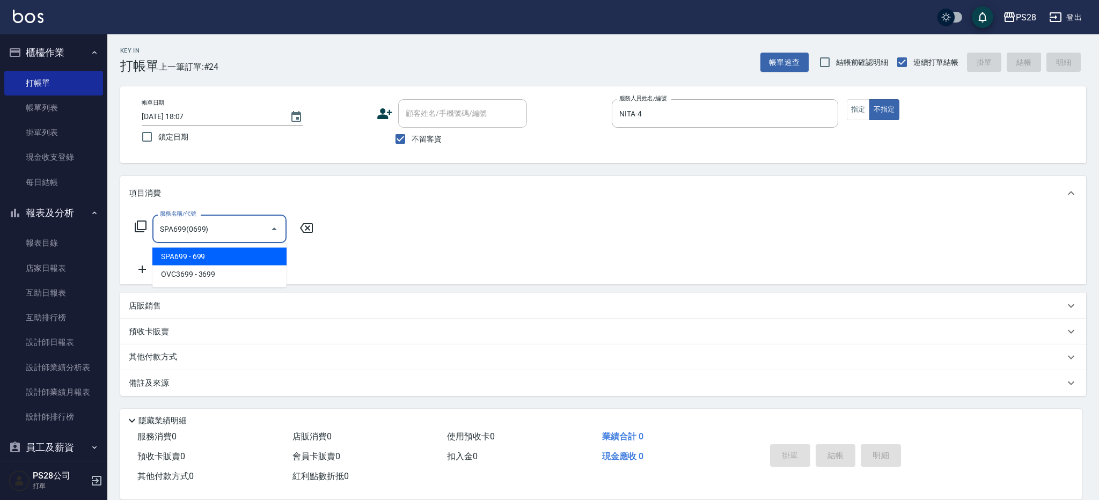
type input "SPA699(0699)"
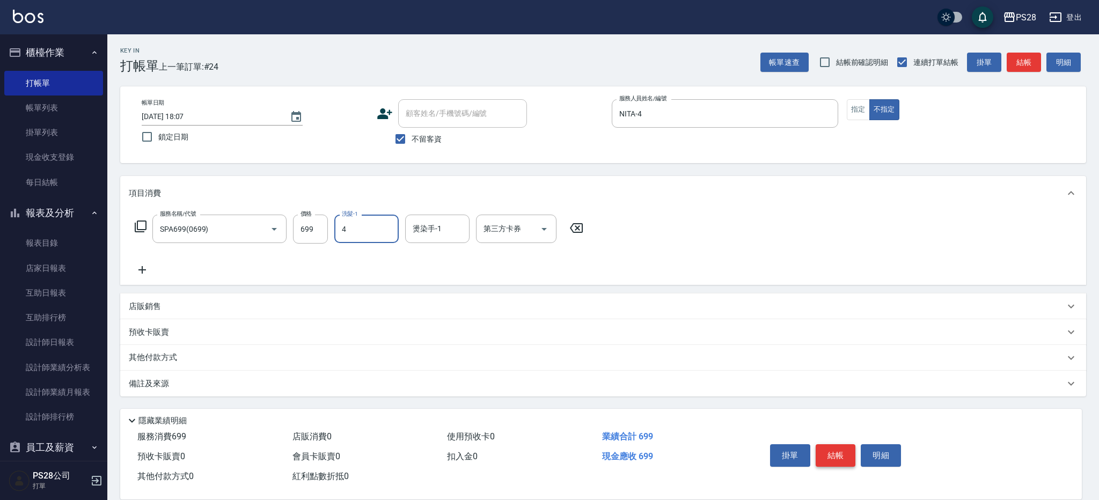
type input "NITA-4"
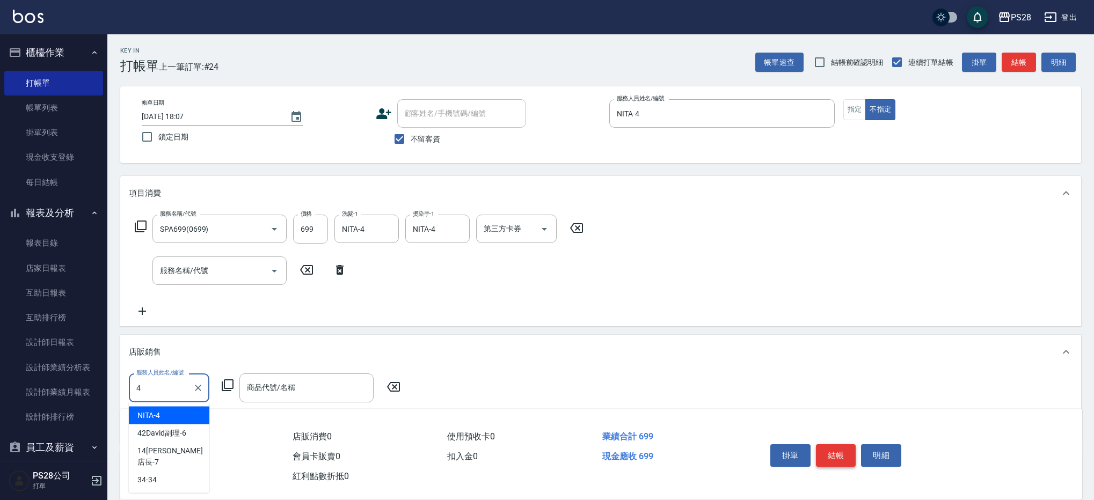
type input "NITA-4"
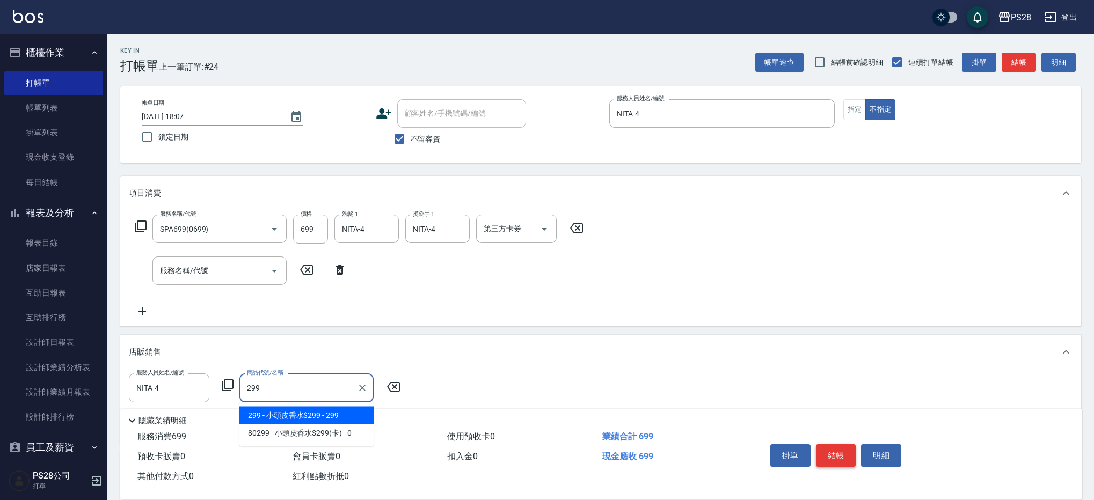
type input "小頭皮香水$299"
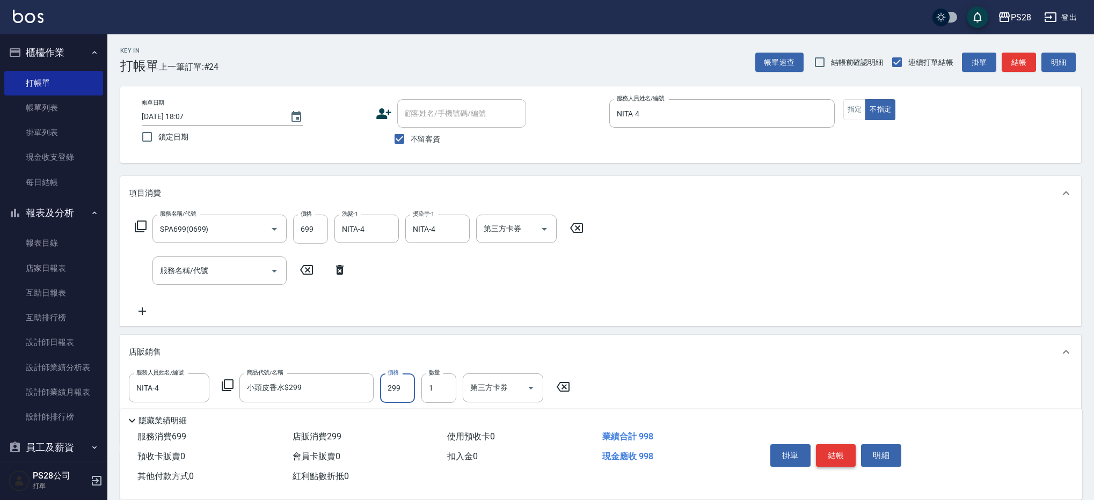
click at [833, 453] on button "結帳" at bounding box center [836, 455] width 40 height 23
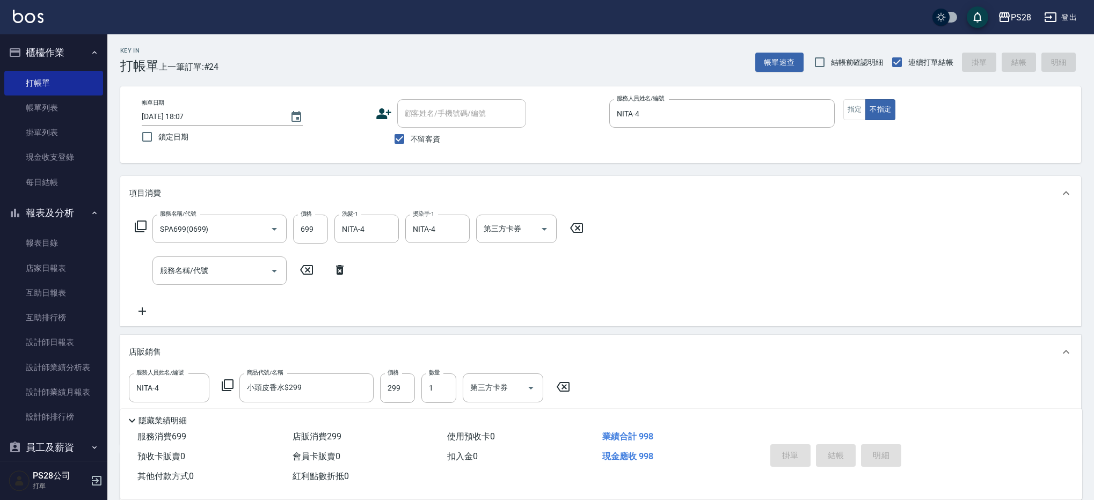
type input "[DATE] 18:08"
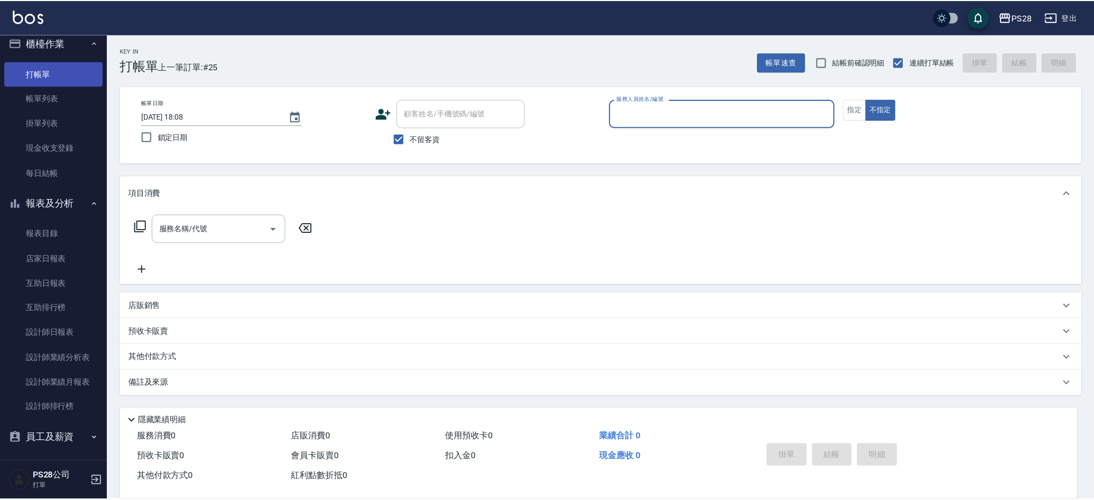
scroll to position [7, 0]
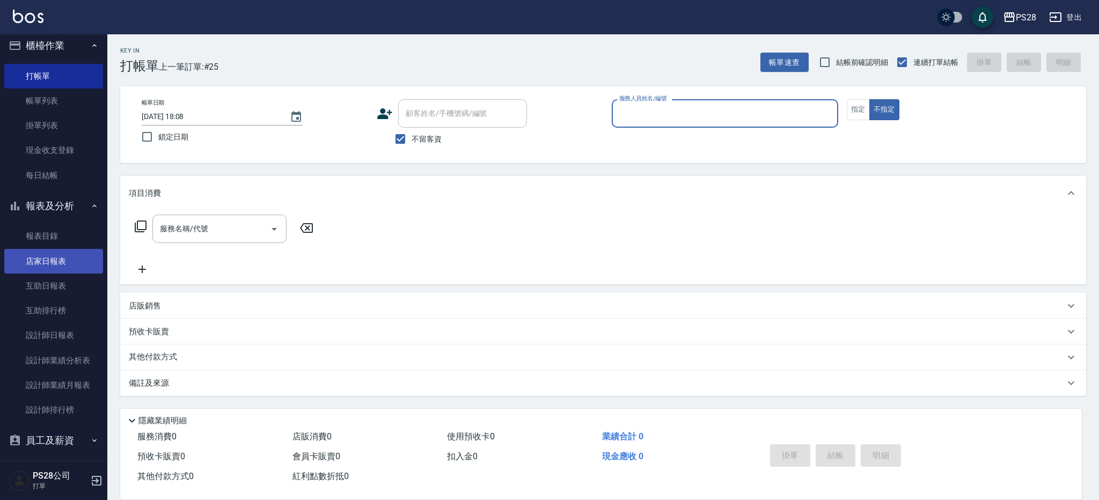
click at [70, 263] on link "店家日報表" at bounding box center [53, 261] width 99 height 25
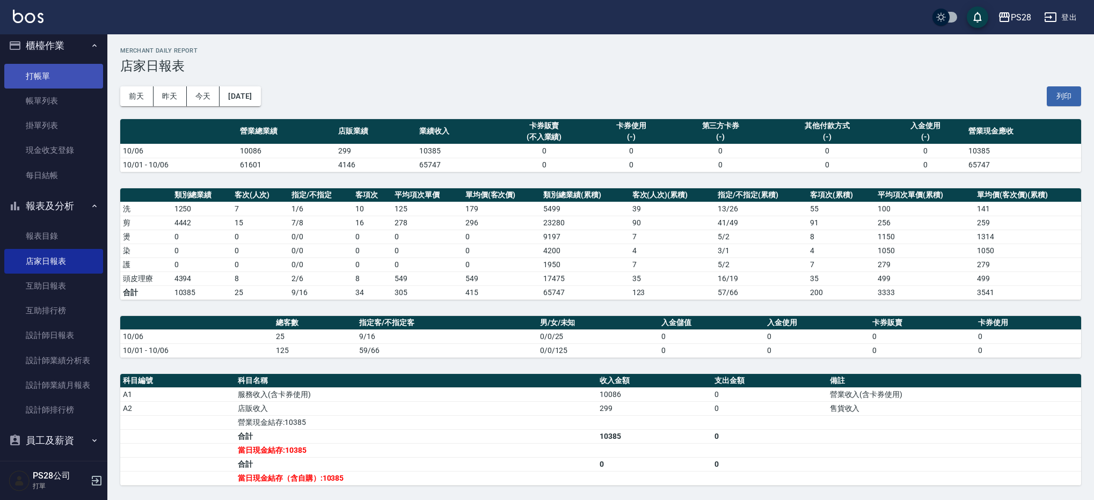
click at [33, 70] on link "打帳單" at bounding box center [53, 76] width 99 height 25
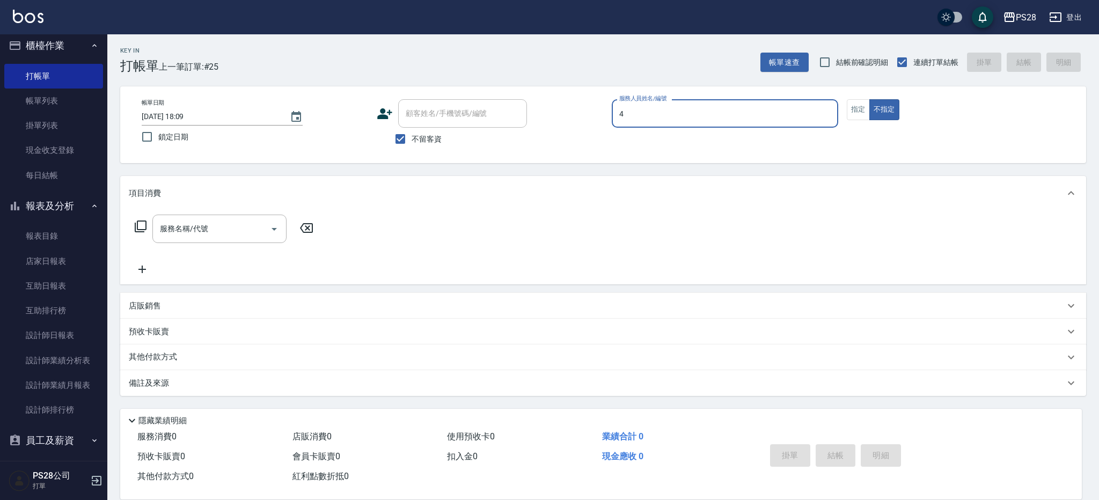
type input "NITA-4"
type button "false"
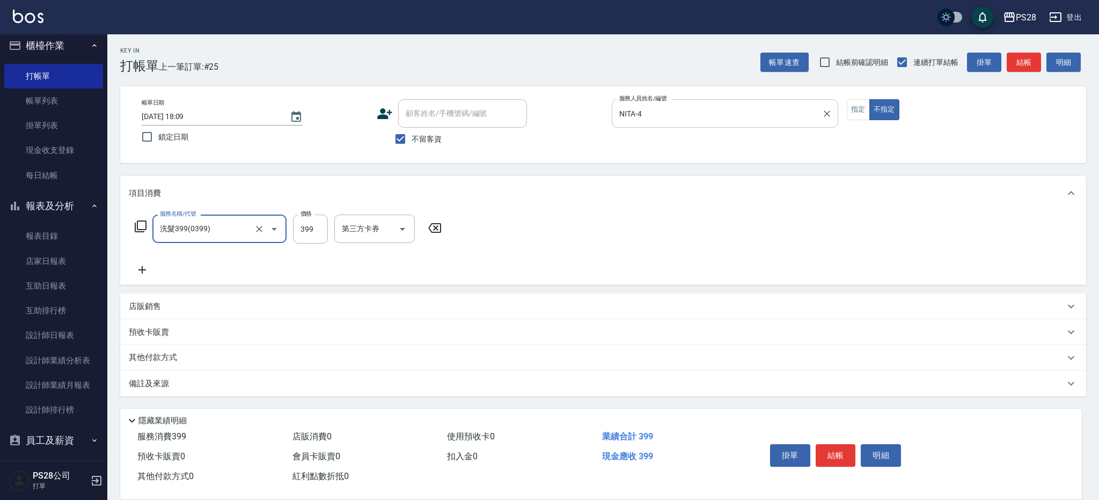
type input "洗髮399(0399)"
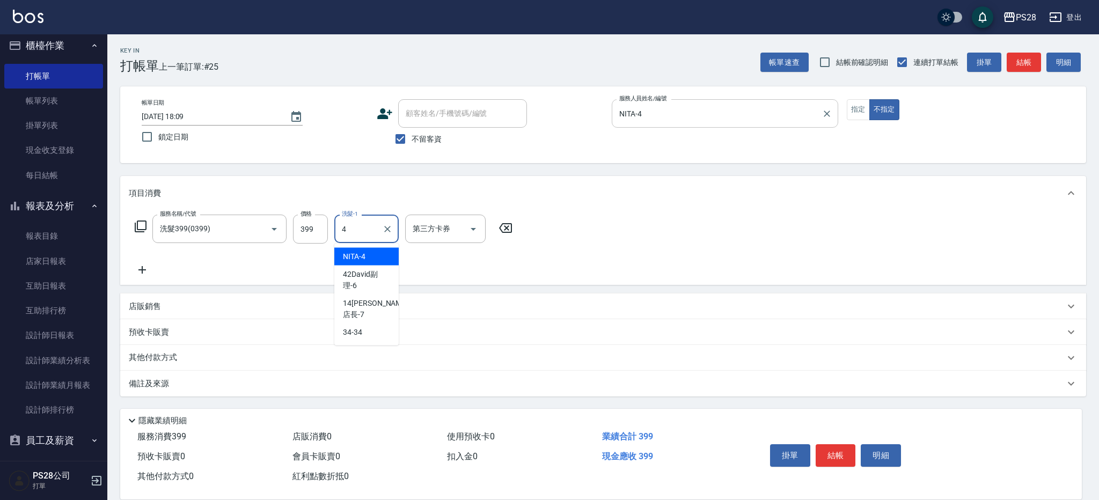
type input "NITA-4"
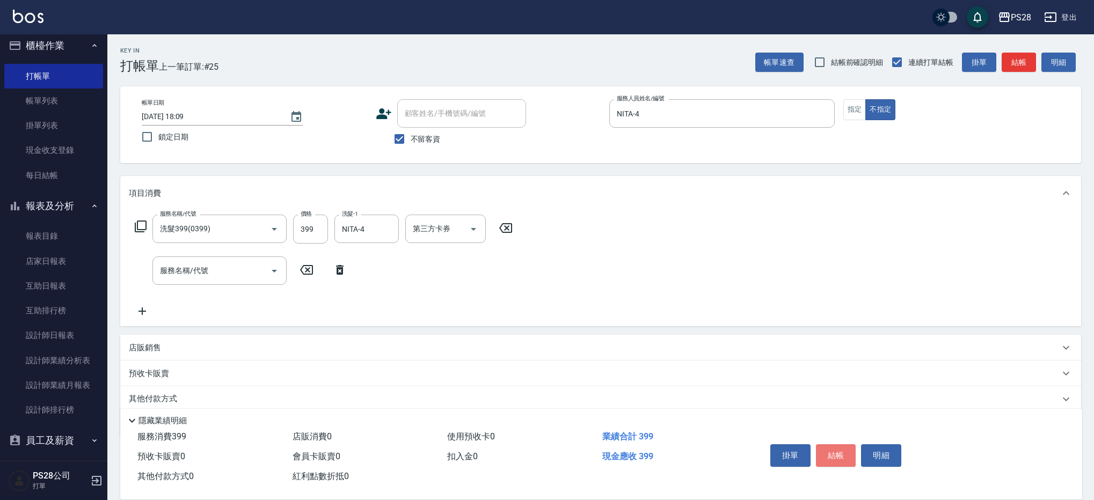
drag, startPoint x: 846, startPoint y: 454, endPoint x: 860, endPoint y: 443, distance: 17.7
click at [846, 454] on button "結帳" at bounding box center [836, 455] width 40 height 23
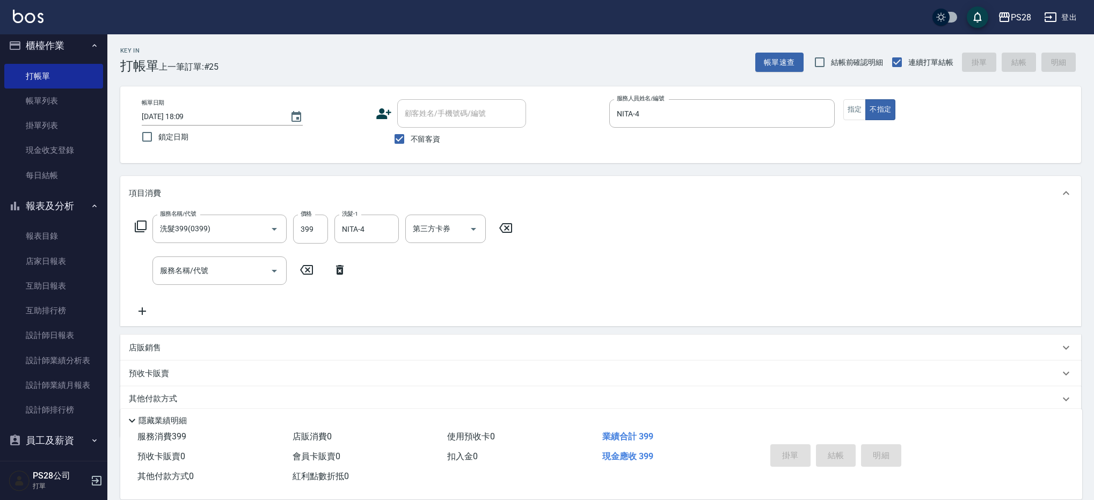
type input "[DATE] 18:10"
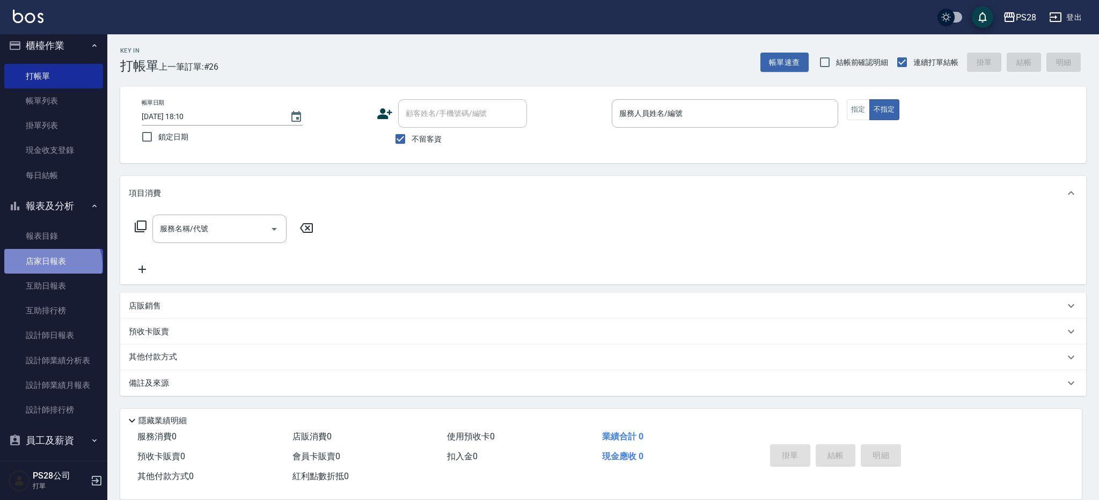
click at [52, 265] on link "店家日報表" at bounding box center [53, 261] width 99 height 25
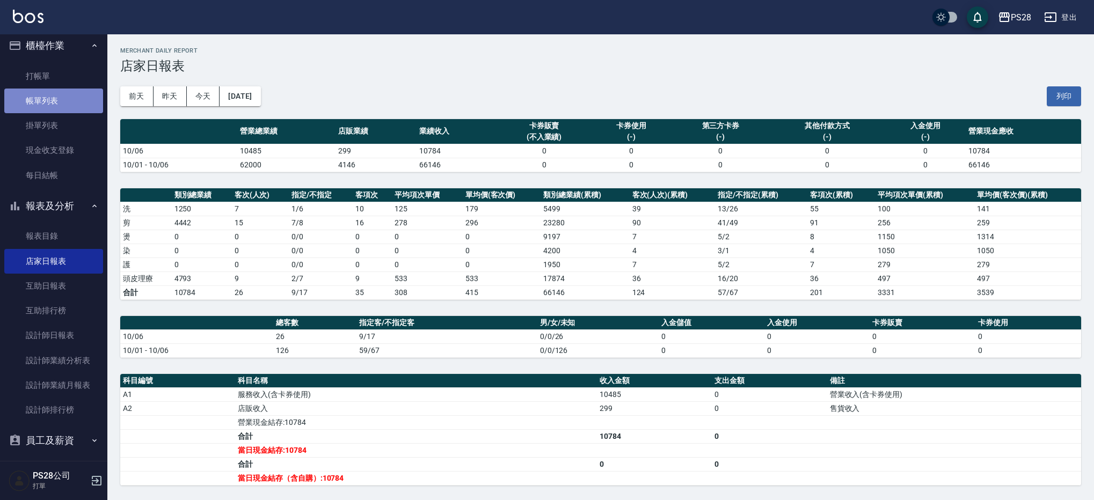
click at [56, 96] on link "帳單列表" at bounding box center [53, 101] width 99 height 25
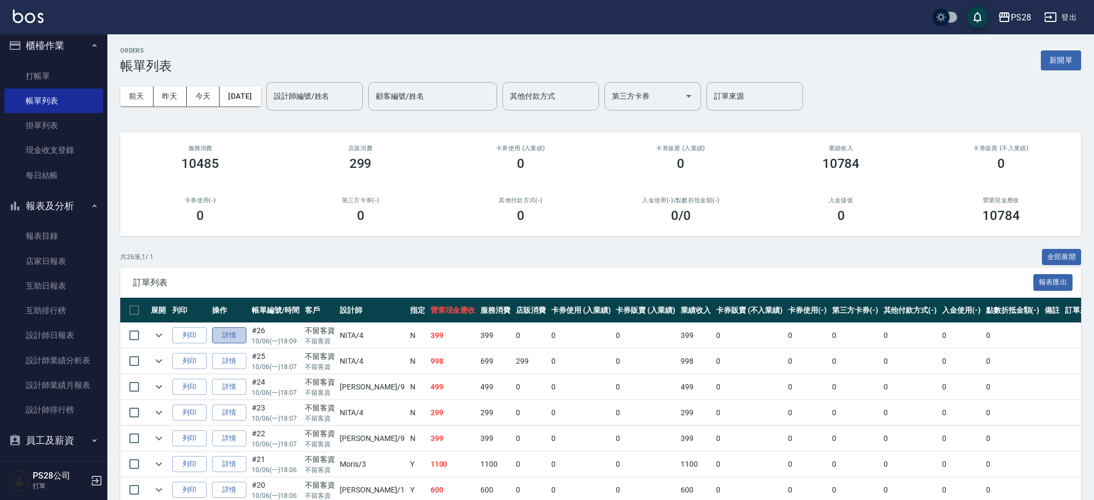
click at [241, 338] on link "詳情" at bounding box center [229, 335] width 34 height 17
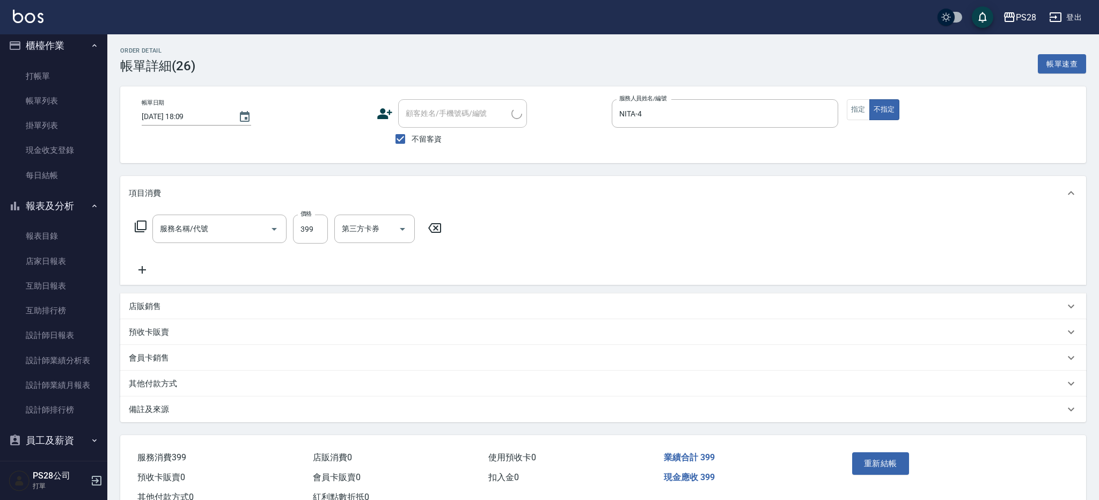
type input "[DATE] 18:09"
checkbox input "true"
type input "NITA-4"
type input "洗髮399(0399)"
click at [140, 272] on icon at bounding box center [142, 270] width 27 height 13
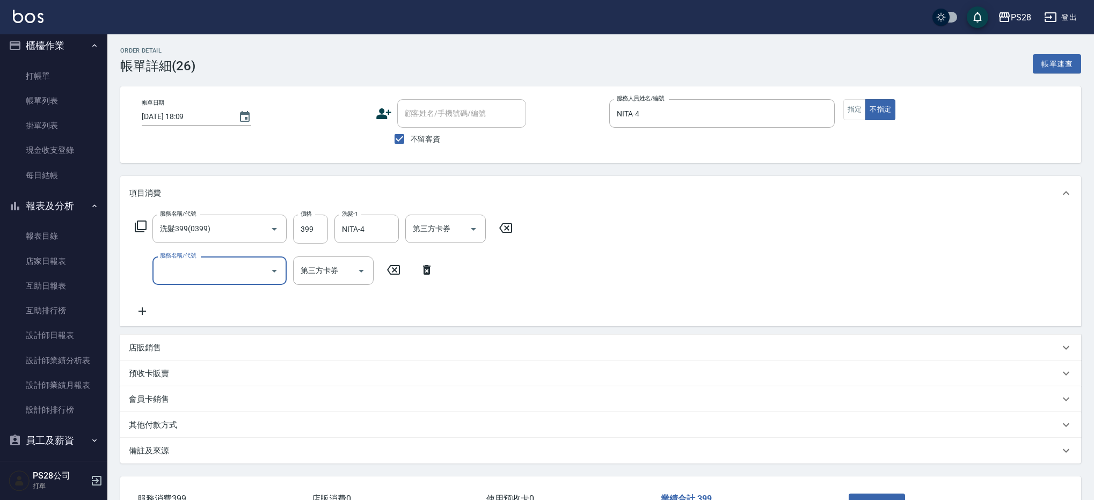
click at [229, 282] on div "服務名稱/代號" at bounding box center [219, 271] width 134 height 28
type input "剪瀏海(0050)"
type input "50"
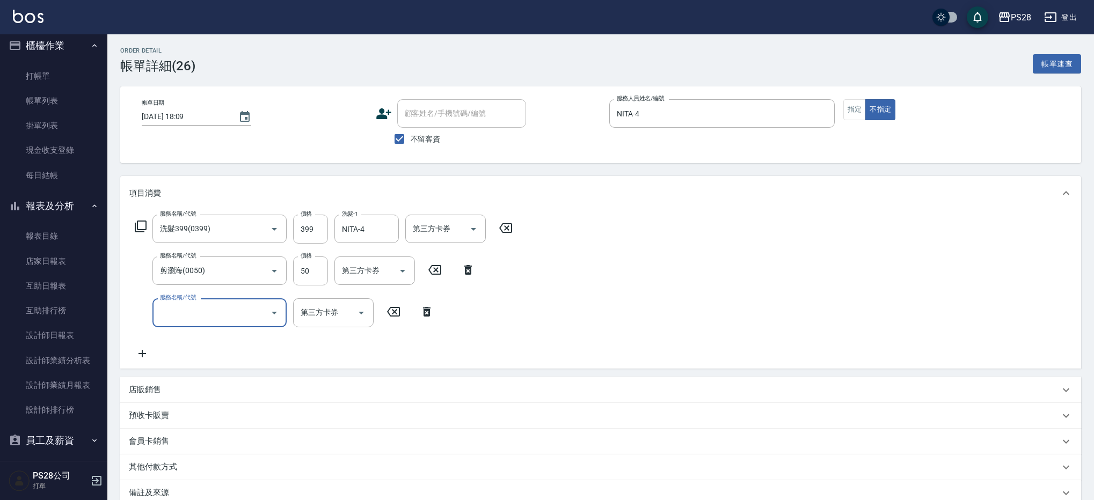
scroll to position [120, 0]
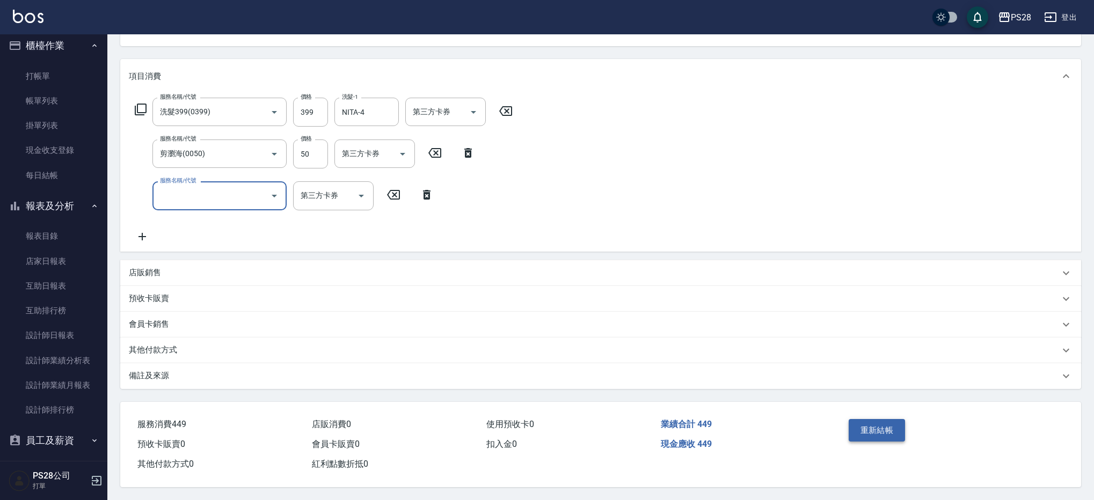
click at [856, 426] on button "重新結帳" at bounding box center [877, 430] width 57 height 23
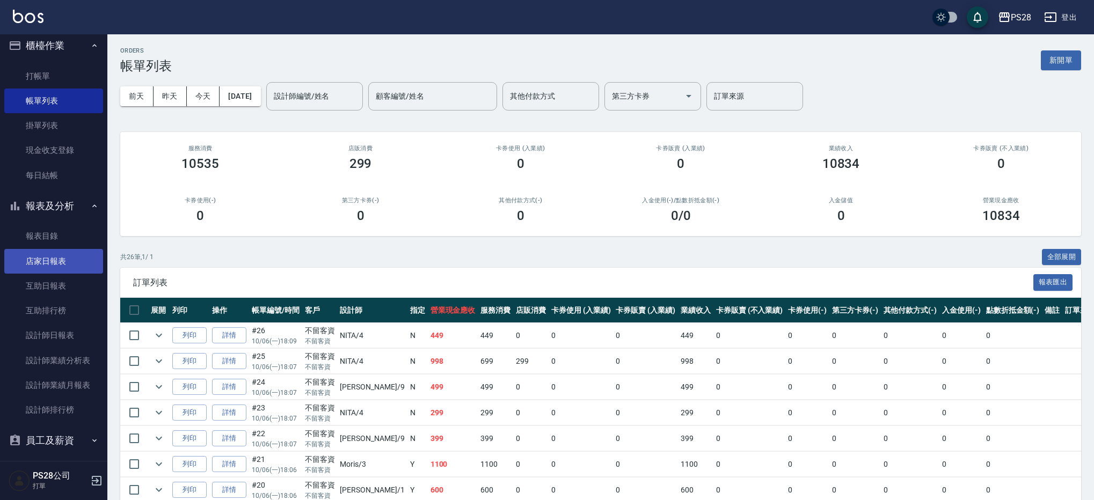
click at [55, 263] on link "店家日報表" at bounding box center [53, 261] width 99 height 25
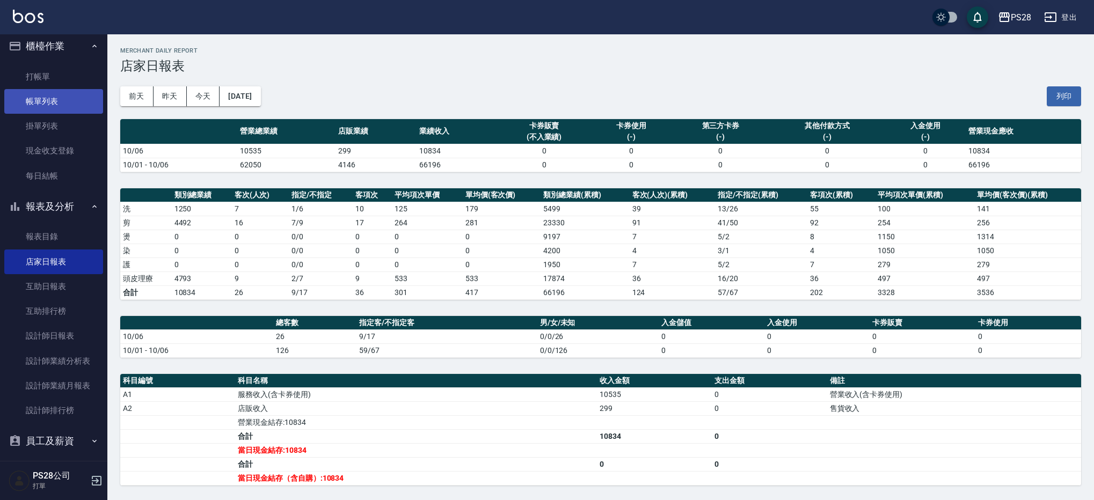
click at [62, 105] on link "帳單列表" at bounding box center [53, 101] width 99 height 25
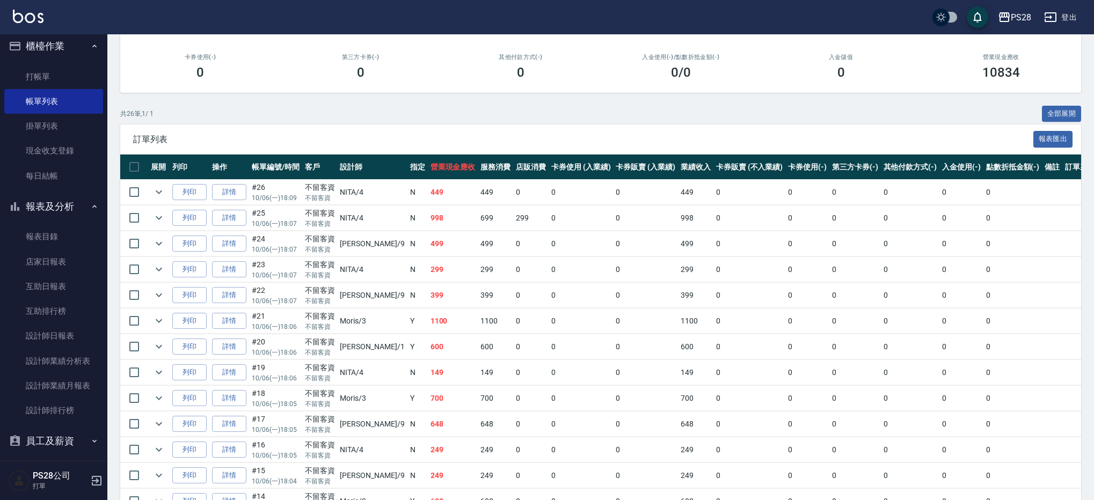
scroll to position [145, 0]
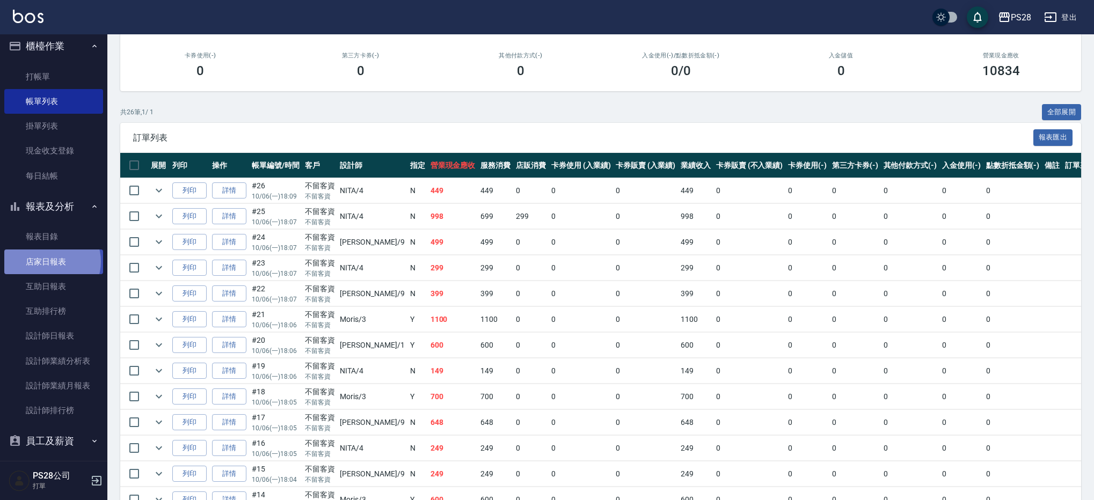
click at [52, 261] on link "店家日報表" at bounding box center [53, 262] width 99 height 25
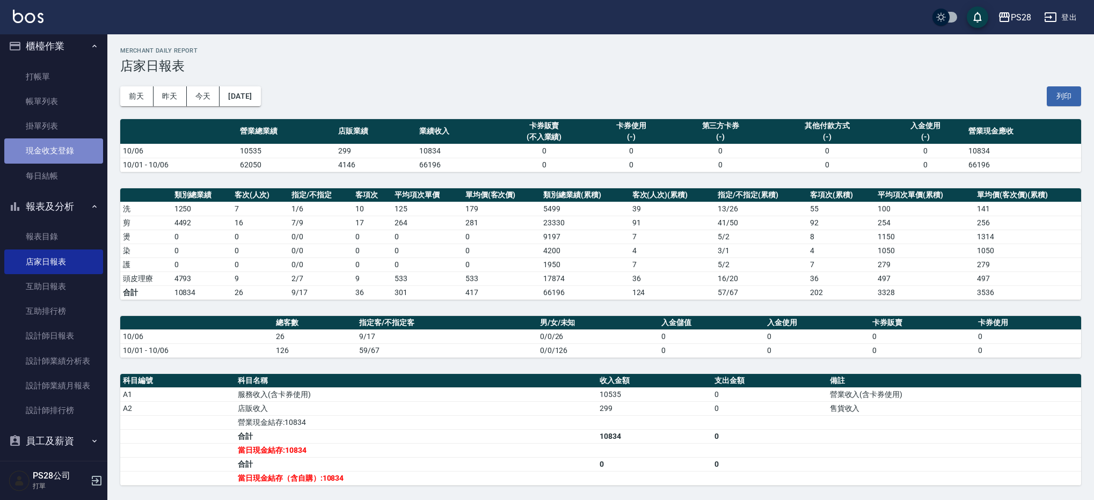
click at [61, 147] on link "現金收支登錄" at bounding box center [53, 151] width 99 height 25
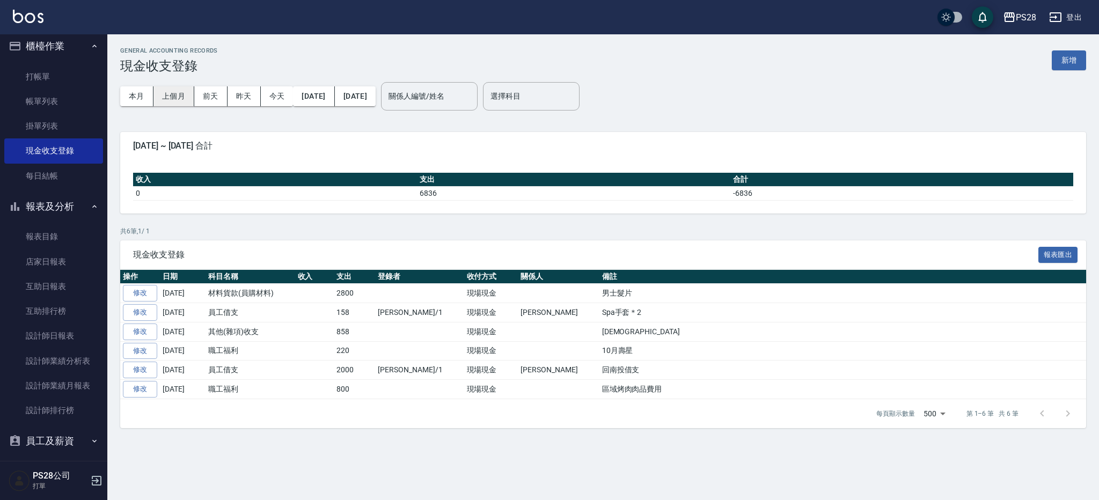
click at [169, 96] on button "上個月" at bounding box center [174, 96] width 41 height 20
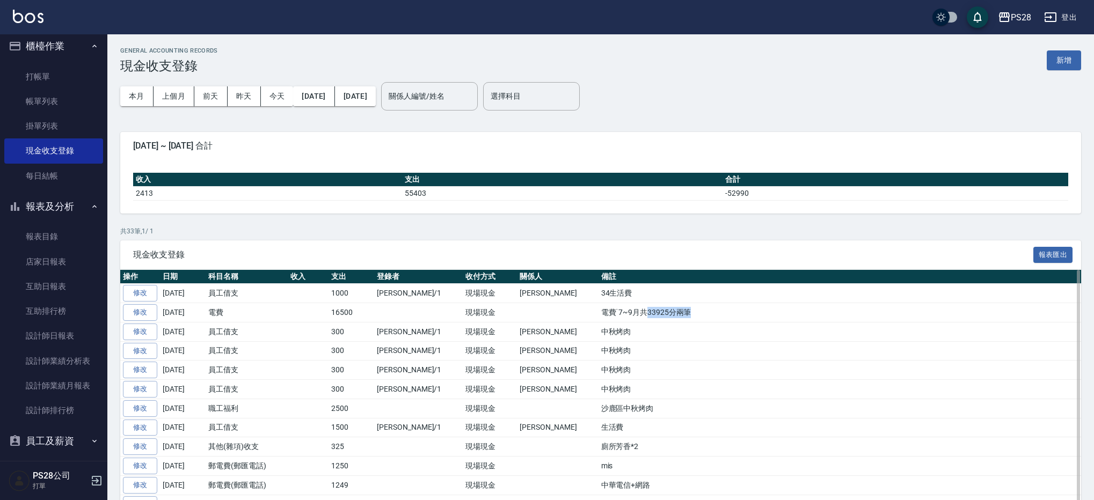
drag, startPoint x: 567, startPoint y: 311, endPoint x: 622, endPoint y: 310, distance: 55.3
click at [622, 310] on td "電費˙7~9月共33925分兩筆" at bounding box center [840, 312] width 483 height 19
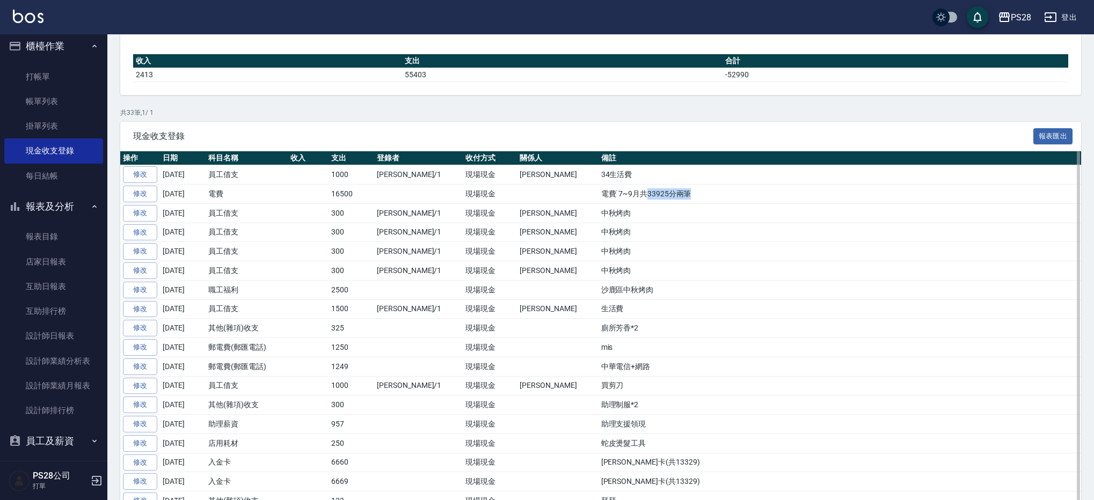
scroll to position [120, 0]
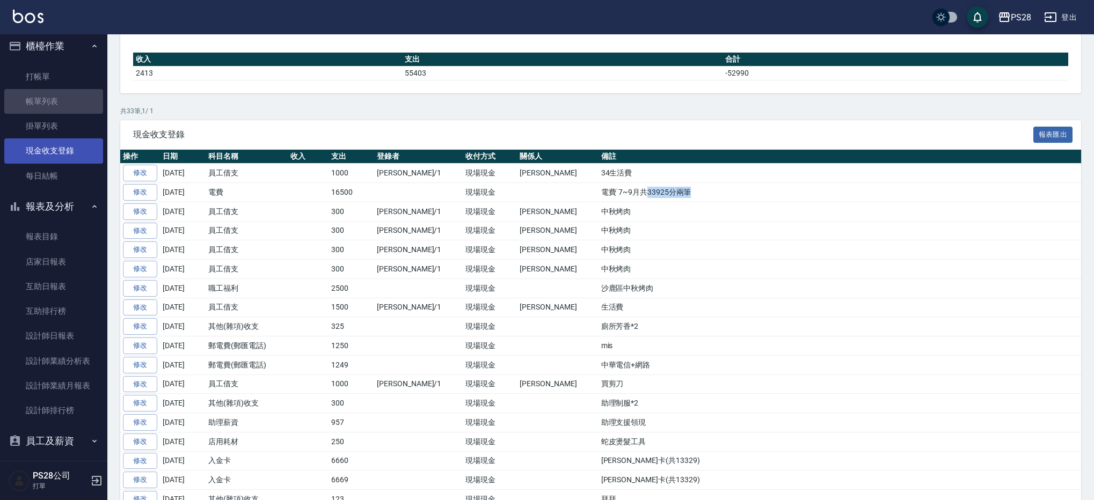
drag, startPoint x: 68, startPoint y: 99, endPoint x: 68, endPoint y: 155, distance: 56.4
click at [68, 99] on link "帳單列表" at bounding box center [53, 101] width 99 height 25
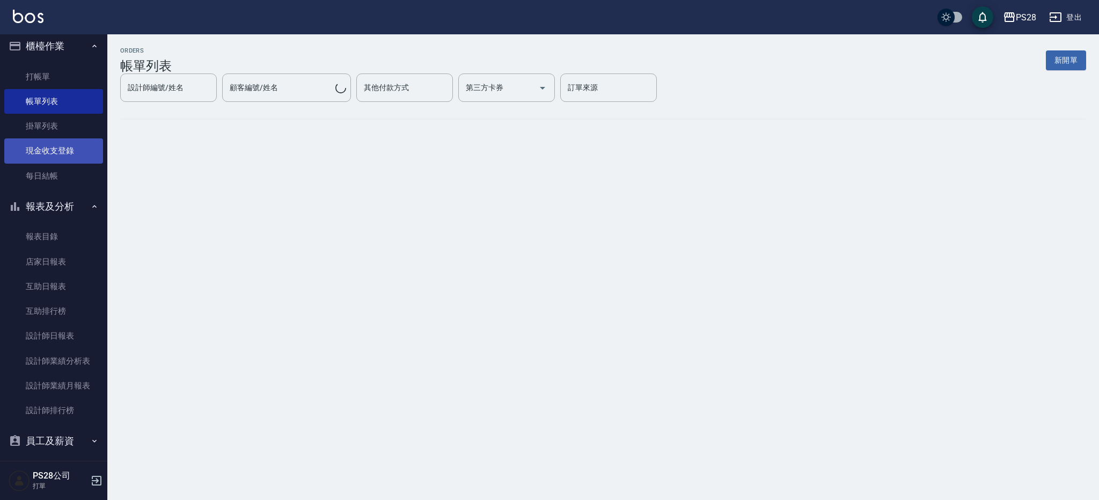
click at [68, 147] on link "現金收支登錄" at bounding box center [53, 151] width 99 height 25
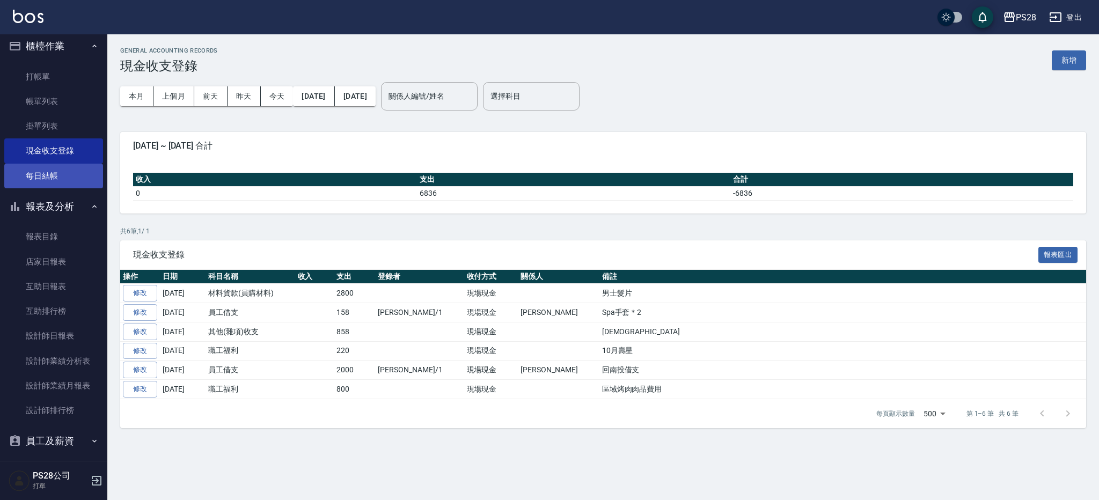
click at [53, 180] on link "每日結帳" at bounding box center [53, 176] width 99 height 25
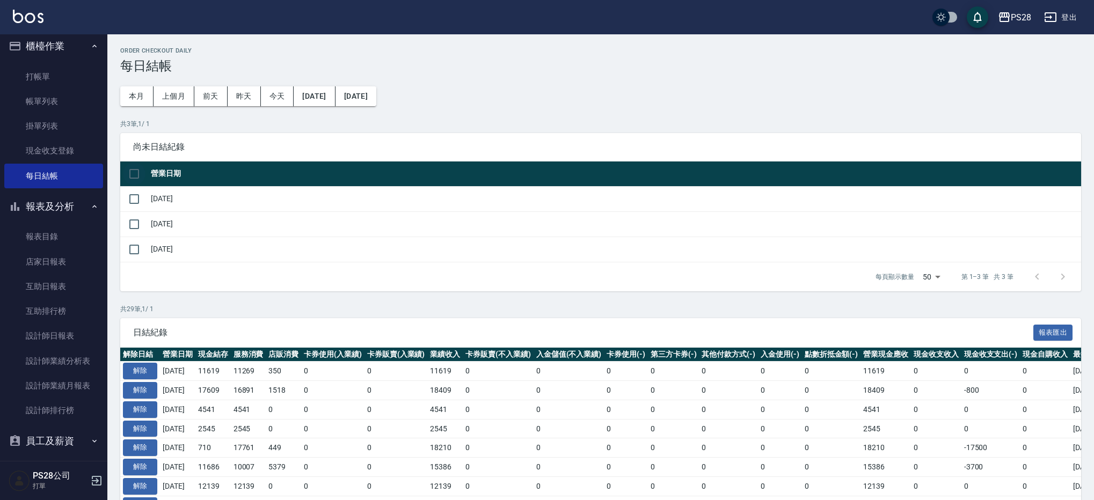
click at [137, 174] on input "checkbox" at bounding box center [134, 174] width 23 height 23
checkbox input "true"
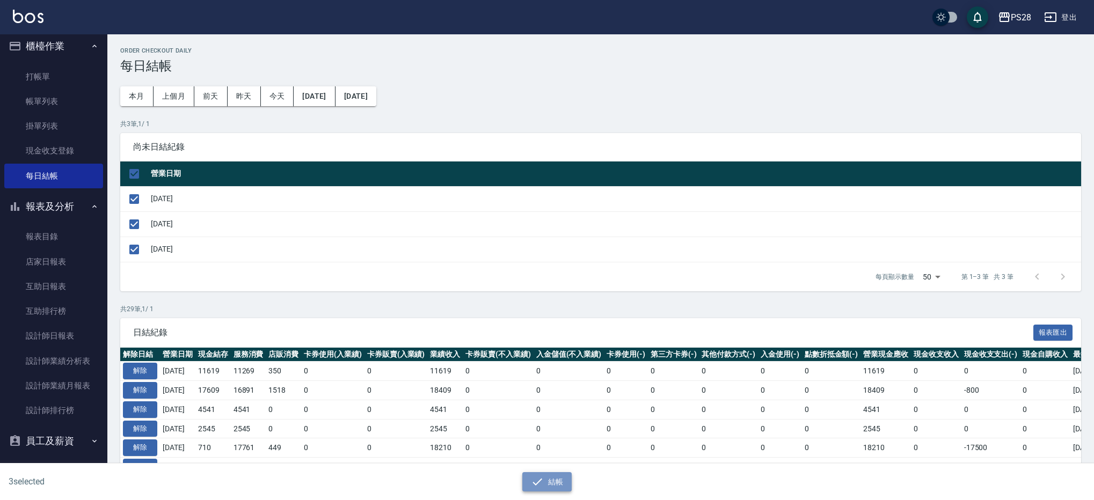
click at [546, 480] on button "結帳" at bounding box center [547, 482] width 50 height 20
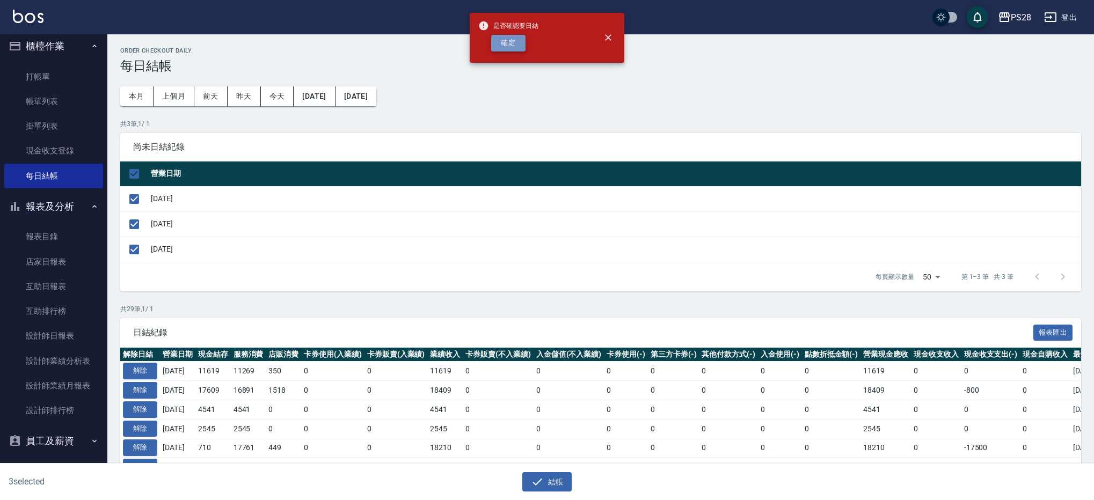
click at [498, 48] on button "確定" at bounding box center [508, 43] width 34 height 17
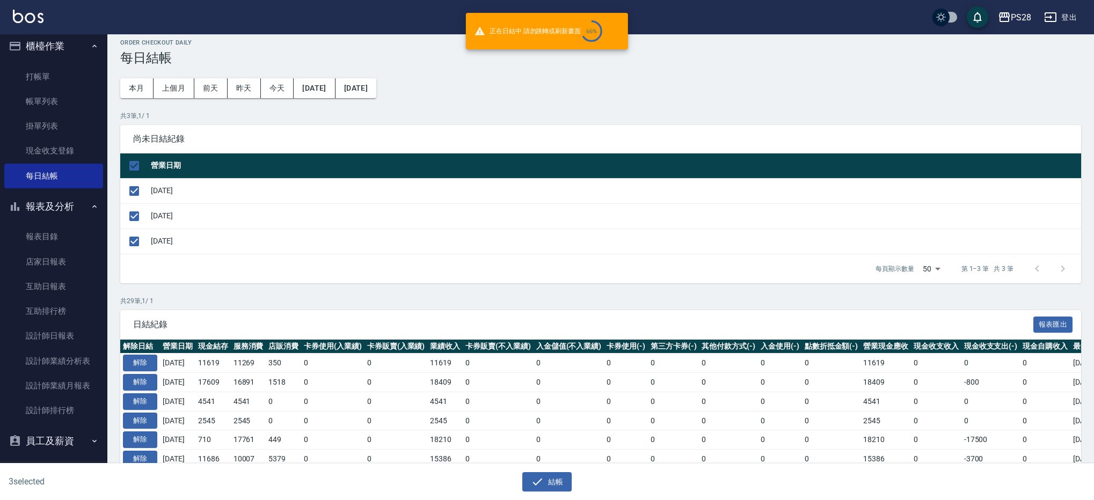
checkbox input "false"
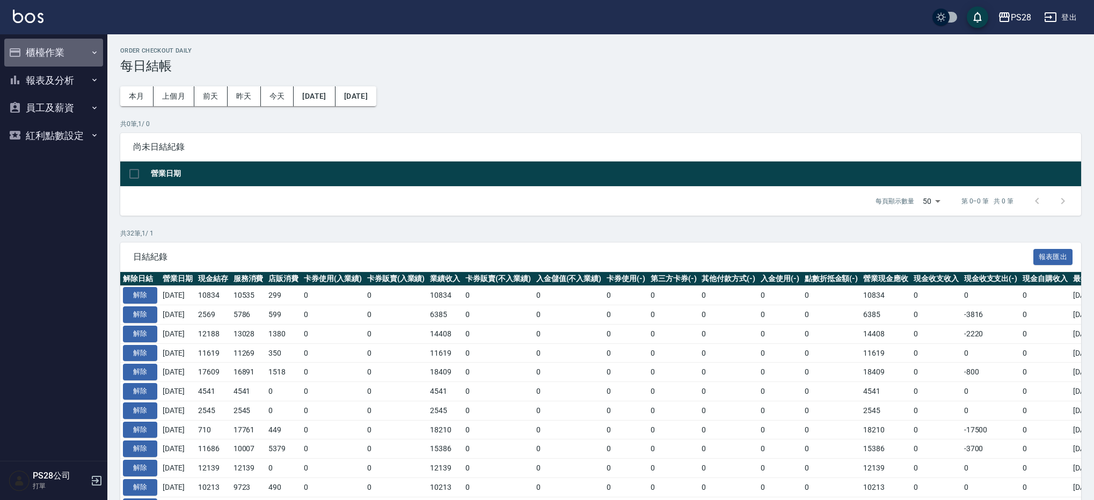
scroll to position [3, 0]
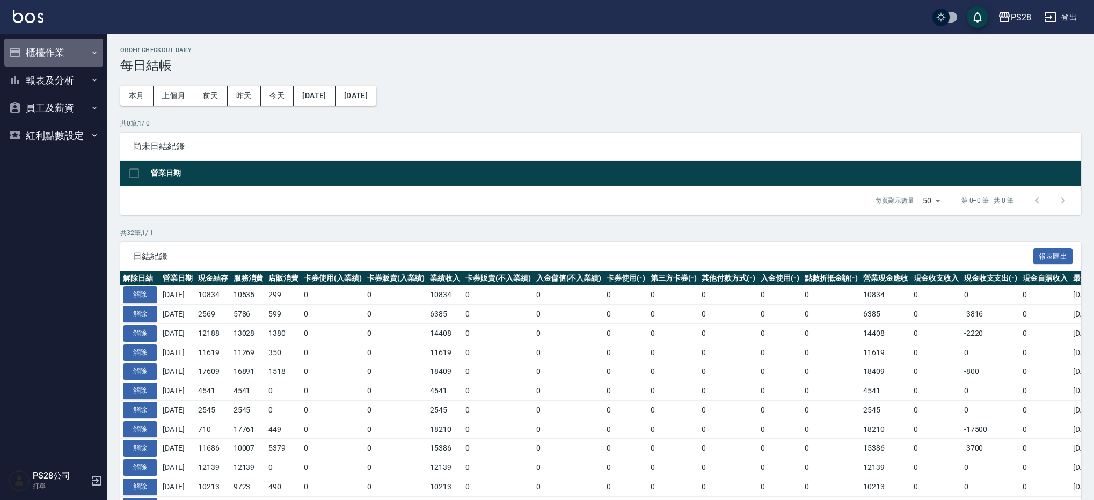
click at [56, 54] on button "櫃檯作業" at bounding box center [53, 53] width 99 height 28
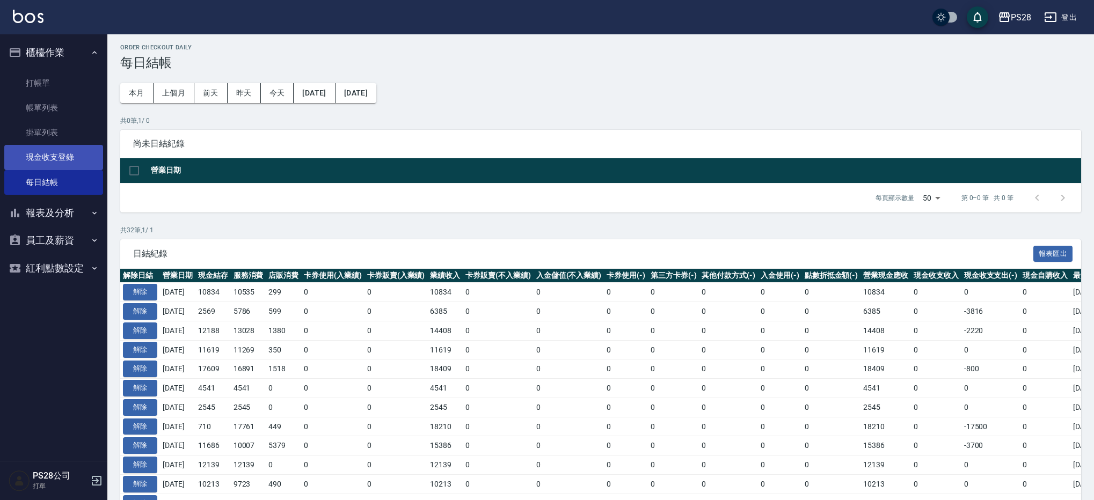
click at [67, 152] on link "現金收支登錄" at bounding box center [53, 157] width 99 height 25
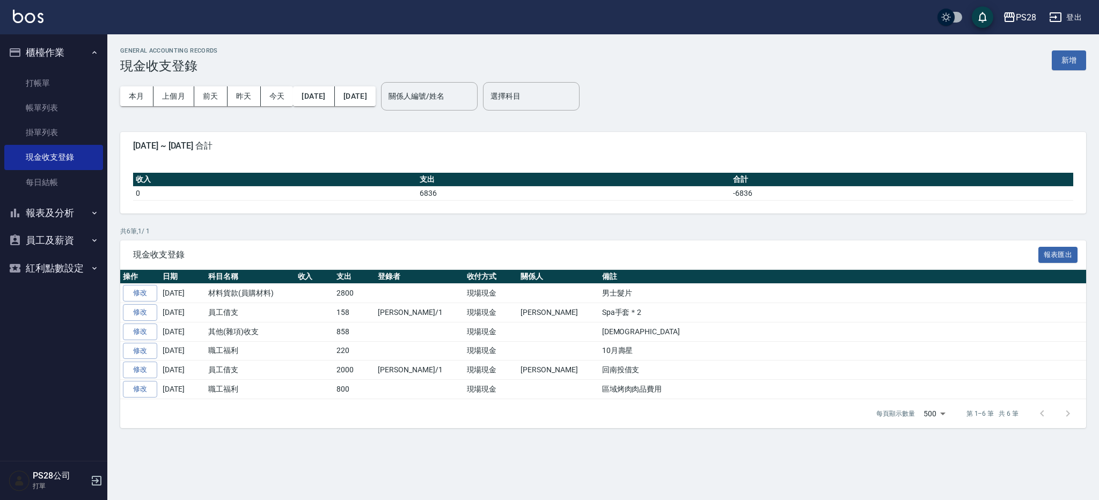
click at [1067, 61] on button "新增" at bounding box center [1069, 60] width 34 height 20
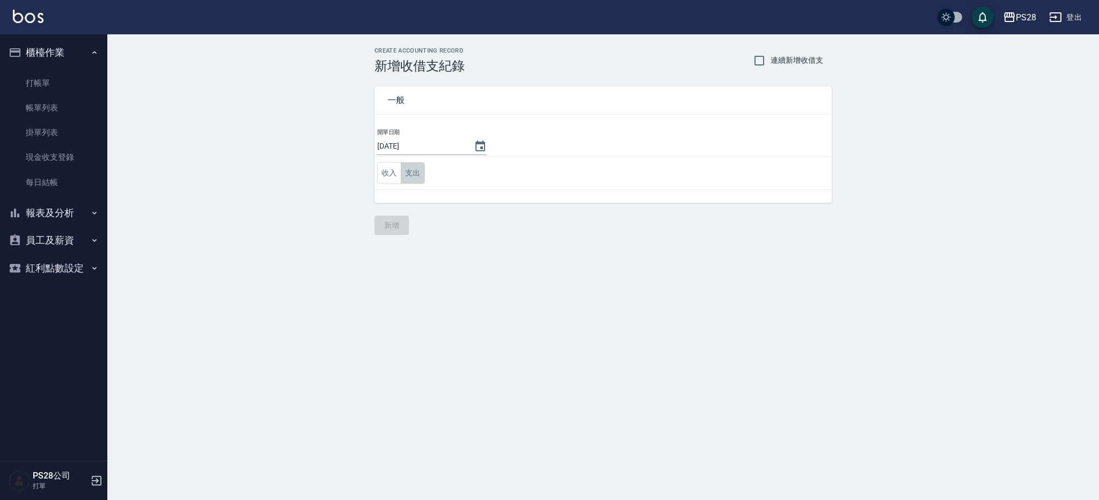
drag, startPoint x: 421, startPoint y: 172, endPoint x: 432, endPoint y: 169, distance: 10.7
click at [421, 172] on button "支出" at bounding box center [413, 173] width 24 height 22
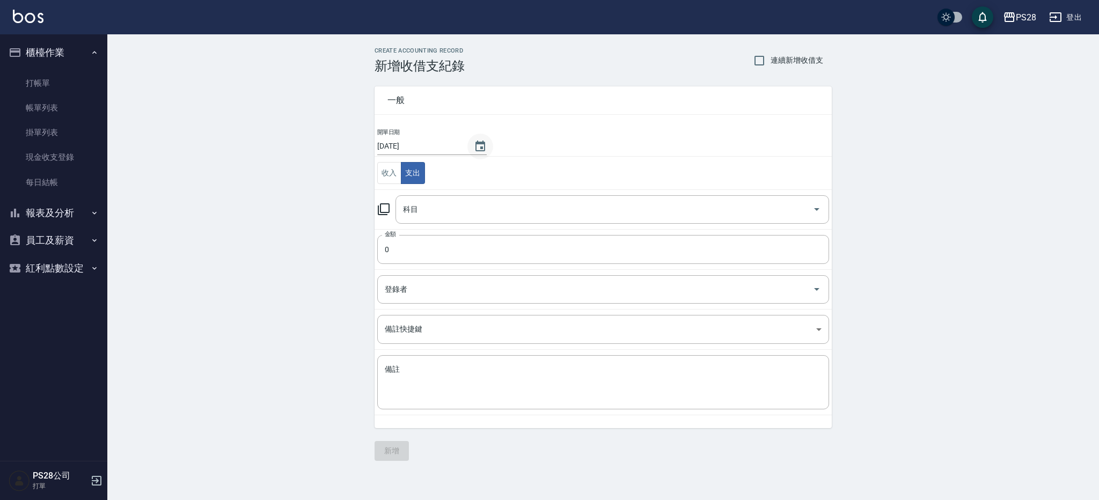
click at [482, 146] on button "Choose date, selected date is 2025-10-06" at bounding box center [481, 147] width 26 height 26
click at [461, 215] on button "2" at bounding box center [463, 216] width 19 height 19
type input "[DATE]"
click at [451, 206] on input "科目" at bounding box center [604, 209] width 408 height 19
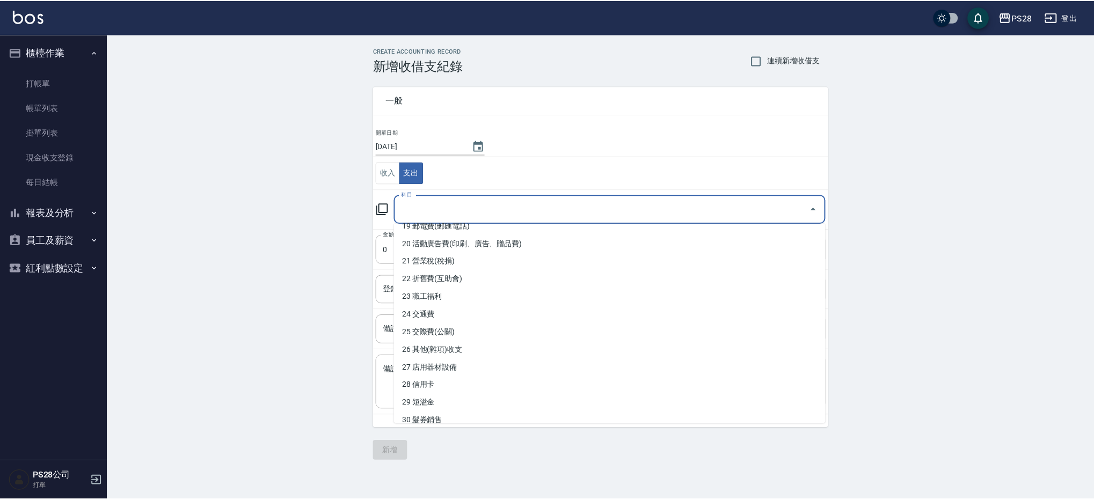
scroll to position [482, 0]
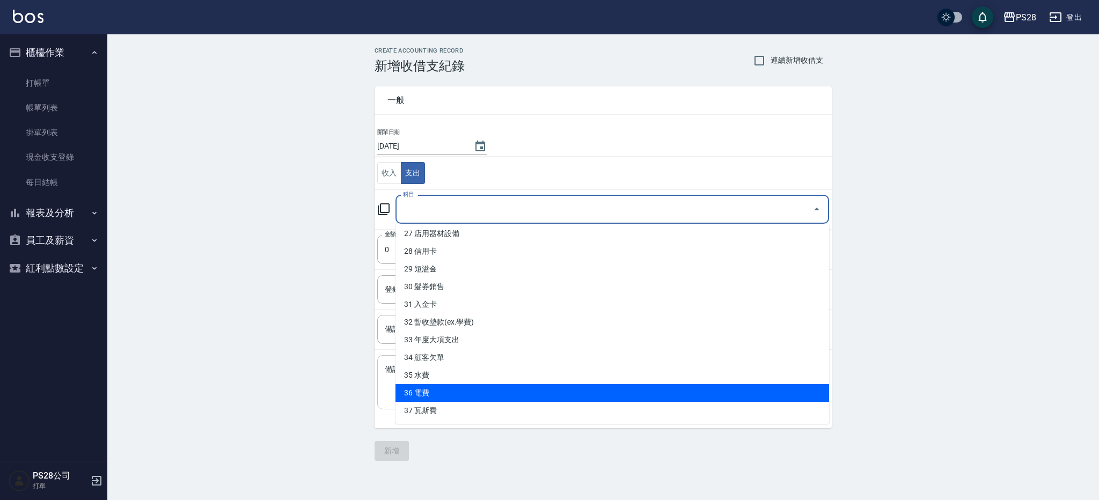
click at [477, 392] on li "36 電費" at bounding box center [613, 393] width 434 height 18
type input "36 電費"
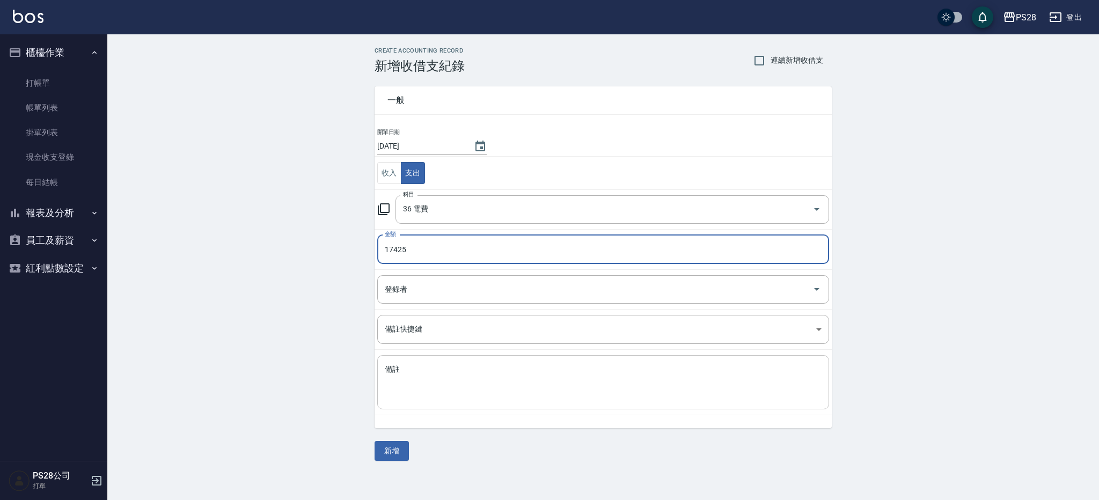
type input "17425"
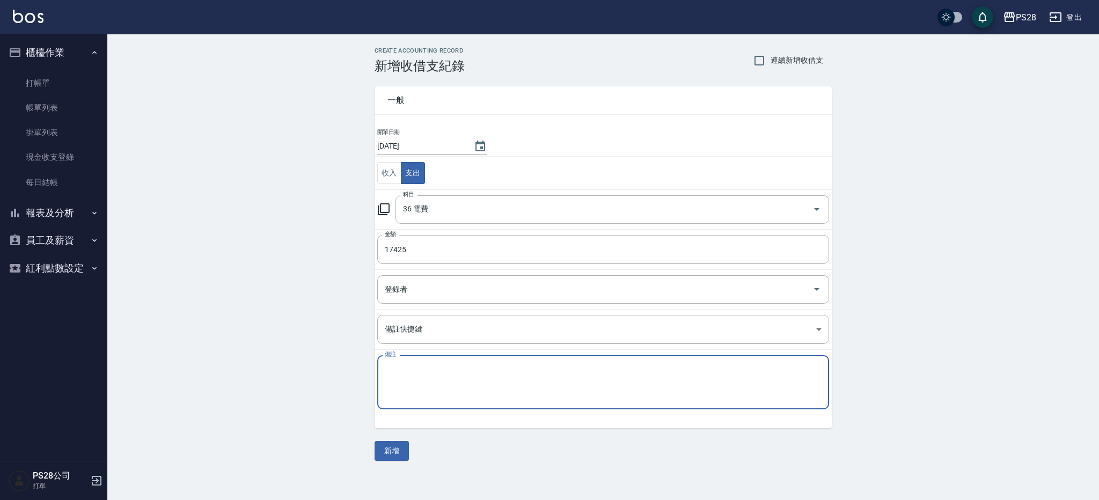
click at [448, 388] on textarea "備註" at bounding box center [603, 383] width 437 height 37
type textarea "電費共33925補齊"
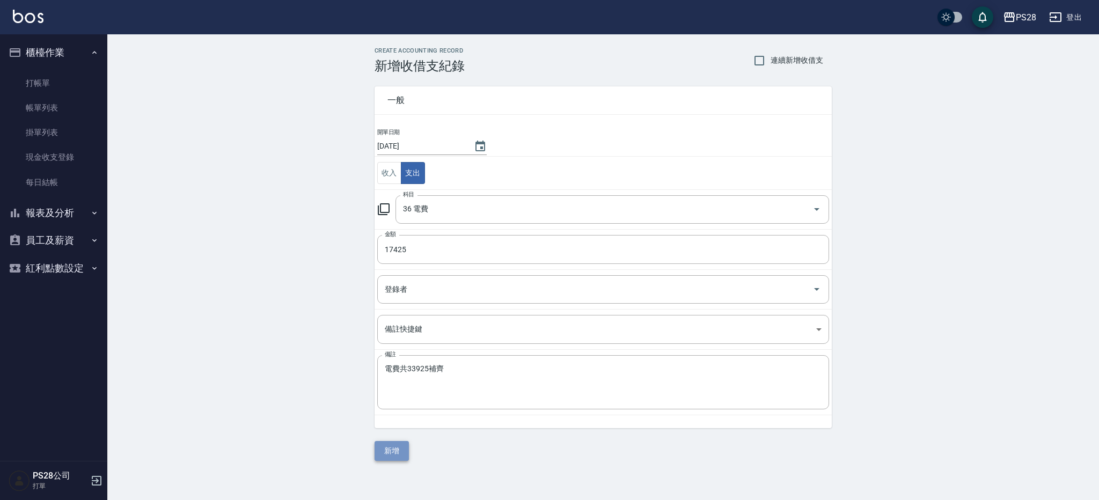
click at [390, 455] on button "新增" at bounding box center [392, 451] width 34 height 20
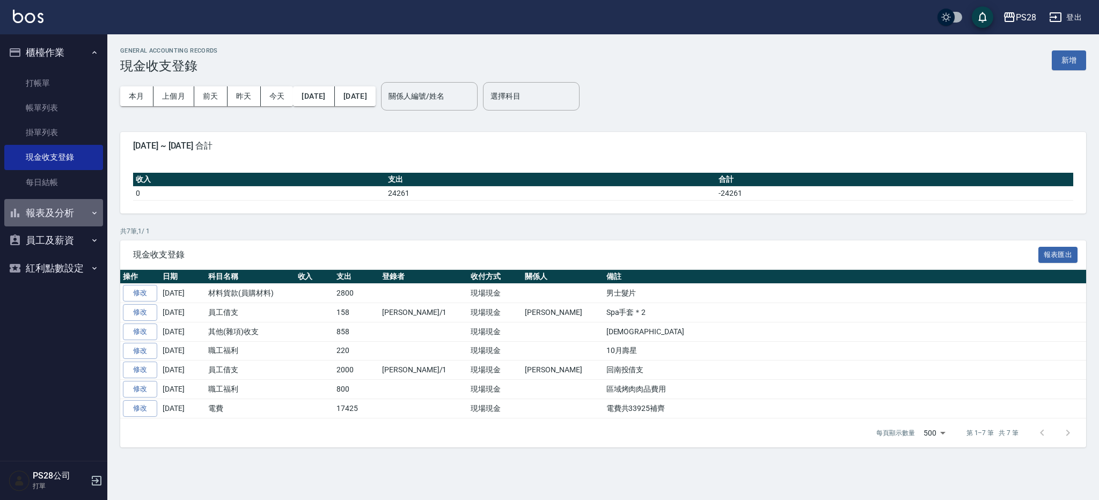
click at [59, 217] on button "報表及分析" at bounding box center [53, 213] width 99 height 28
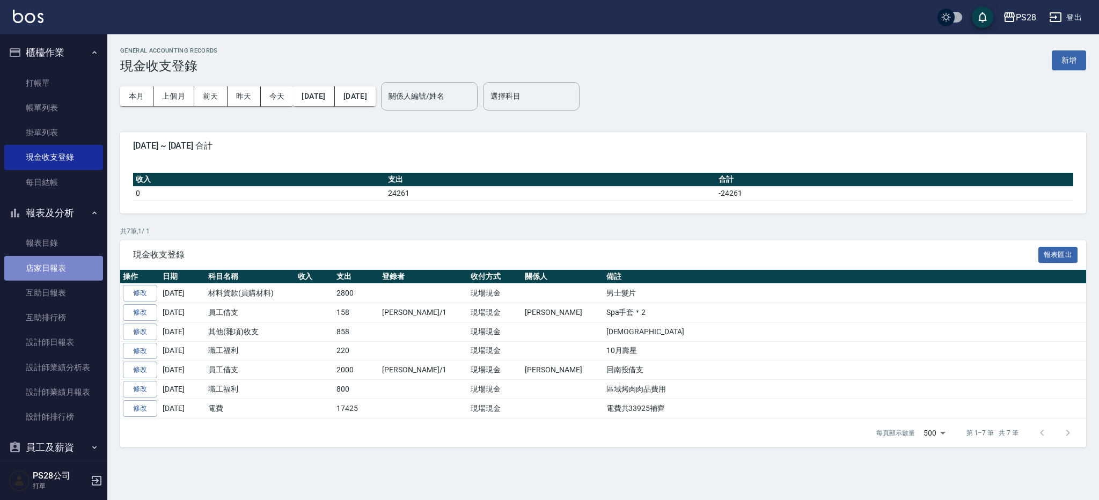
click at [67, 279] on link "店家日報表" at bounding box center [53, 268] width 99 height 25
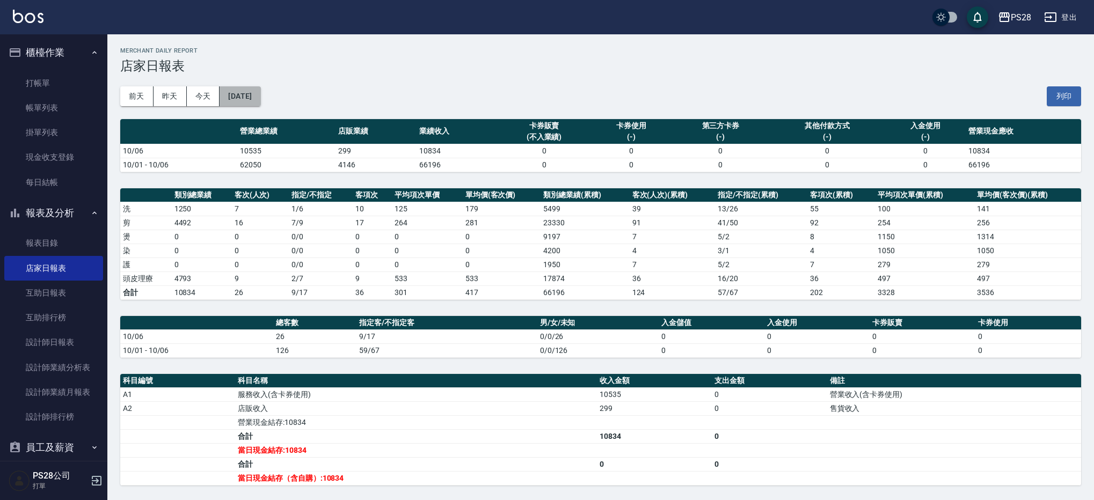
click at [260, 100] on button "[DATE]" at bounding box center [240, 96] width 41 height 20
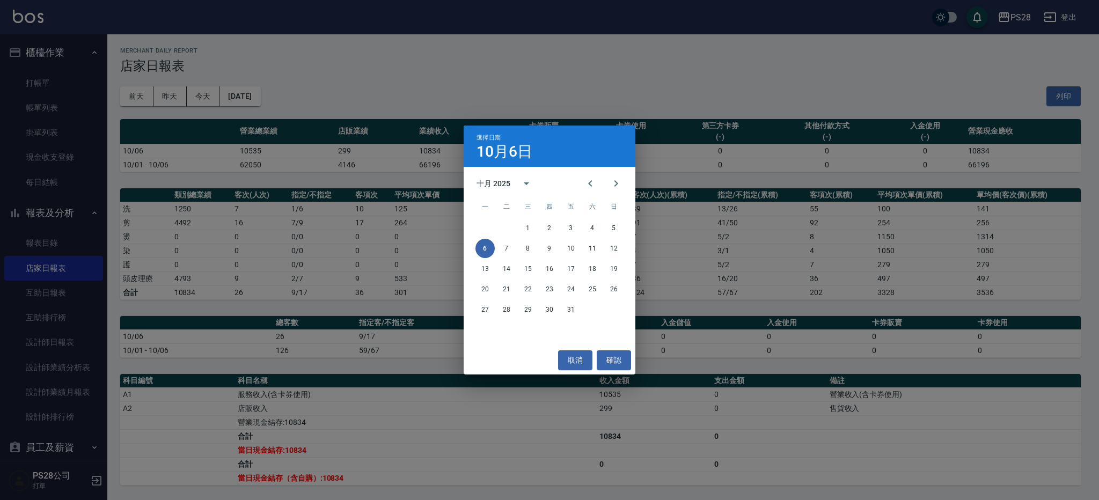
click at [540, 222] on div "1 2 3 4 5" at bounding box center [550, 227] width 172 height 19
click at [548, 224] on button "2" at bounding box center [549, 227] width 19 height 19
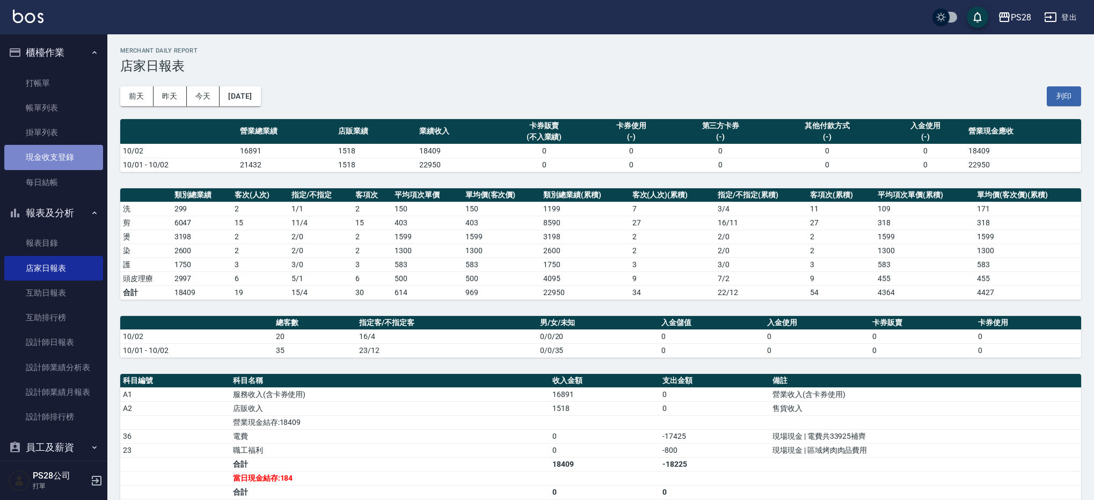
click at [58, 150] on link "現金收支登錄" at bounding box center [53, 157] width 99 height 25
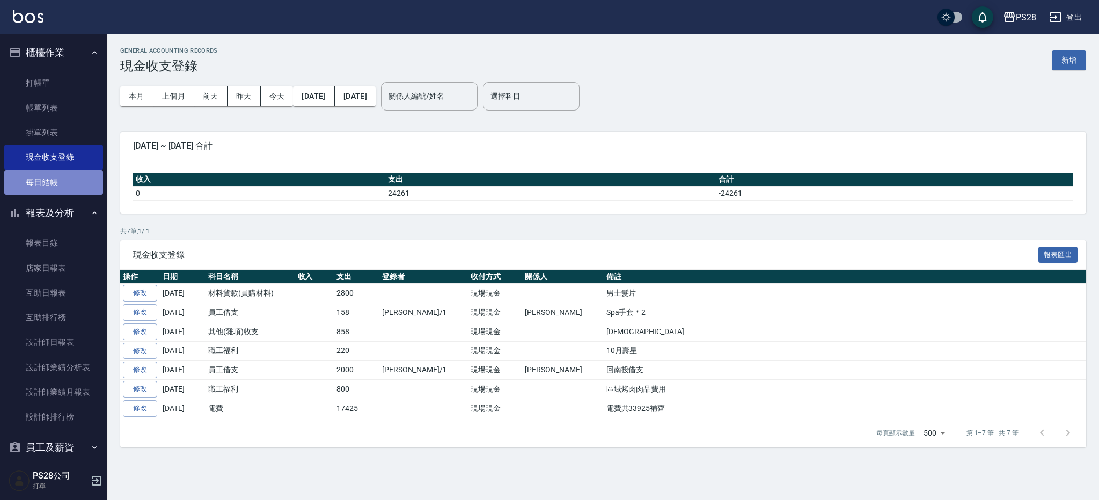
click at [59, 184] on link "每日結帳" at bounding box center [53, 182] width 99 height 25
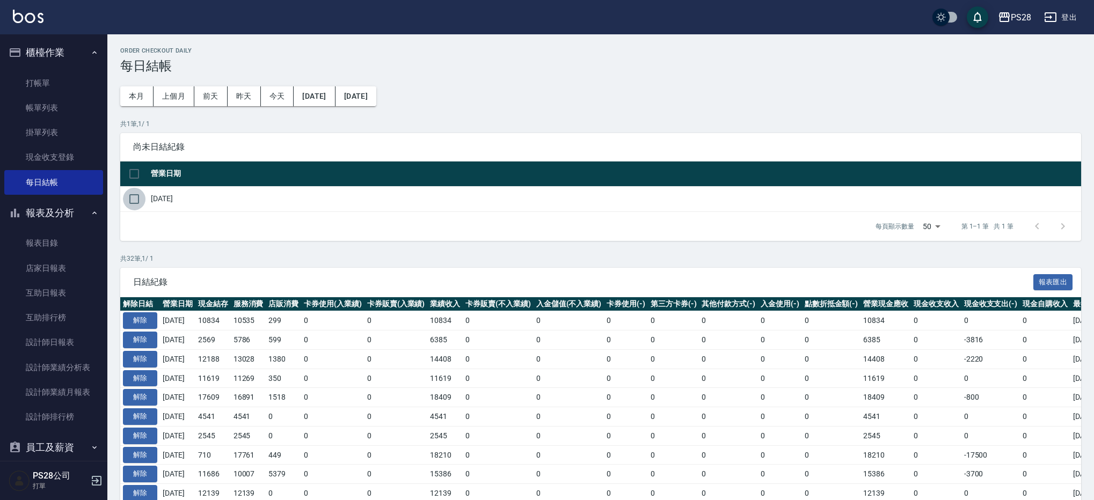
click at [132, 200] on input "checkbox" at bounding box center [134, 199] width 23 height 23
checkbox input "true"
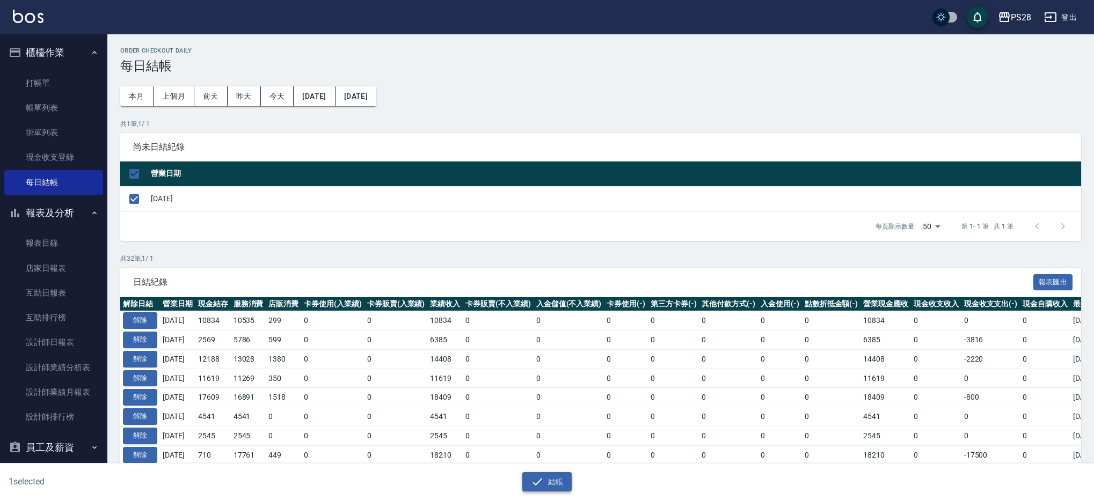
click at [539, 482] on icon "button" at bounding box center [537, 482] width 13 height 13
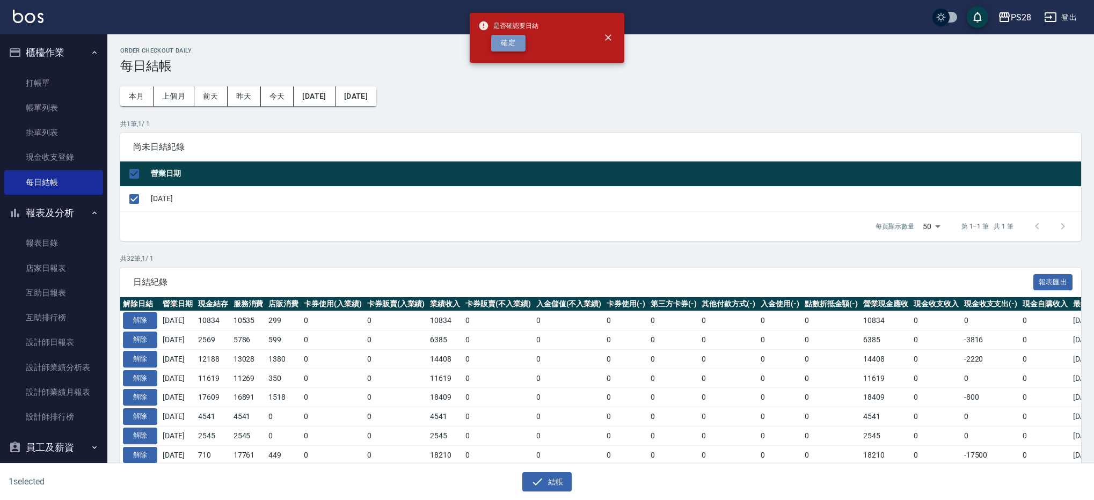
click at [499, 36] on button "確定" at bounding box center [508, 43] width 34 height 17
checkbox input "false"
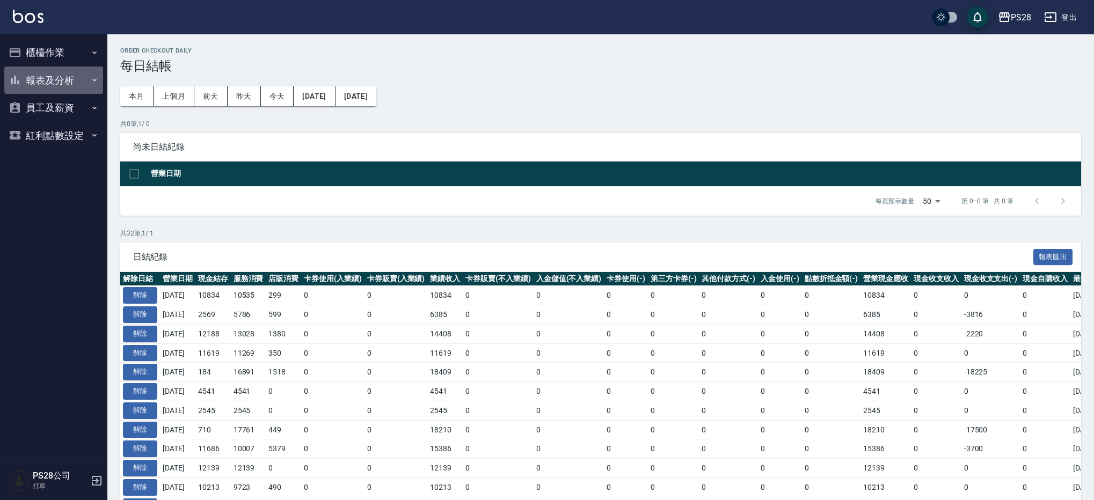
click at [76, 80] on button "報表及分析" at bounding box center [53, 81] width 99 height 28
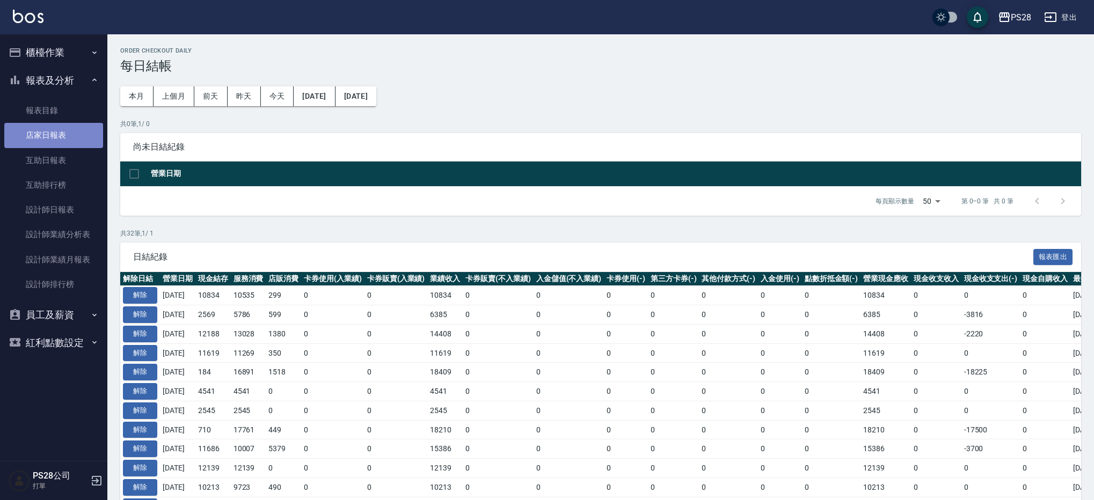
click at [63, 133] on link "店家日報表" at bounding box center [53, 135] width 99 height 25
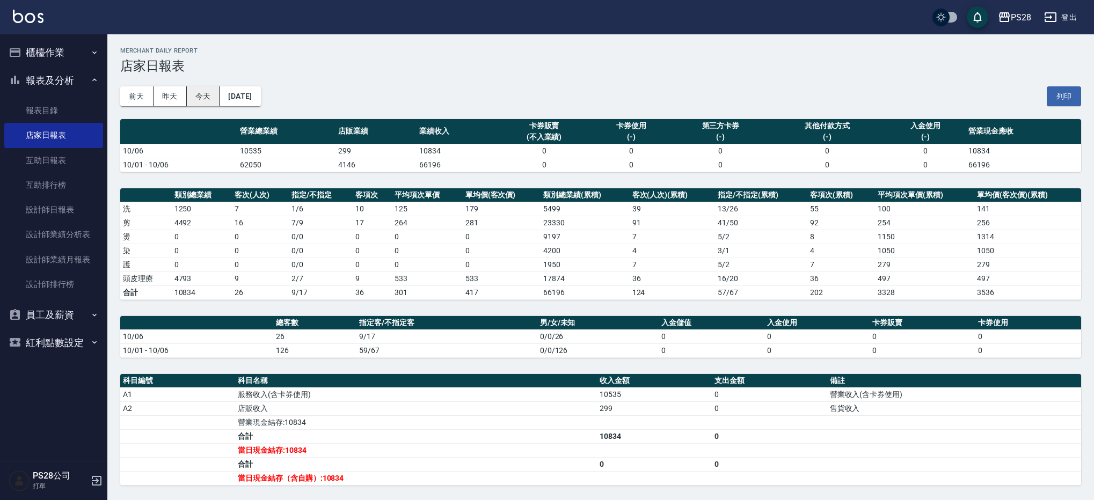
click at [198, 96] on button "今天" at bounding box center [203, 96] width 33 height 20
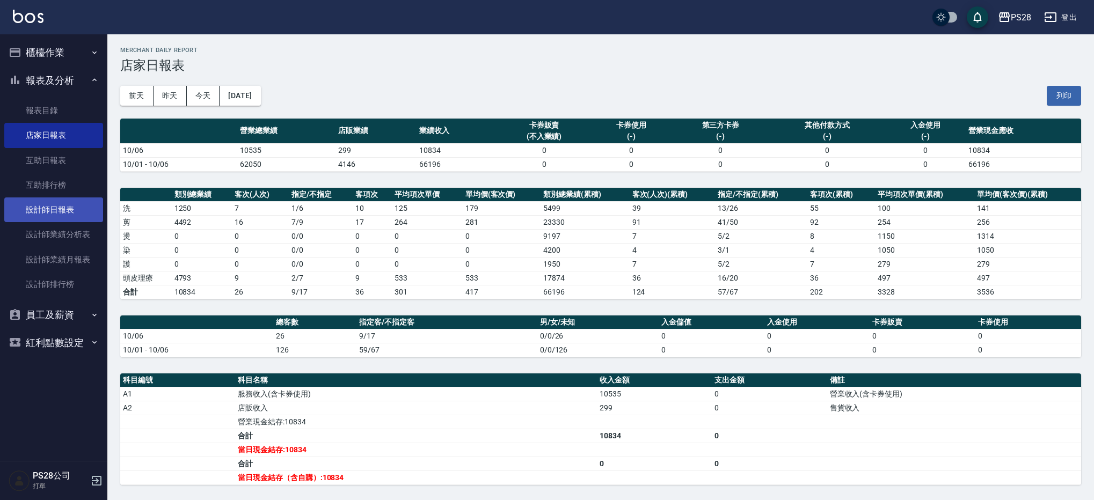
scroll to position [1, 0]
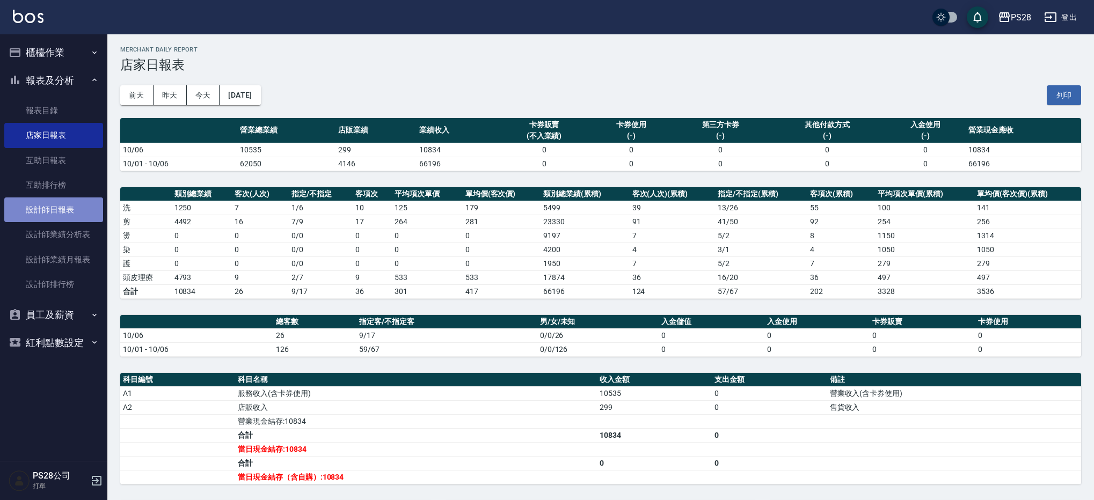
click at [60, 214] on link "設計師日報表" at bounding box center [53, 210] width 99 height 25
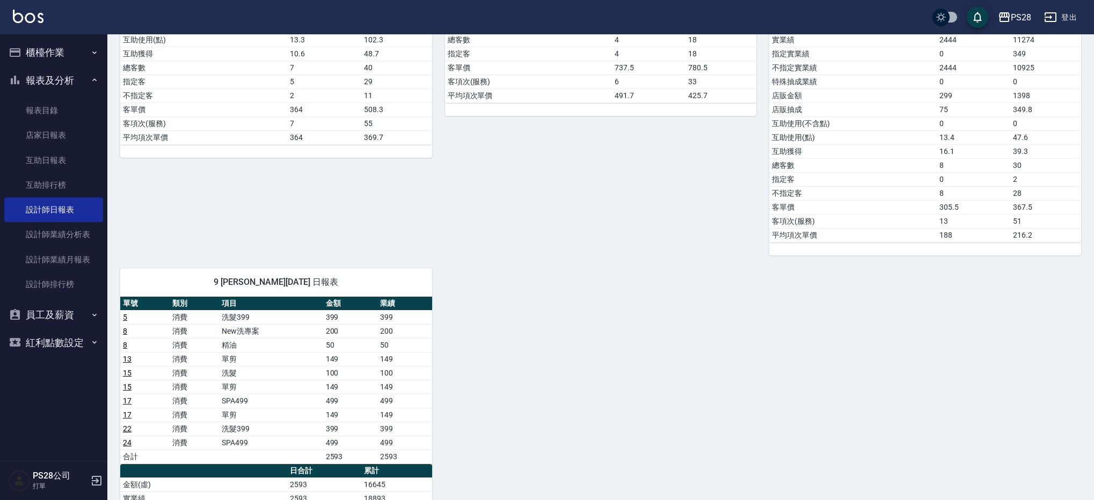
scroll to position [592, 0]
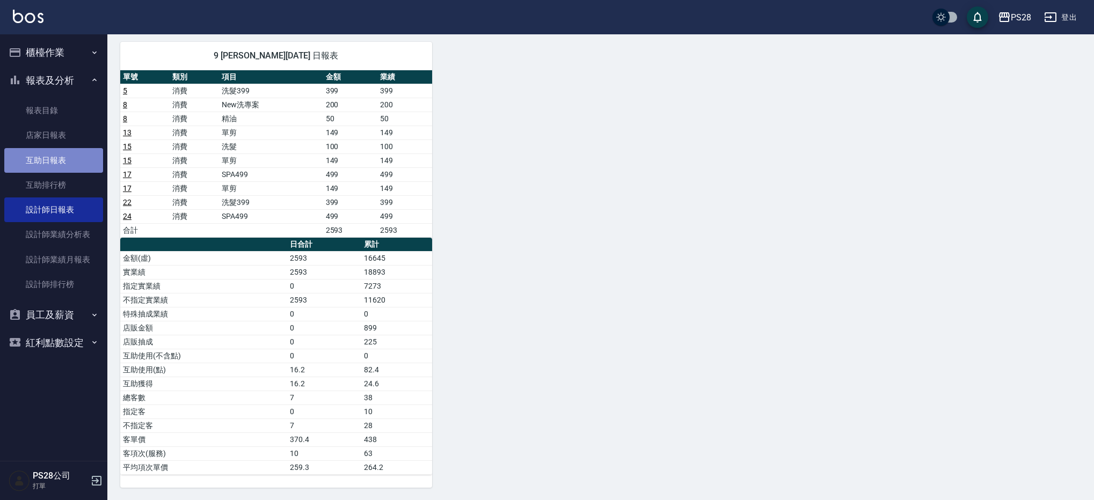
click at [83, 162] on link "互助日報表" at bounding box center [53, 160] width 99 height 25
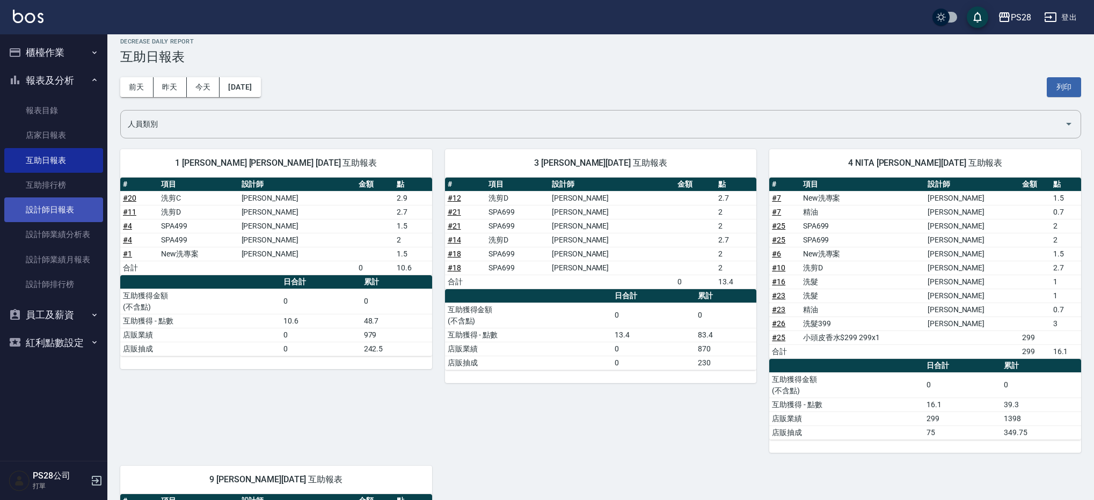
scroll to position [6, 0]
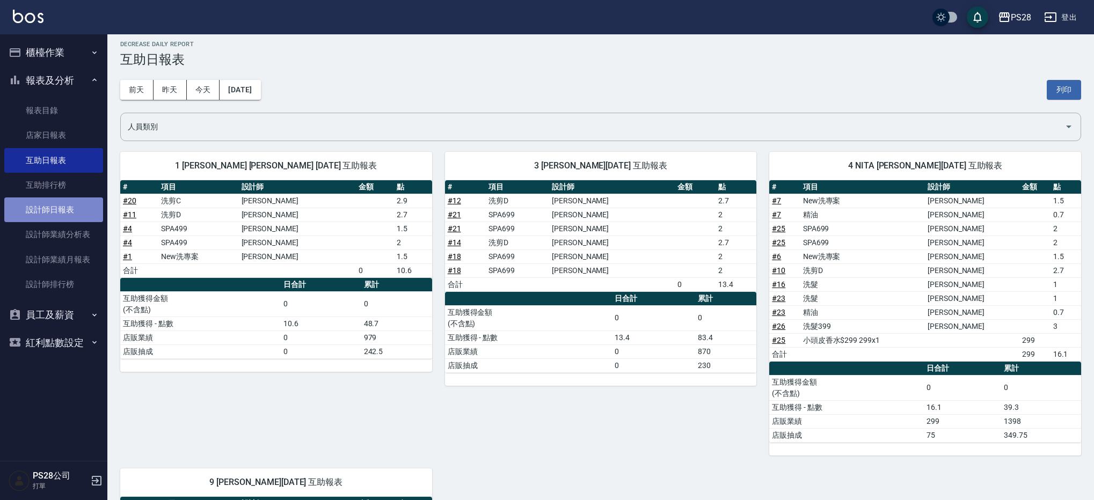
click at [74, 200] on link "設計師日報表" at bounding box center [53, 210] width 99 height 25
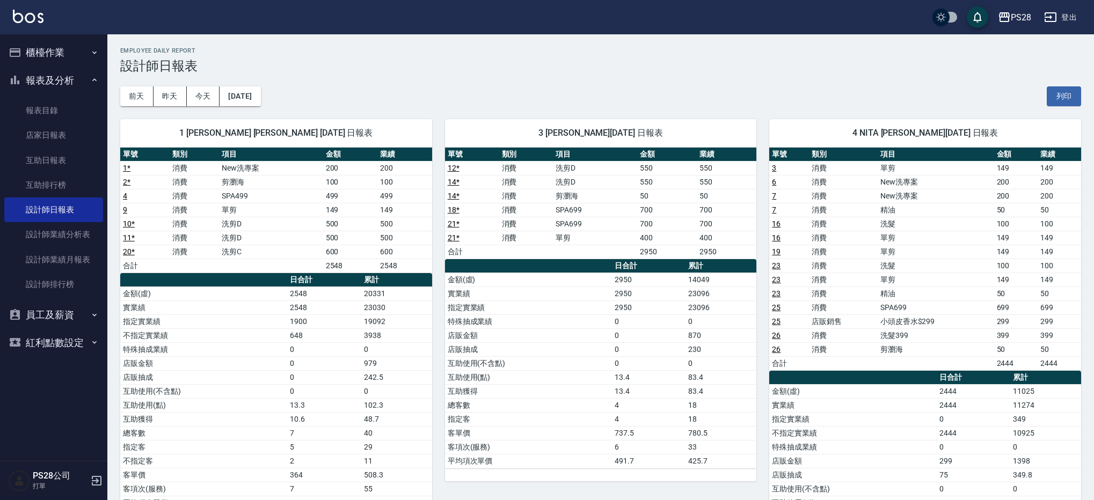
click at [83, 46] on button "櫃檯作業" at bounding box center [53, 53] width 99 height 28
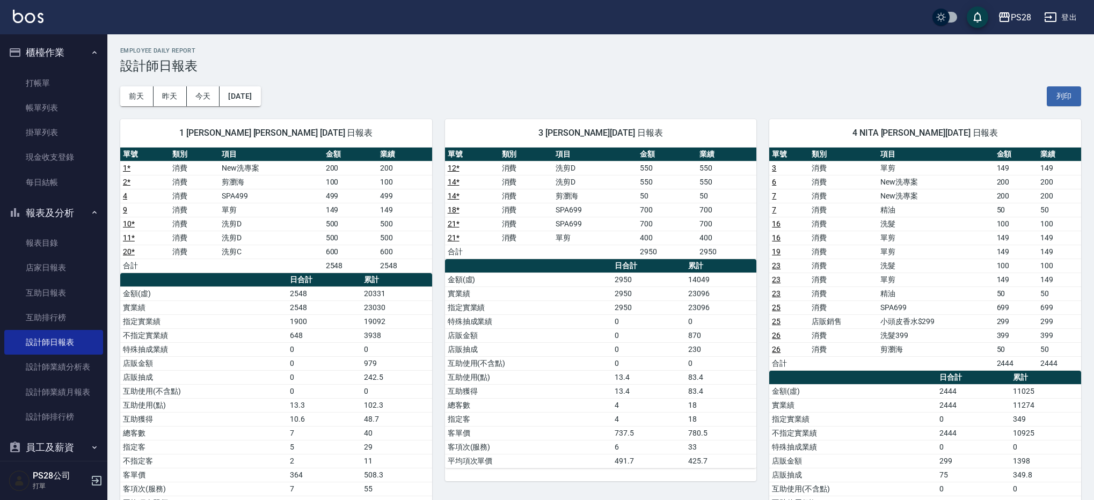
scroll to position [1, 0]
click at [84, 83] on link "打帳單" at bounding box center [53, 83] width 99 height 25
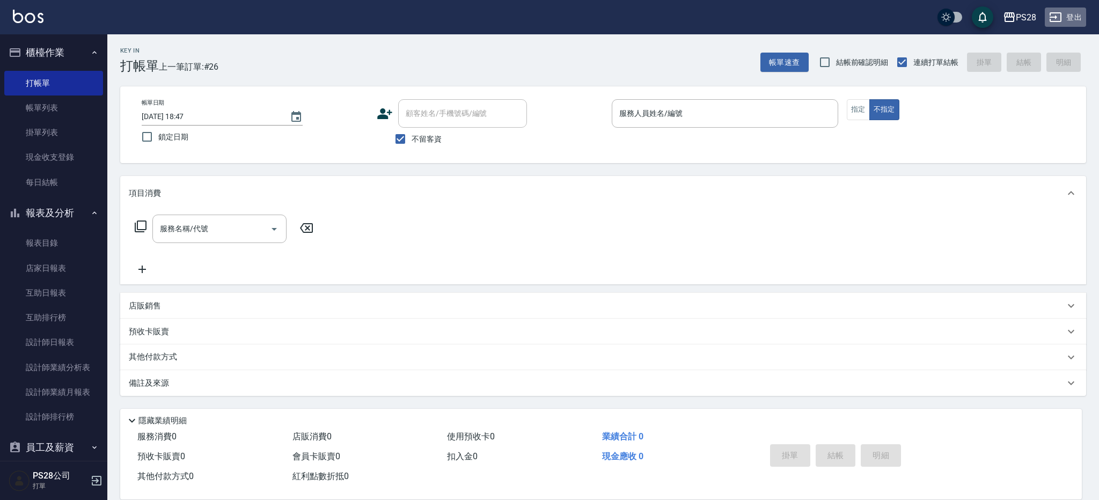
click at [1066, 20] on button "登出" at bounding box center [1065, 18] width 41 height 20
